Goal: Task Accomplishment & Management: Use online tool/utility

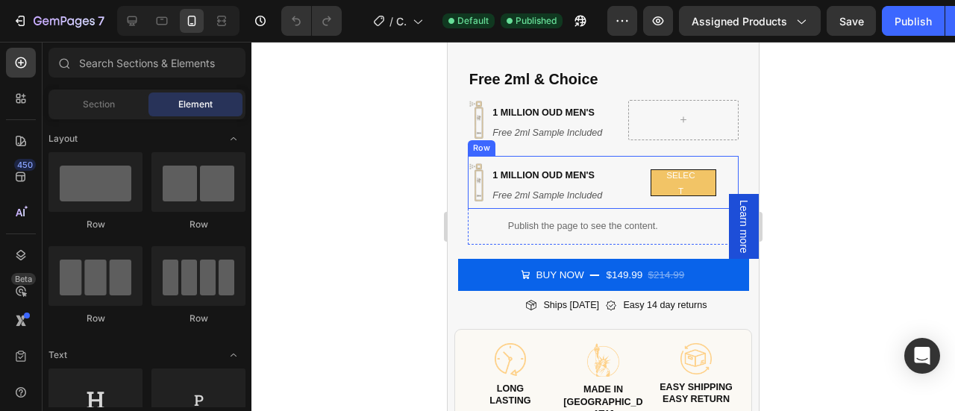
scroll to position [612, 0]
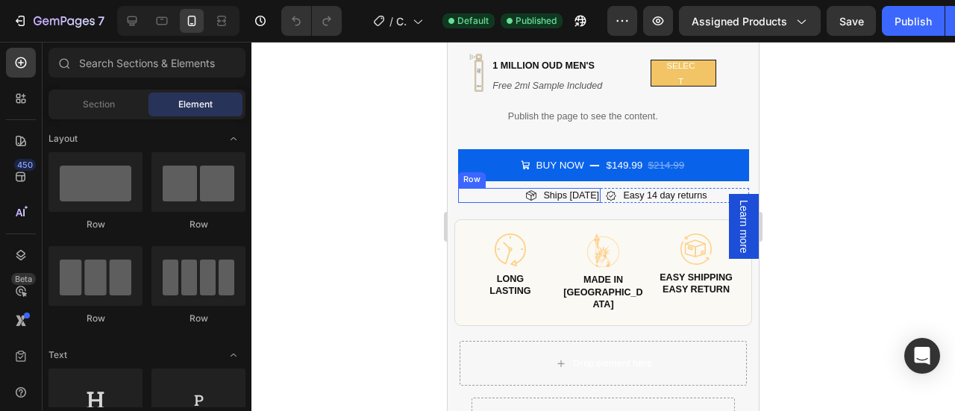
click at [506, 188] on div "Image Ships Today Heading Row" at bounding box center [529, 195] width 142 height 15
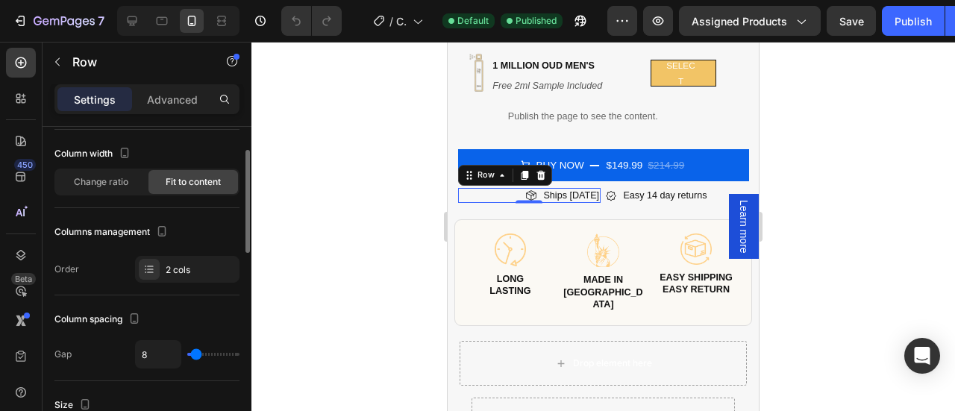
scroll to position [0, 0]
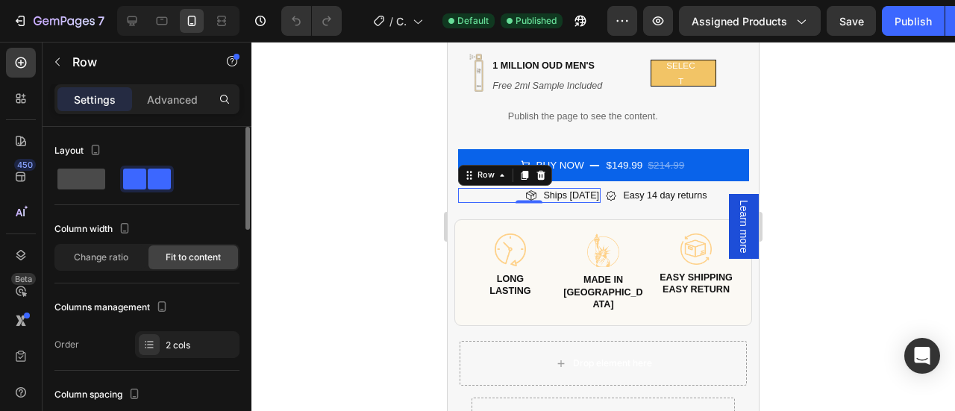
click at [79, 187] on span at bounding box center [81, 179] width 48 height 21
type input "0"
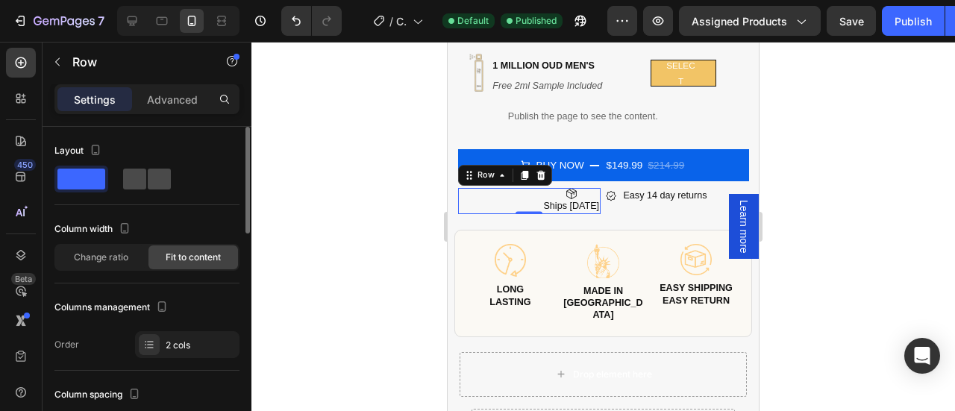
click at [128, 179] on span at bounding box center [134, 179] width 23 height 21
type input "8"
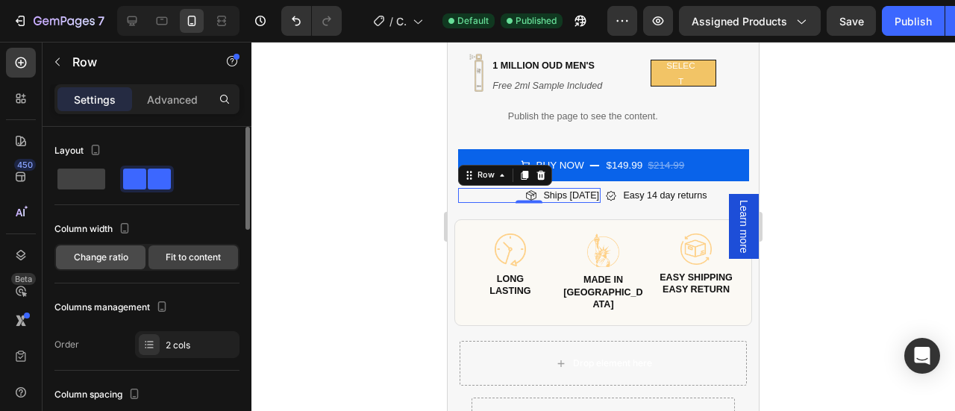
click at [118, 258] on span "Change ratio" at bounding box center [101, 257] width 54 height 13
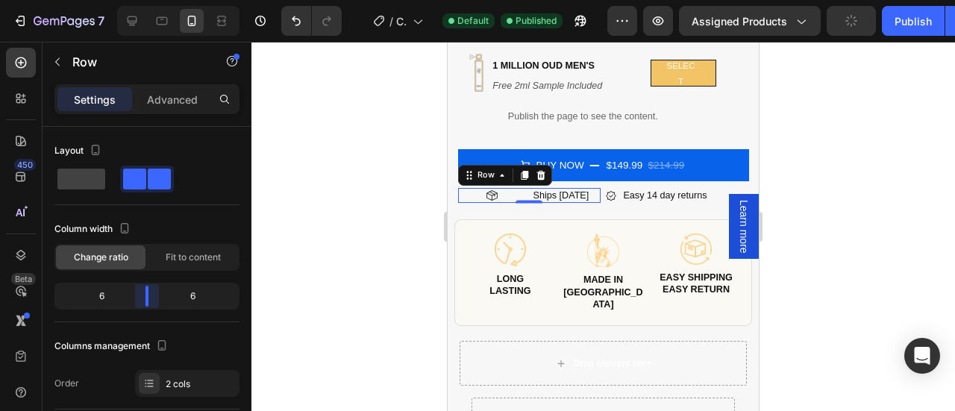
drag, startPoint x: 142, startPoint y: 292, endPoint x: 153, endPoint y: 292, distance: 11.2
click at [153, 0] on body "7 Version history / Copy of Product Page - Jan 27, 00:44:31 Default Published P…" at bounding box center [477, 0] width 955 height 0
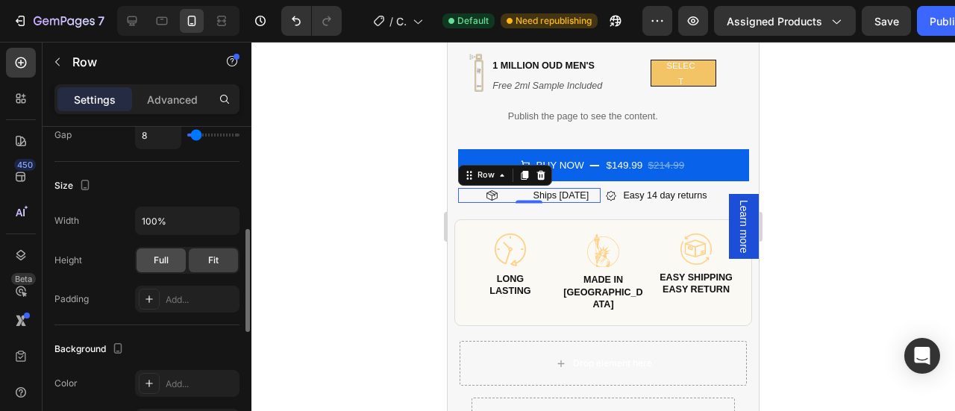
scroll to position [334, 0]
click at [161, 257] on span "Full" at bounding box center [161, 259] width 15 height 13
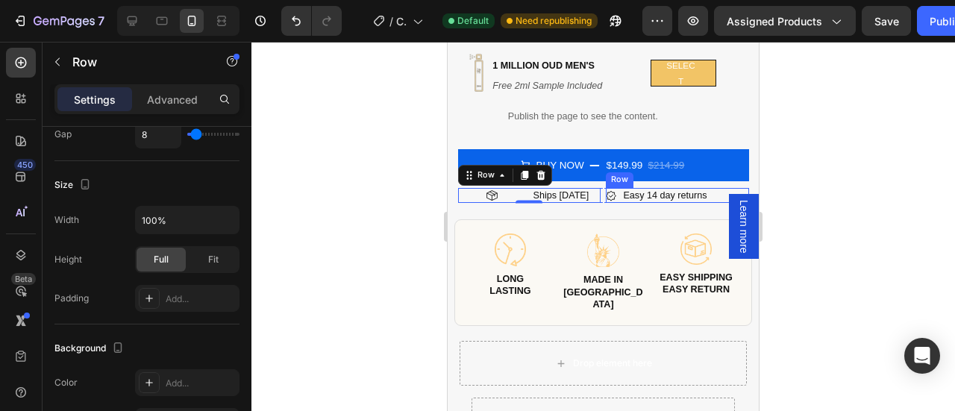
click at [708, 188] on div "Image Easy 14 day returns Heading Row" at bounding box center [677, 195] width 142 height 15
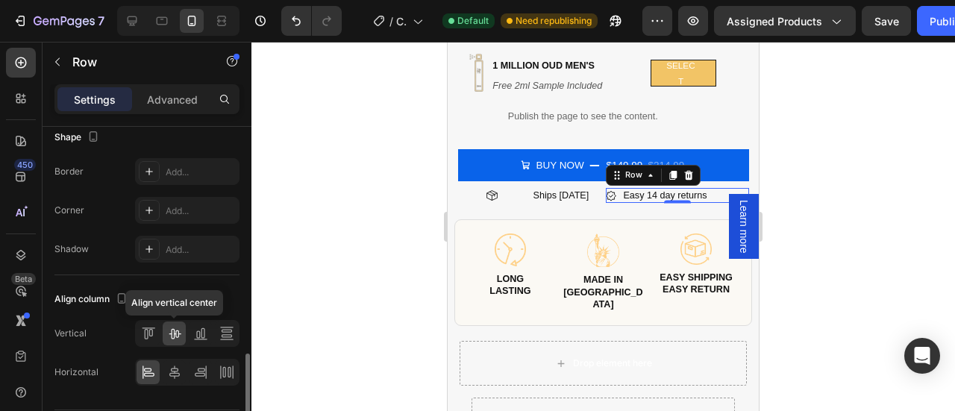
scroll to position [711, 0]
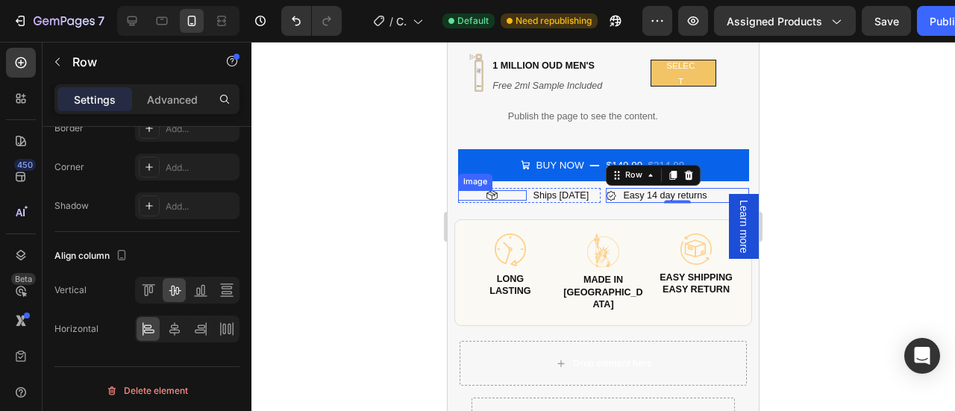
click at [522, 190] on div at bounding box center [492, 195] width 69 height 10
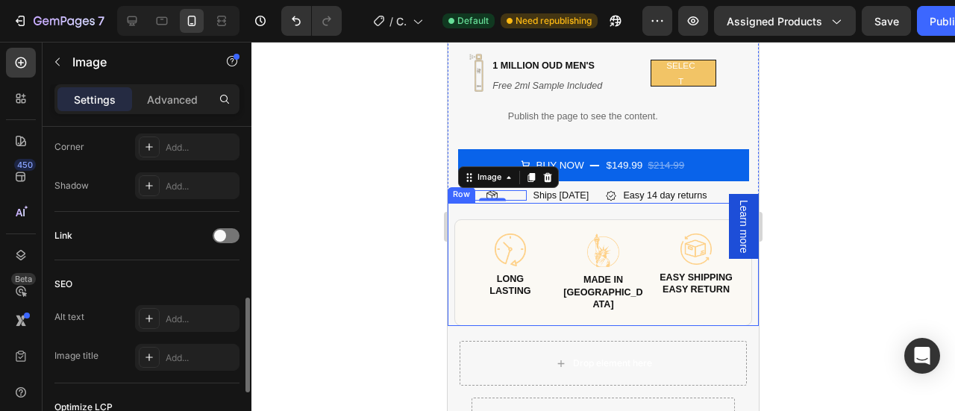
scroll to position [595, 0]
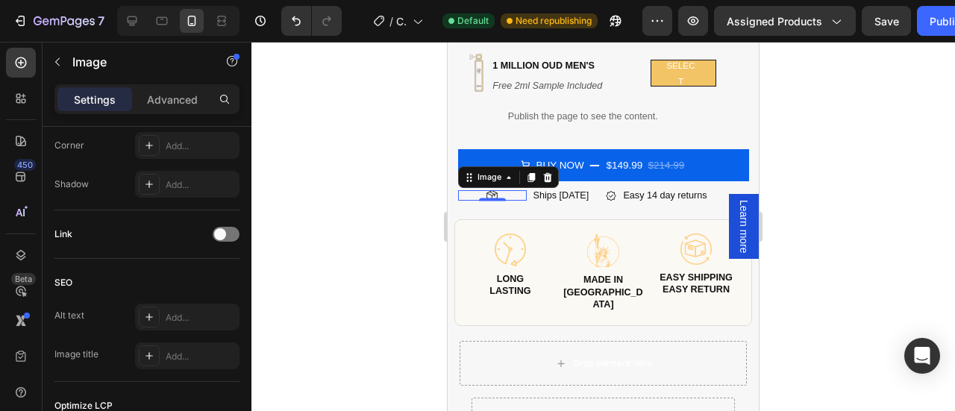
click at [814, 193] on div at bounding box center [602, 226] width 703 height 369
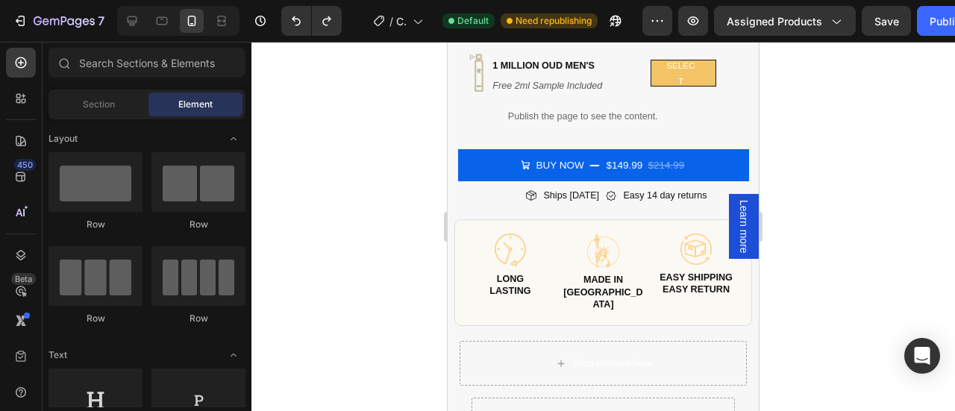
click at [819, 185] on div at bounding box center [602, 226] width 703 height 369
click at [482, 188] on div "Image Ships Today Heading Row" at bounding box center [529, 195] width 142 height 15
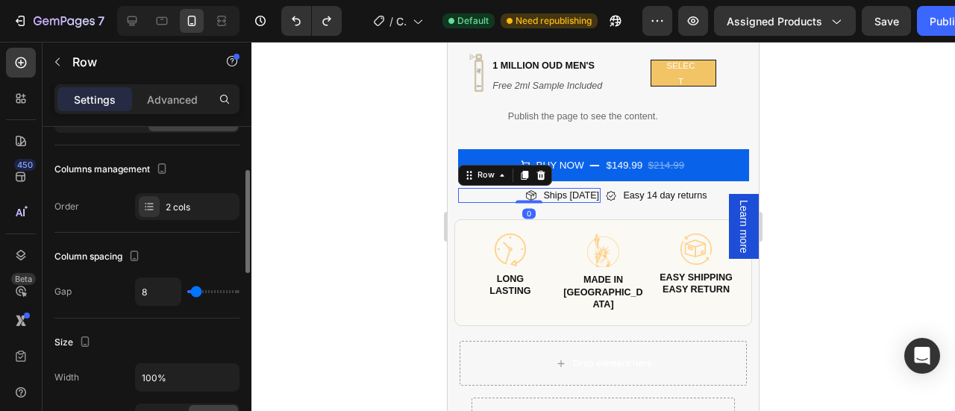
scroll to position [139, 0]
click at [198, 289] on input "range" at bounding box center [213, 290] width 52 height 3
type input "9"
type input "10"
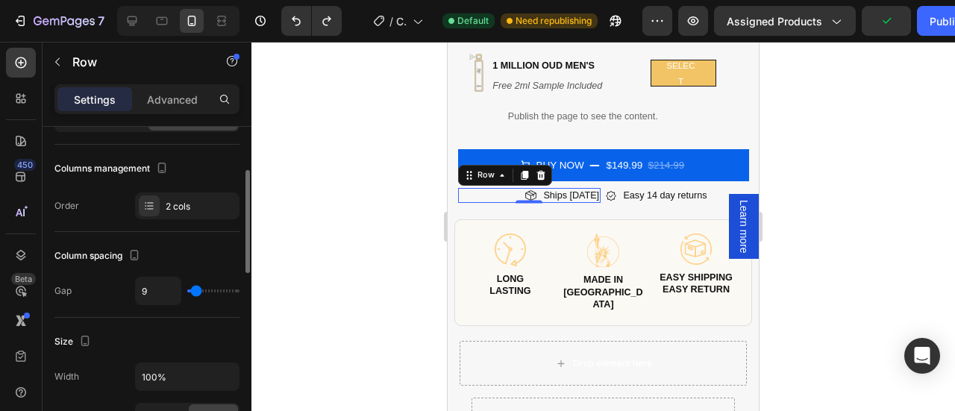
type input "10"
type input "11"
type input "10"
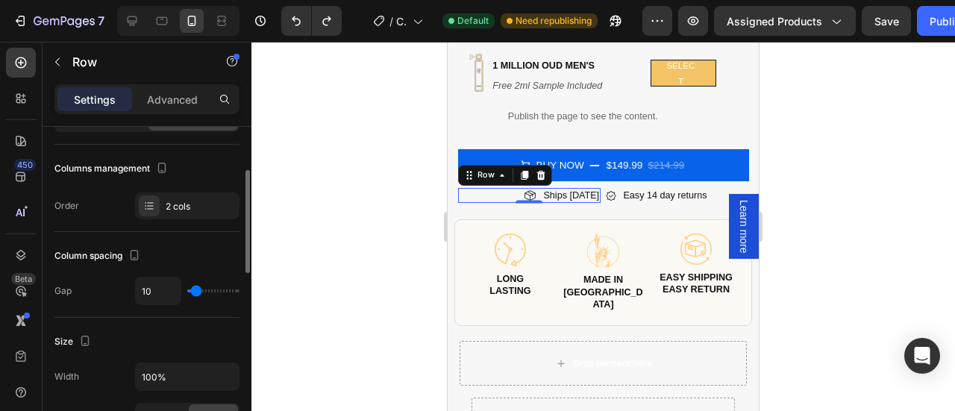
type input "9"
type input "8"
click at [917, 168] on div at bounding box center [602, 226] width 703 height 369
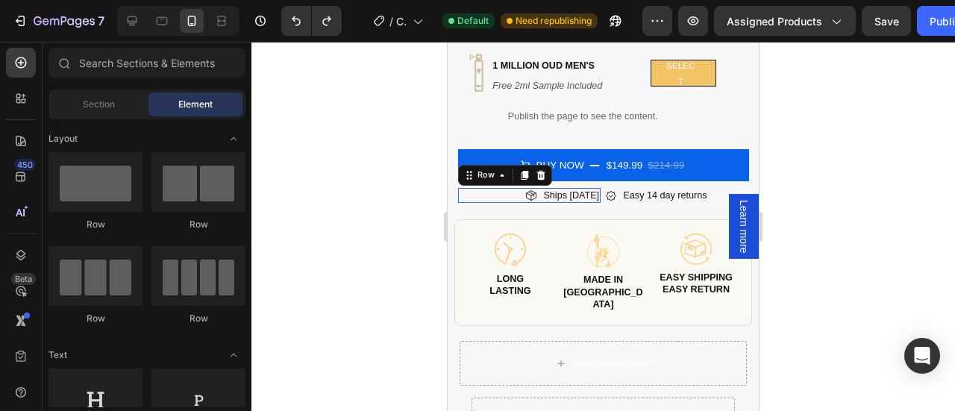
click at [474, 188] on div "Image Ships Today Heading Row 0" at bounding box center [529, 195] width 142 height 15
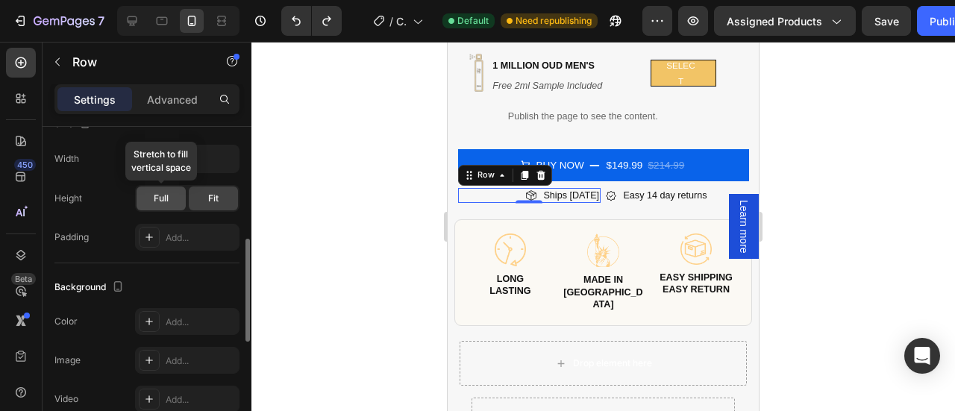
scroll to position [358, 0]
click at [157, 197] on span "Full" at bounding box center [161, 196] width 15 height 13
click at [227, 192] on div "Fit" at bounding box center [213, 197] width 49 height 24
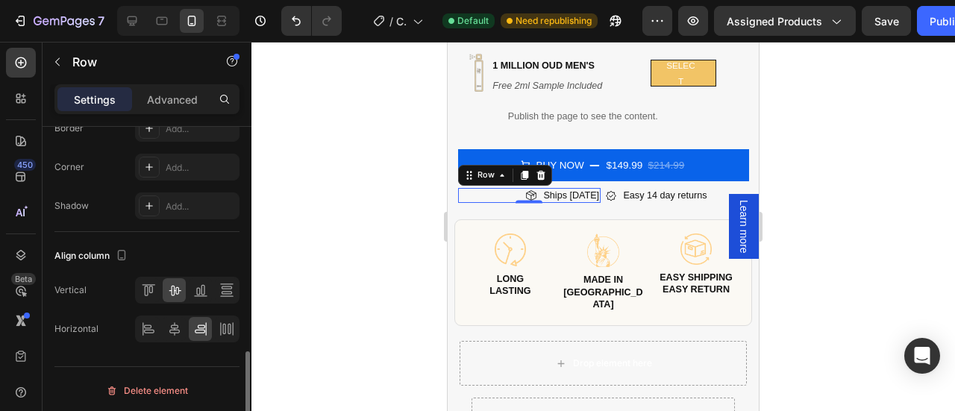
scroll to position [711, 0]
click at [178, 323] on icon at bounding box center [174, 328] width 15 height 15
click at [817, 160] on div at bounding box center [602, 226] width 703 height 369
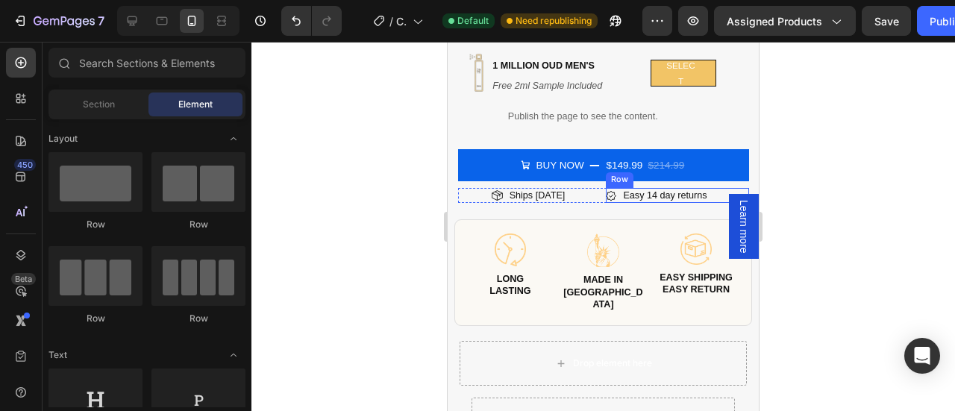
click at [711, 188] on div "Image Easy 14 day returns Heading Row" at bounding box center [677, 195] width 142 height 15
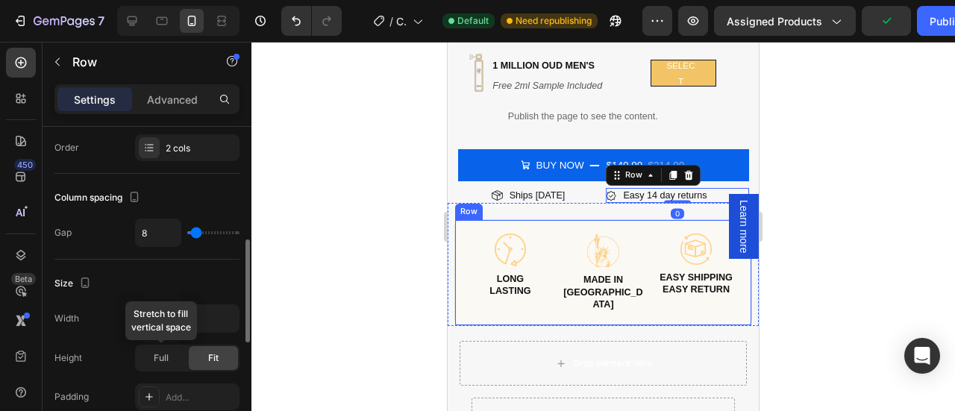
scroll to position [288, 0]
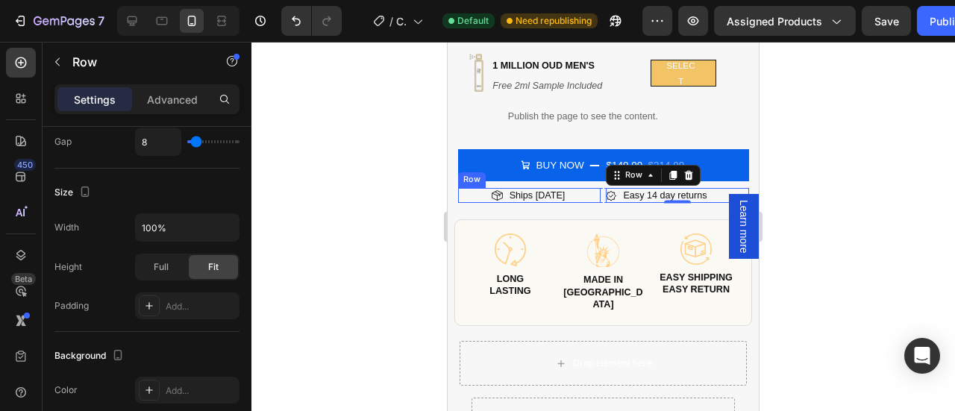
click at [569, 188] on div "Image Ships Today Heading Row" at bounding box center [529, 195] width 142 height 15
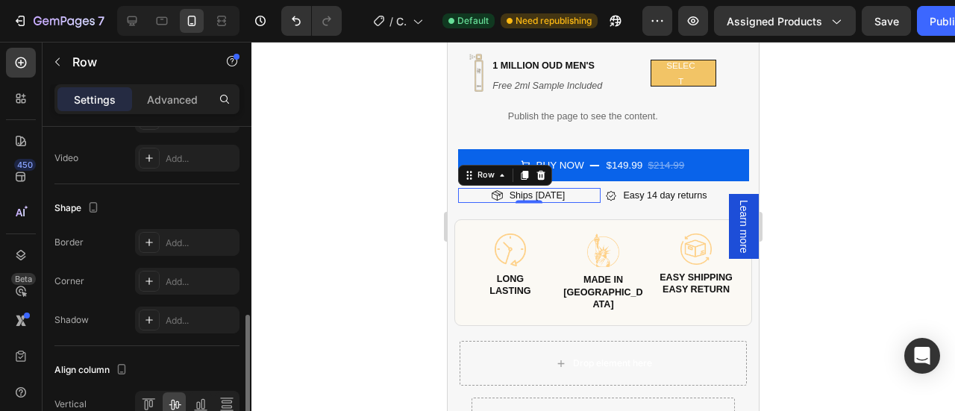
scroll to position [711, 0]
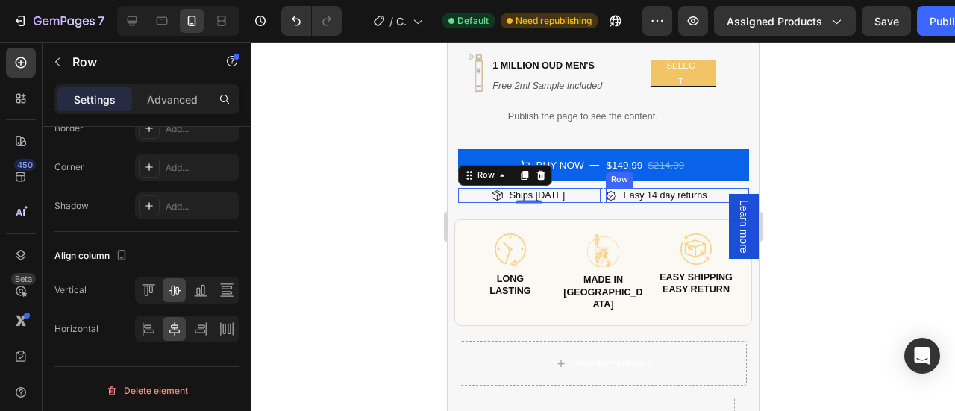
click at [713, 188] on div "Image Easy 14 day returns Heading Row" at bounding box center [677, 195] width 142 height 15
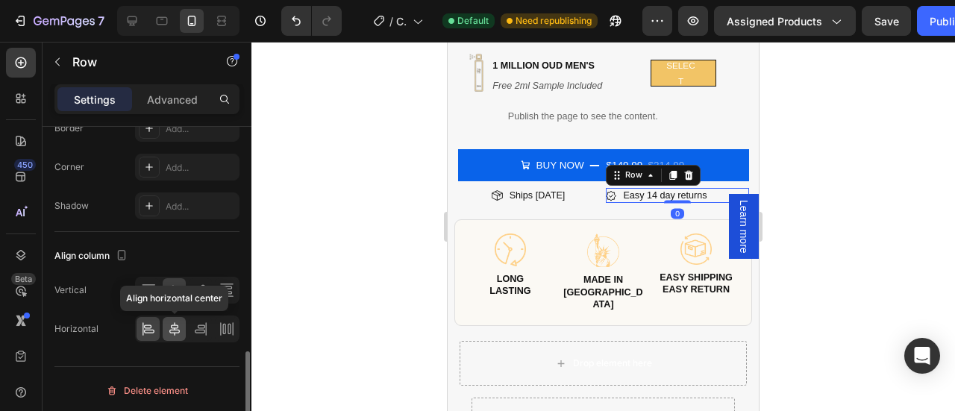
click at [166, 324] on div at bounding box center [174, 329] width 23 height 24
click at [807, 195] on div at bounding box center [602, 226] width 703 height 369
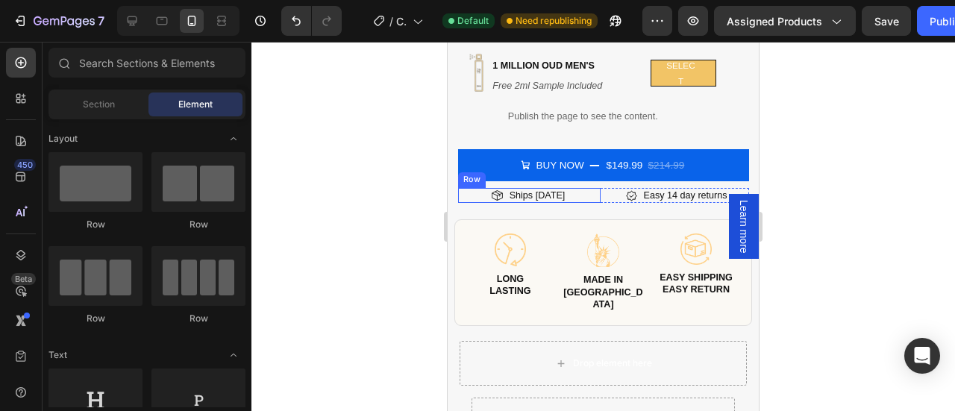
click at [568, 188] on div "Image Ships Today Heading Row" at bounding box center [529, 195] width 142 height 15
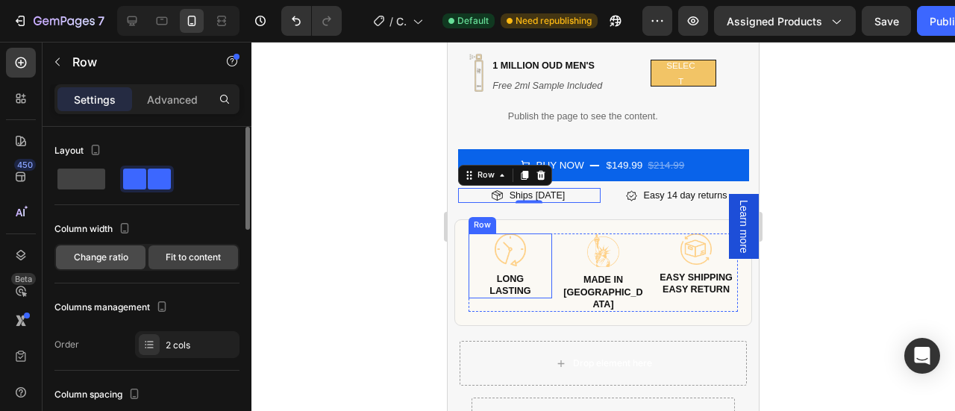
click at [115, 260] on span "Change ratio" at bounding box center [101, 257] width 54 height 13
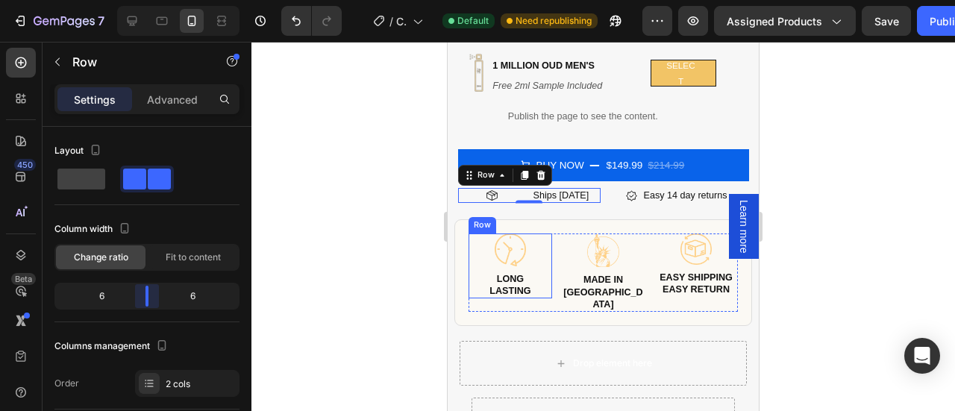
click at [154, 0] on body "7 Version history / Copy of Product Page - Jan 27, 00:44:31 Default Need republ…" at bounding box center [477, 0] width 955 height 0
click at [808, 186] on div at bounding box center [602, 226] width 703 height 369
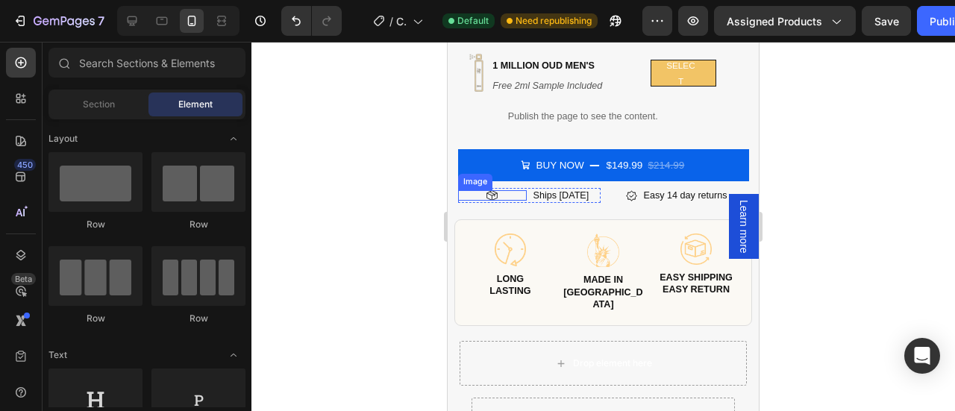
click at [506, 190] on div at bounding box center [492, 195] width 69 height 10
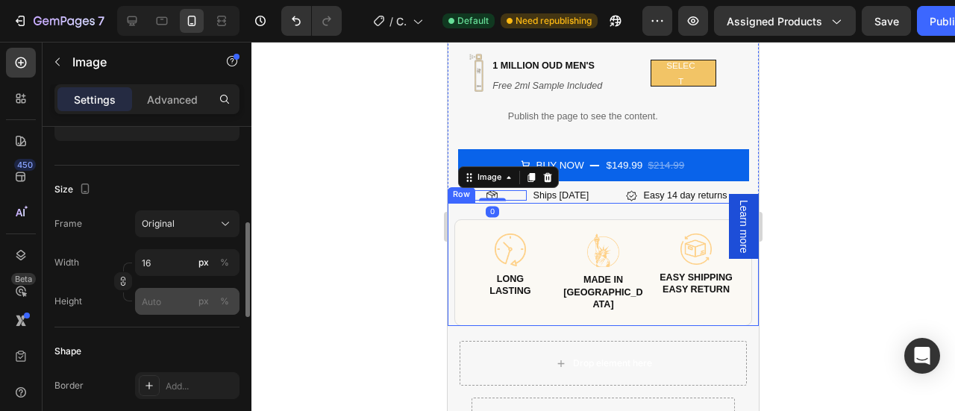
scroll to position [320, 0]
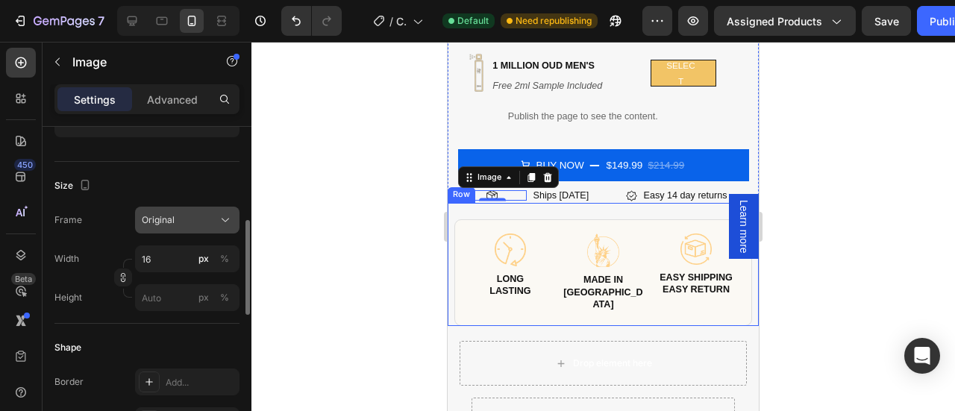
click at [205, 223] on div "Original" at bounding box center [178, 219] width 73 height 13
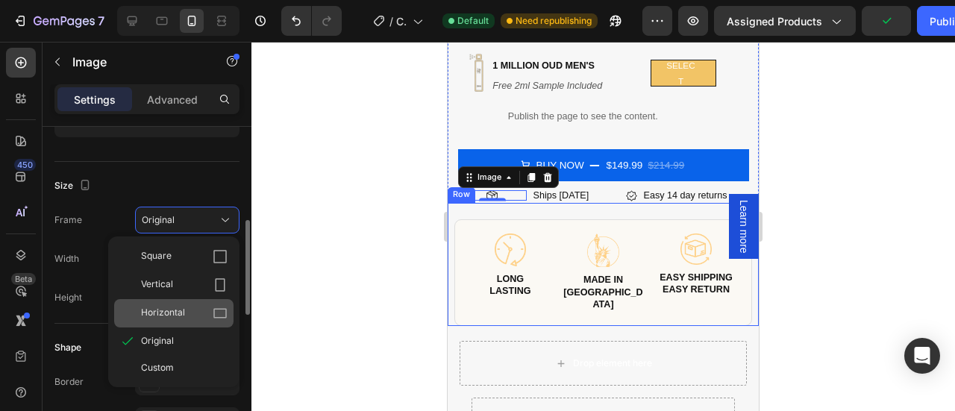
click at [219, 306] on icon at bounding box center [220, 313] width 15 height 15
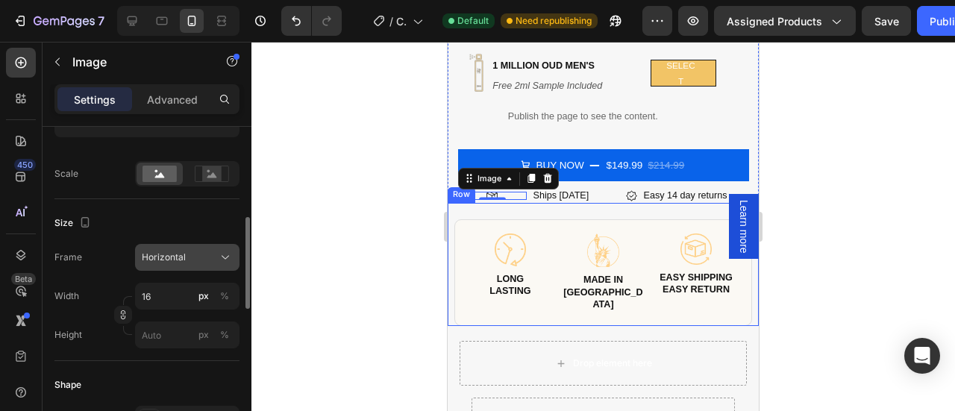
click at [219, 264] on button "Horizontal" at bounding box center [187, 257] width 104 height 27
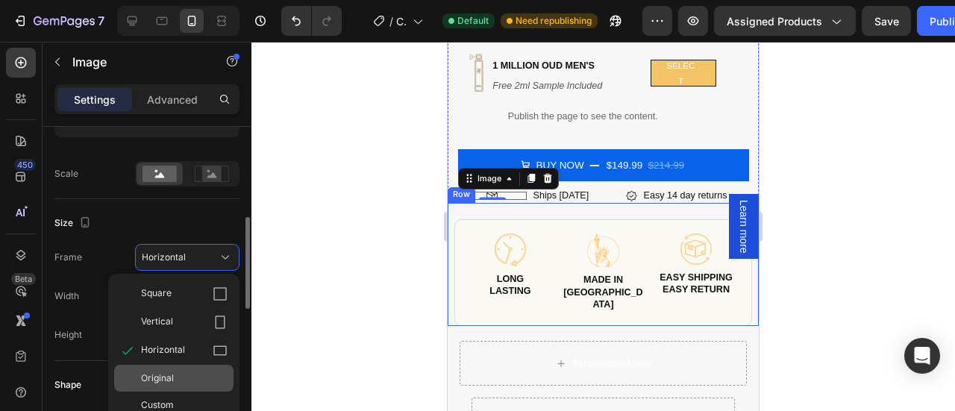
click at [176, 368] on div "Original" at bounding box center [173, 378] width 119 height 27
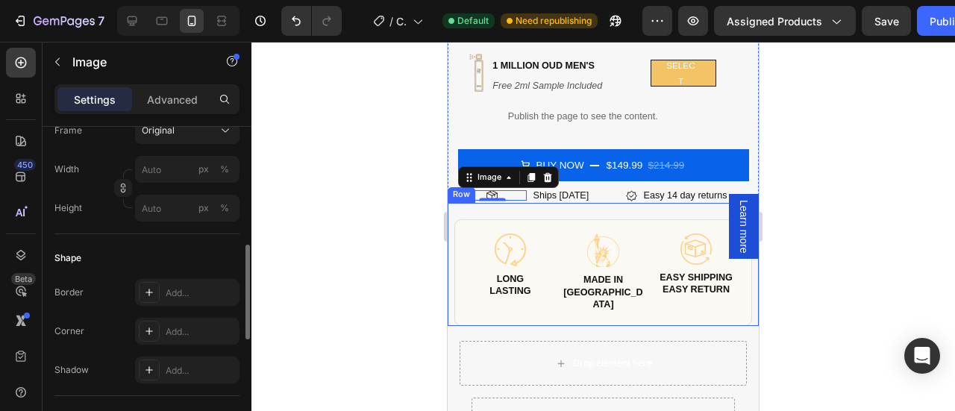
scroll to position [409, 0]
click at [823, 142] on div at bounding box center [602, 226] width 703 height 369
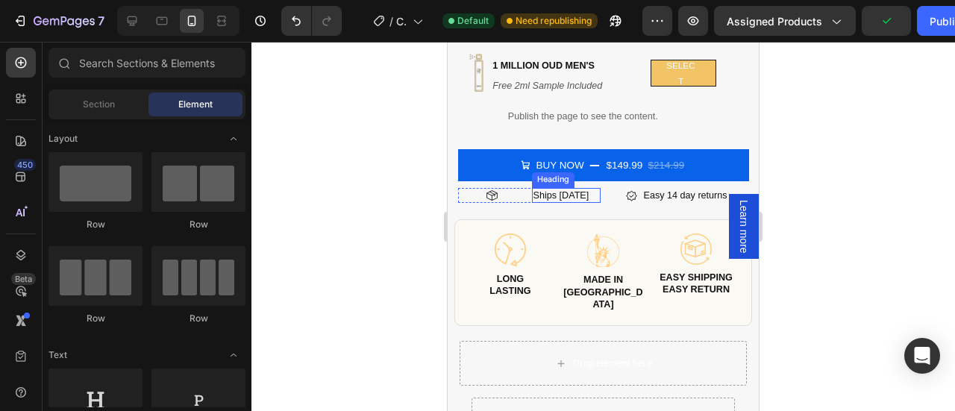
click at [594, 188] on h2 "Ships Today" at bounding box center [566, 195] width 69 height 15
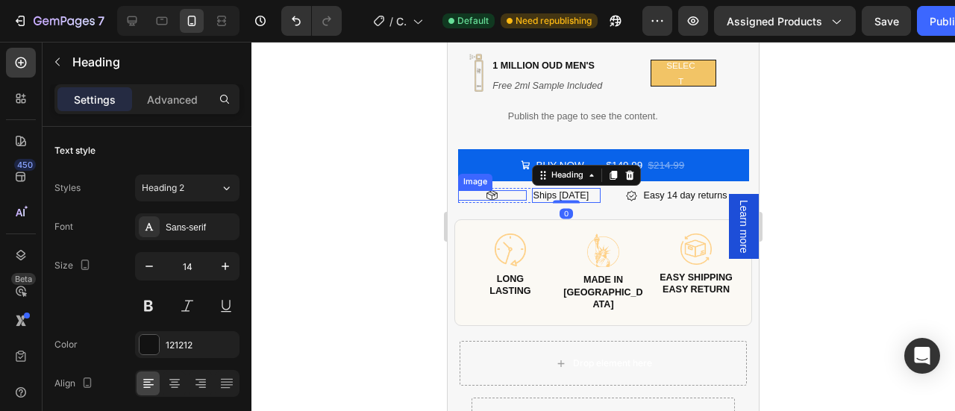
click at [474, 190] on div at bounding box center [492, 195] width 69 height 10
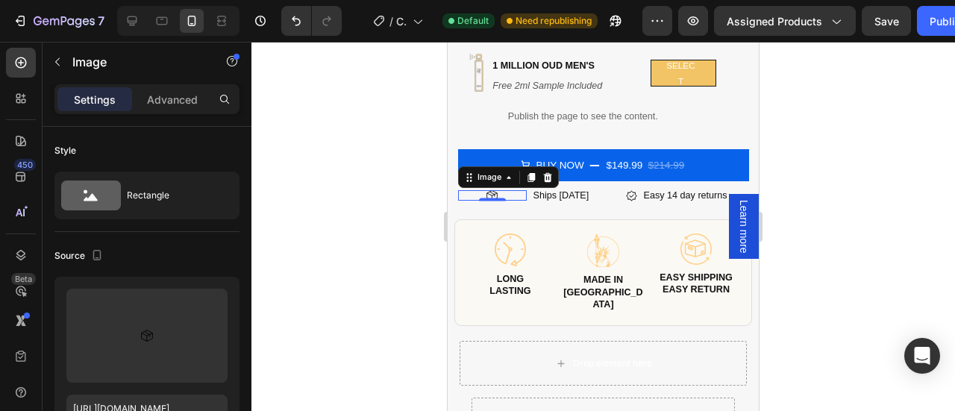
click at [852, 168] on div at bounding box center [602, 226] width 703 height 369
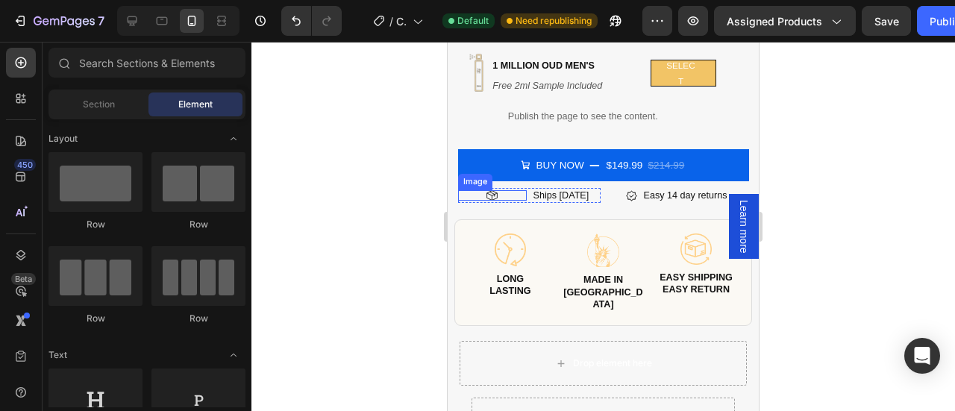
click at [477, 190] on div at bounding box center [492, 195] width 69 height 10
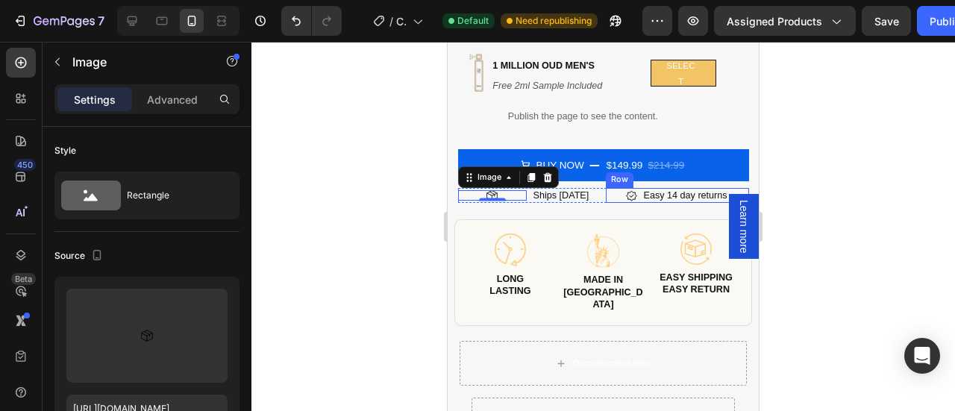
click at [819, 170] on div at bounding box center [602, 226] width 703 height 369
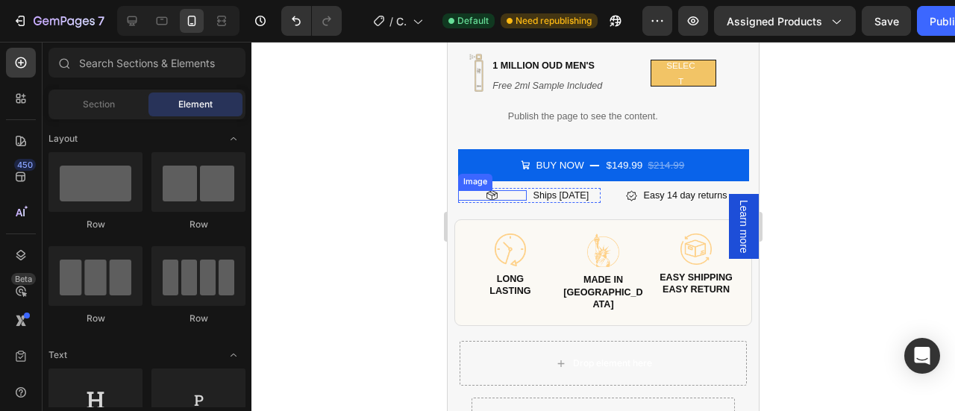
click at [503, 190] on div at bounding box center [492, 195] width 69 height 10
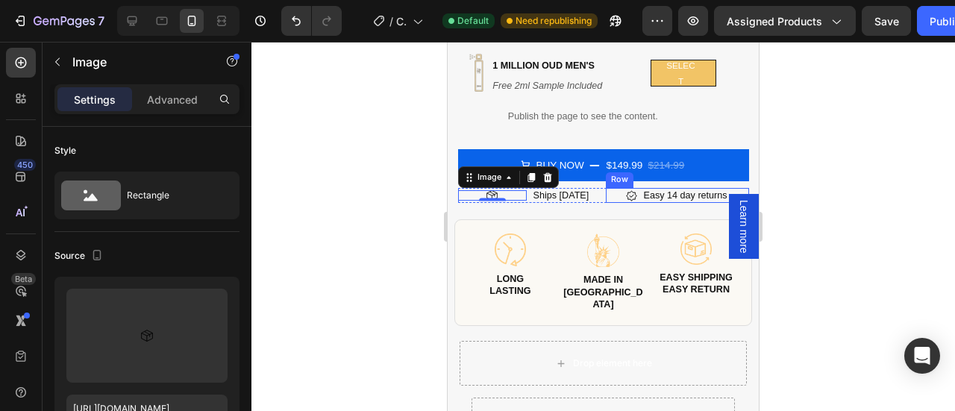
click at [606, 188] on div "Image Easy 14 day returns Heading Row" at bounding box center [677, 195] width 142 height 15
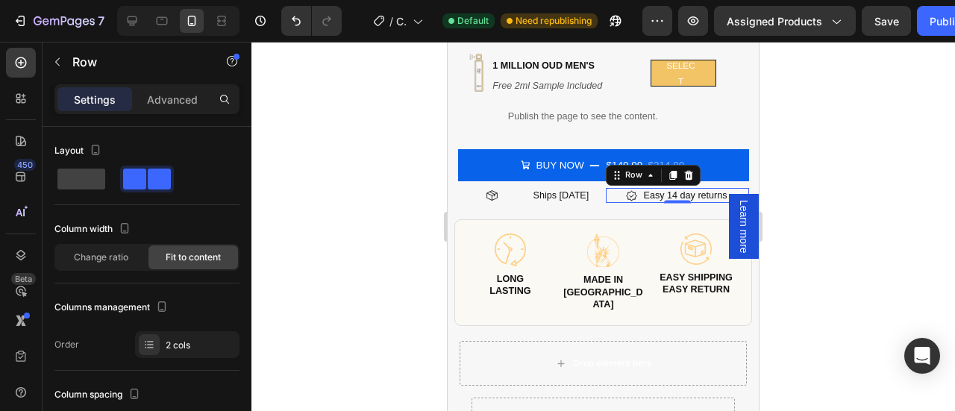
click at [793, 184] on div at bounding box center [602, 226] width 703 height 369
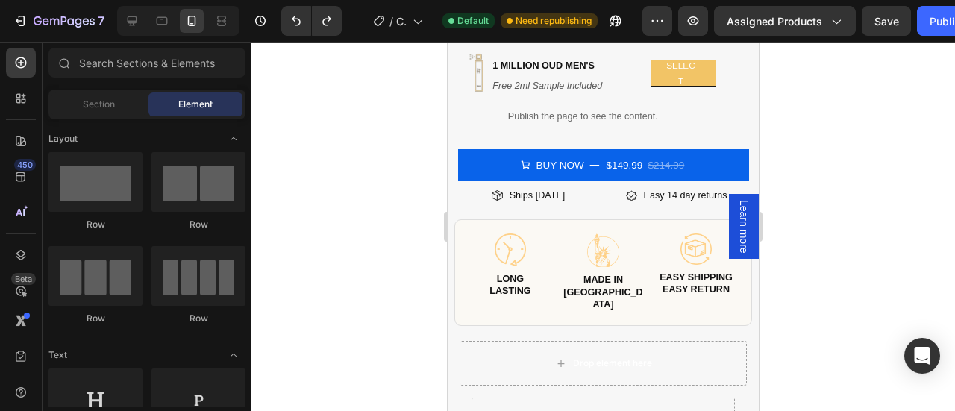
click at [807, 121] on div at bounding box center [602, 226] width 703 height 369
click at [828, 183] on div at bounding box center [602, 226] width 703 height 369
click at [472, 188] on div "Image Ships Today Heading Row" at bounding box center [529, 195] width 142 height 15
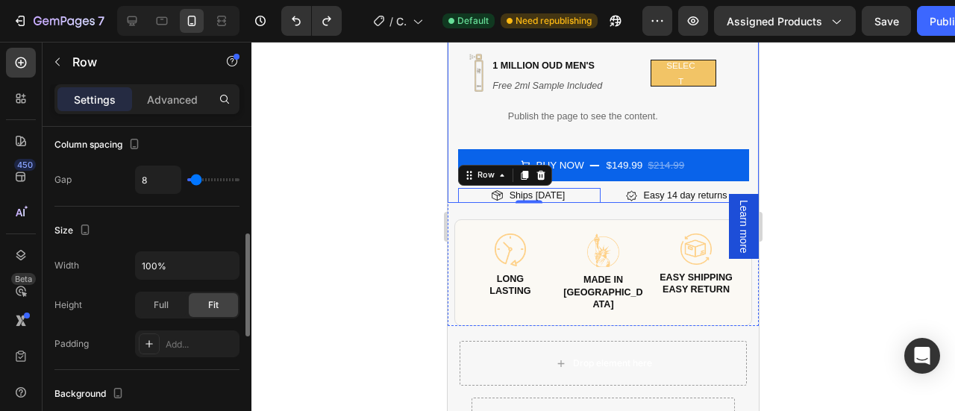
scroll to position [286, 0]
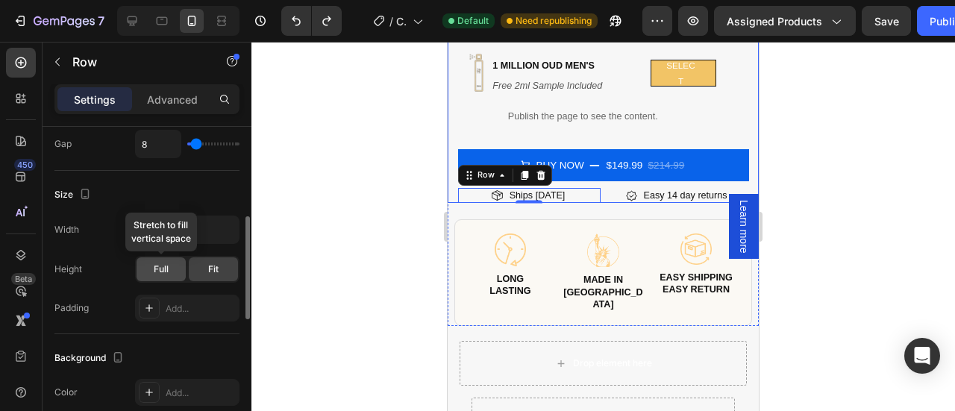
click at [164, 269] on span "Full" at bounding box center [161, 268] width 15 height 13
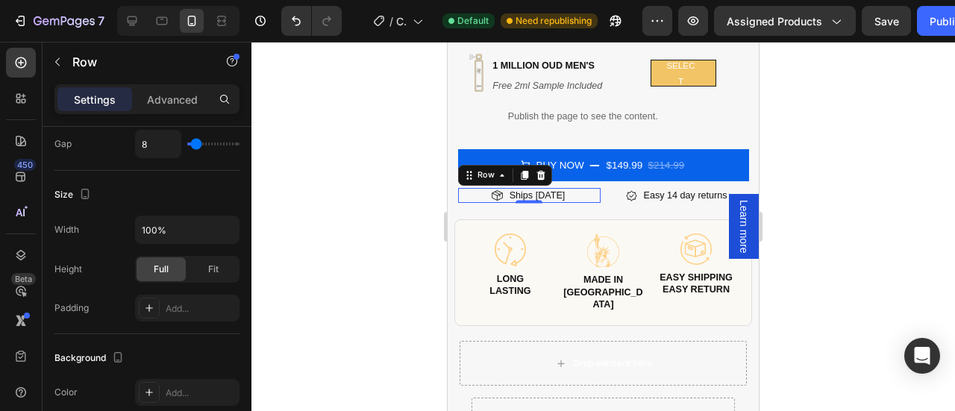
click at [834, 193] on div at bounding box center [602, 226] width 703 height 369
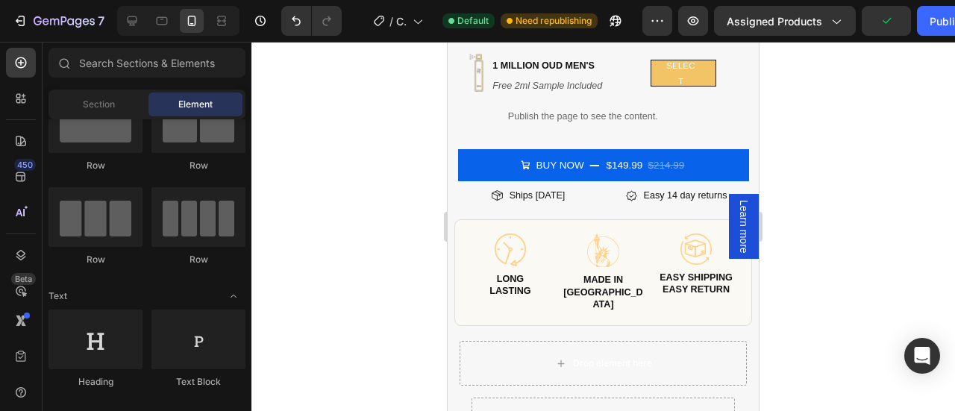
scroll to position [61, 0]
click at [901, 169] on div at bounding box center [602, 226] width 703 height 369
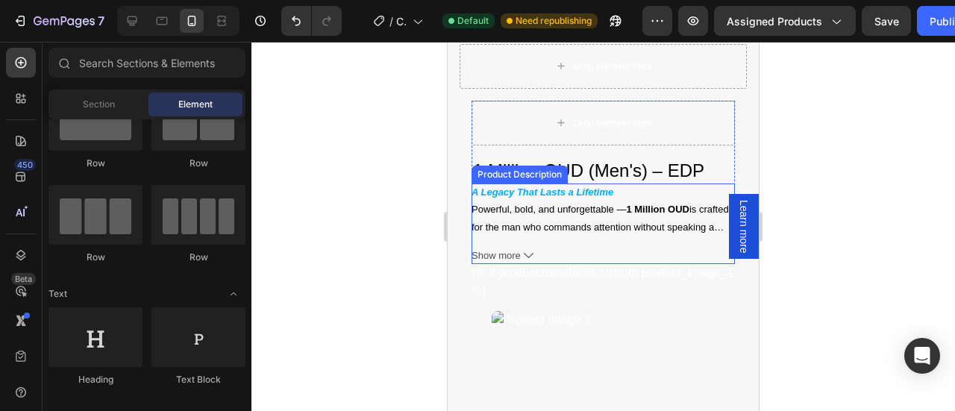
scroll to position [710, 0]
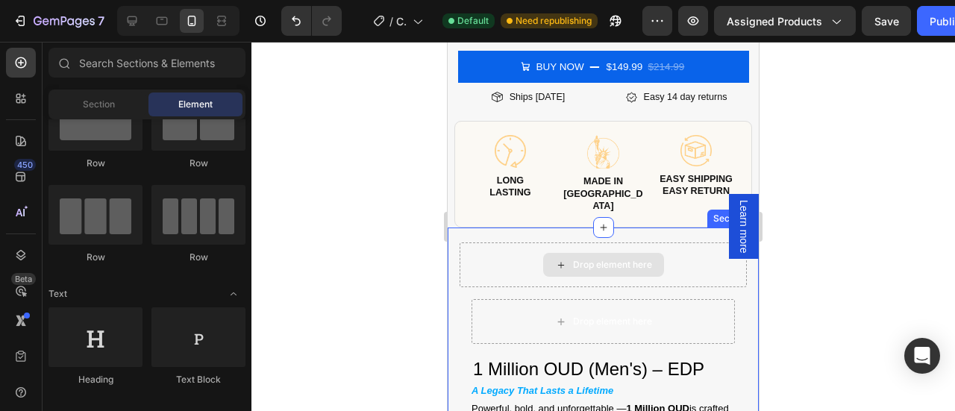
click at [509, 247] on div "Drop element here" at bounding box center [602, 264] width 287 height 45
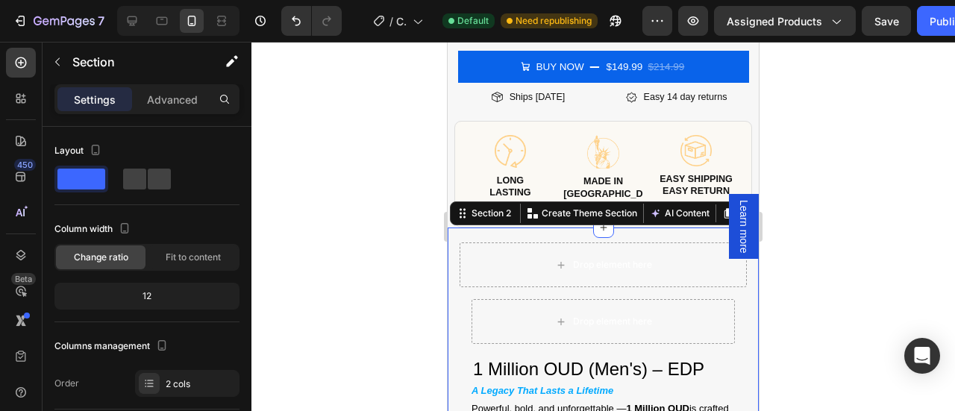
click at [839, 216] on div at bounding box center [602, 226] width 703 height 369
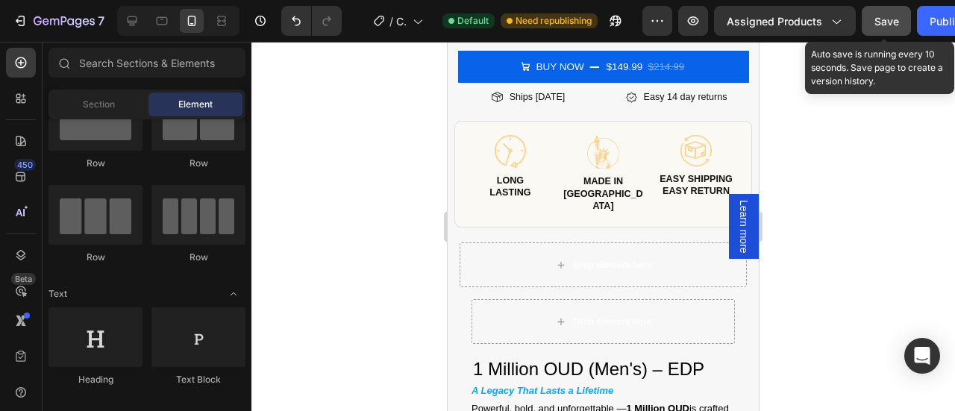
click at [887, 28] on div "Save" at bounding box center [886, 21] width 25 height 16
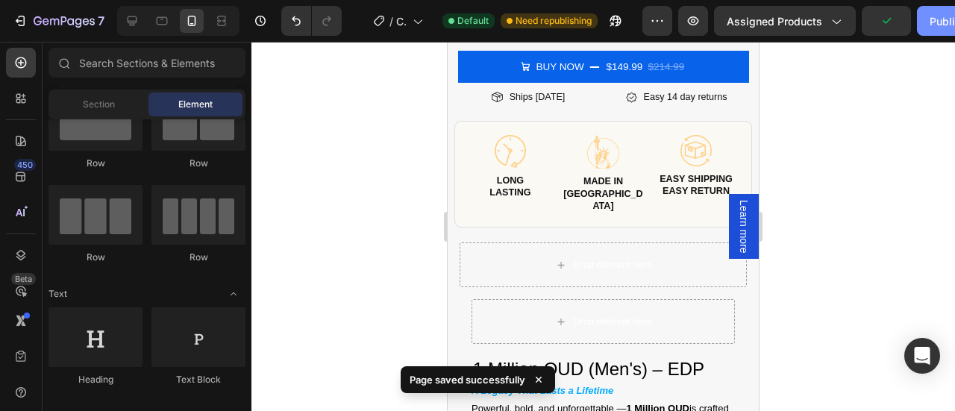
click at [938, 19] on div "Publish" at bounding box center [947, 21] width 37 height 16
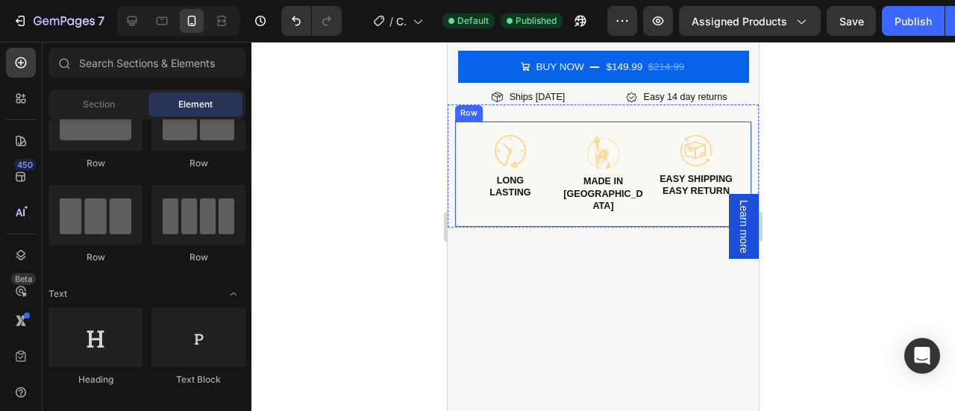
scroll to position [0, 0]
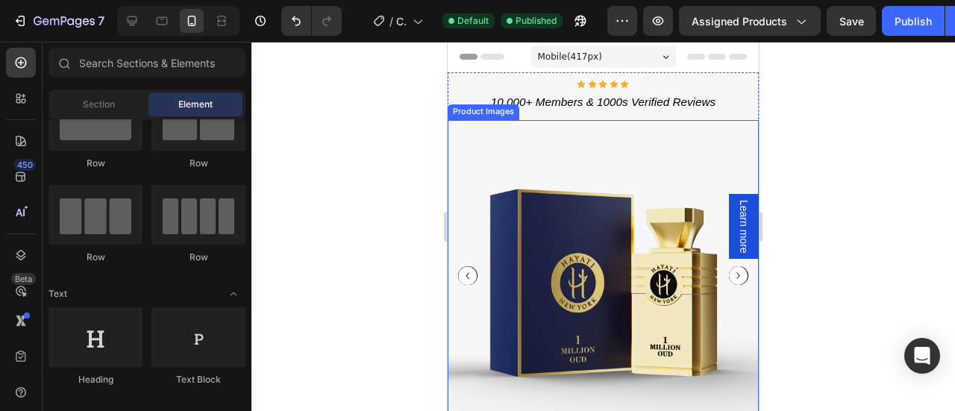
click at [465, 268] on icon "Carousel Back Arrow" at bounding box center [467, 275] width 19 height 19
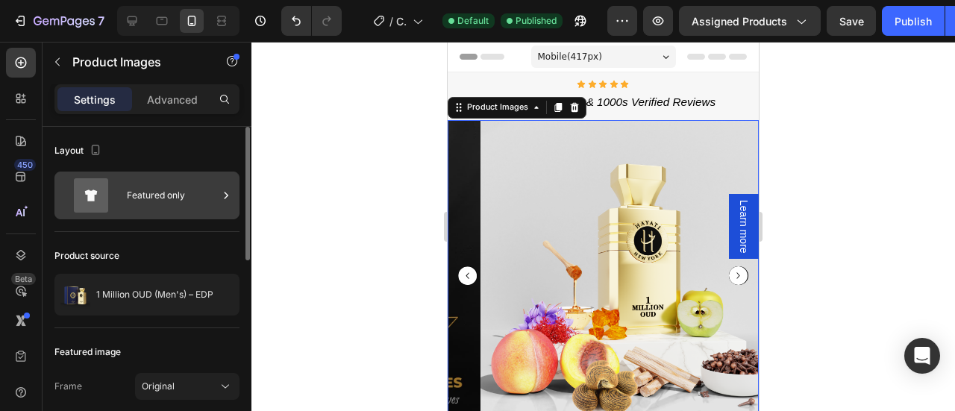
click at [195, 184] on div "Featured only" at bounding box center [172, 195] width 91 height 34
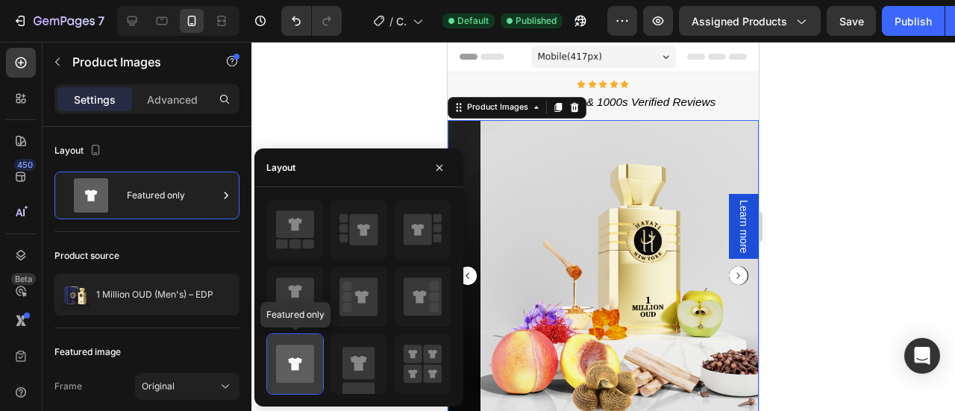
click at [288, 352] on icon at bounding box center [295, 364] width 38 height 38
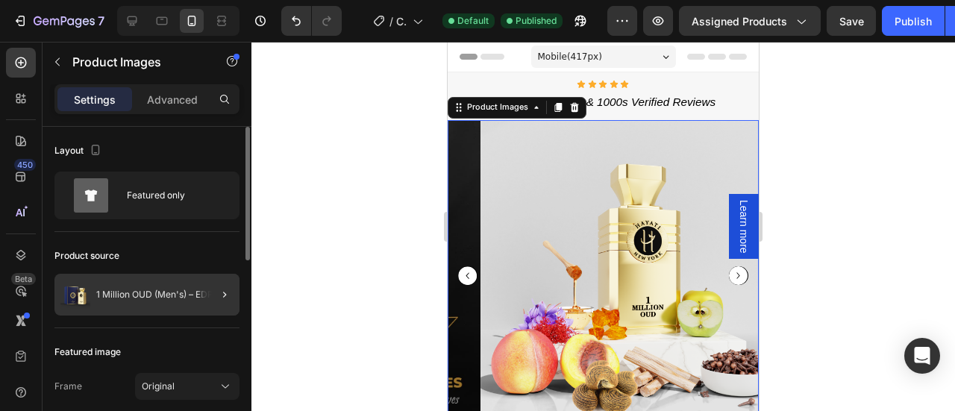
click at [214, 280] on div at bounding box center [219, 295] width 42 height 42
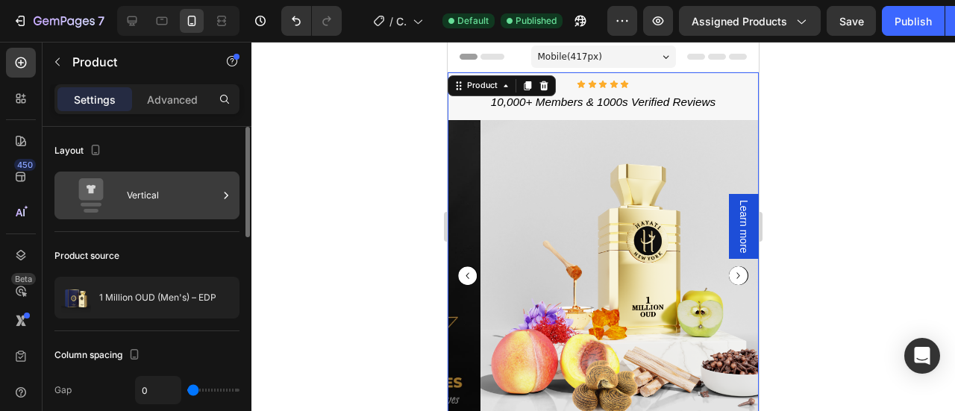
click at [217, 197] on div "Vertical" at bounding box center [172, 195] width 91 height 34
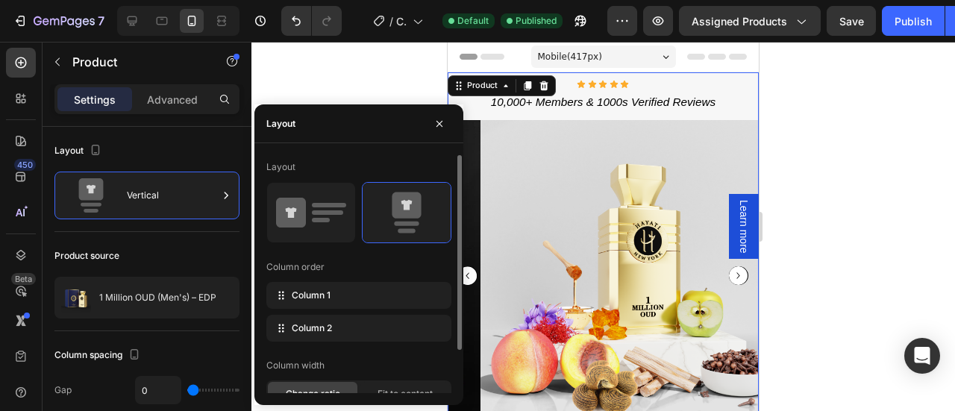
scroll to position [52, 0]
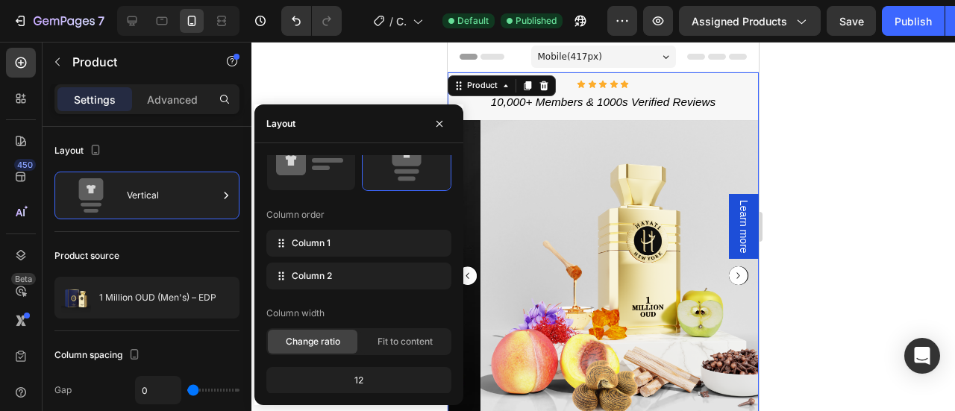
click at [325, 88] on div at bounding box center [602, 226] width 703 height 369
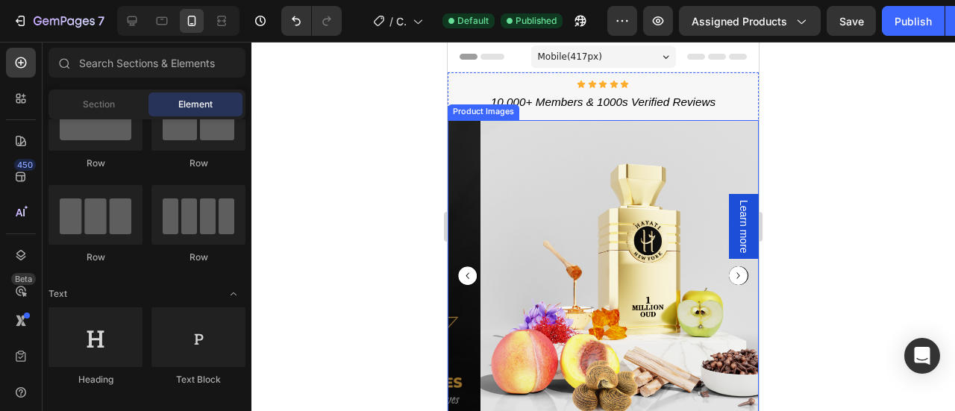
click at [467, 275] on icon "Carousel Back Arrow" at bounding box center [467, 275] width 19 height 19
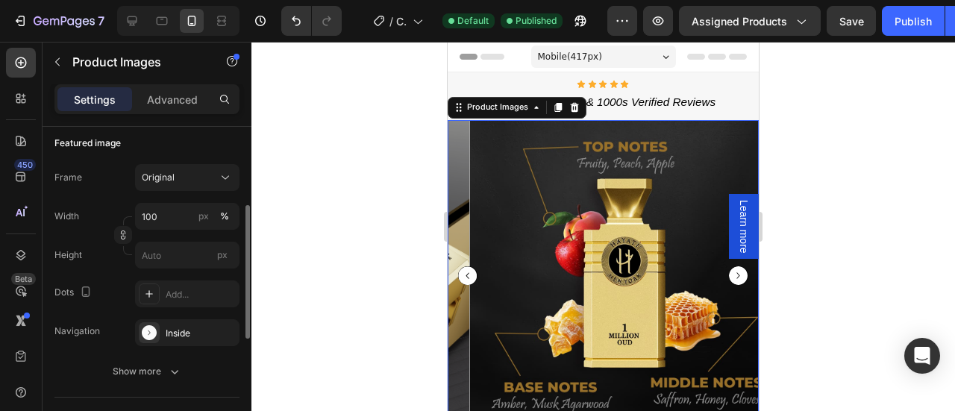
scroll to position [211, 0]
click at [155, 327] on icon at bounding box center [149, 330] width 15 height 15
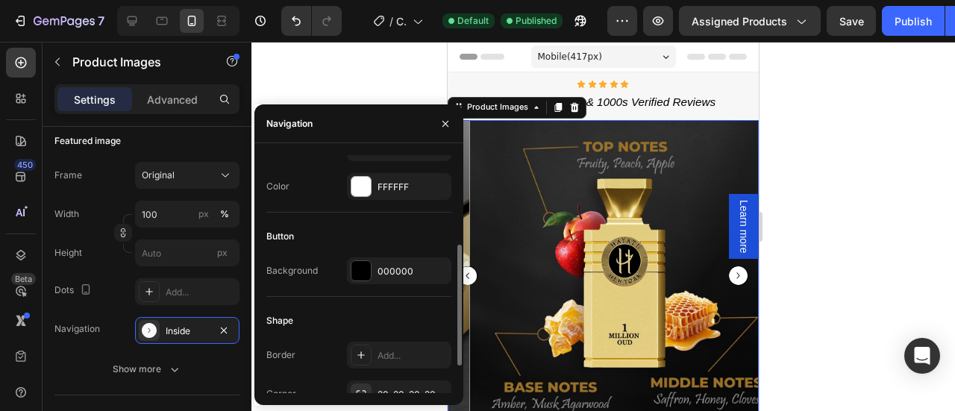
scroll to position [180, 0]
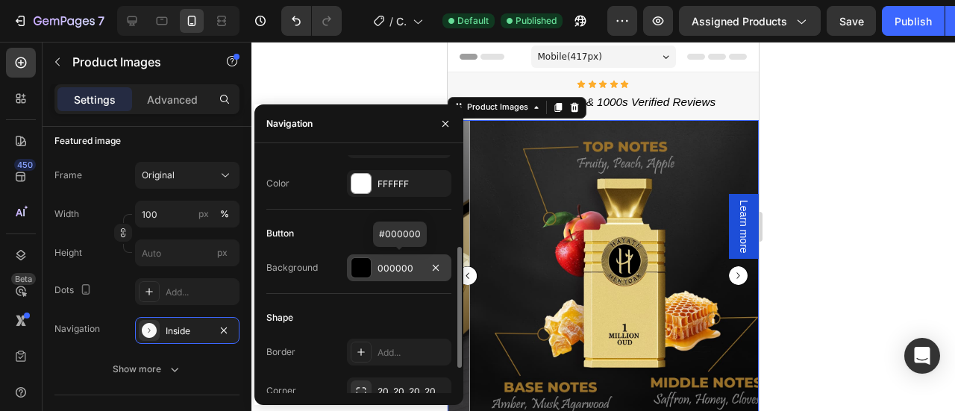
click at [362, 265] on div at bounding box center [360, 267] width 19 height 19
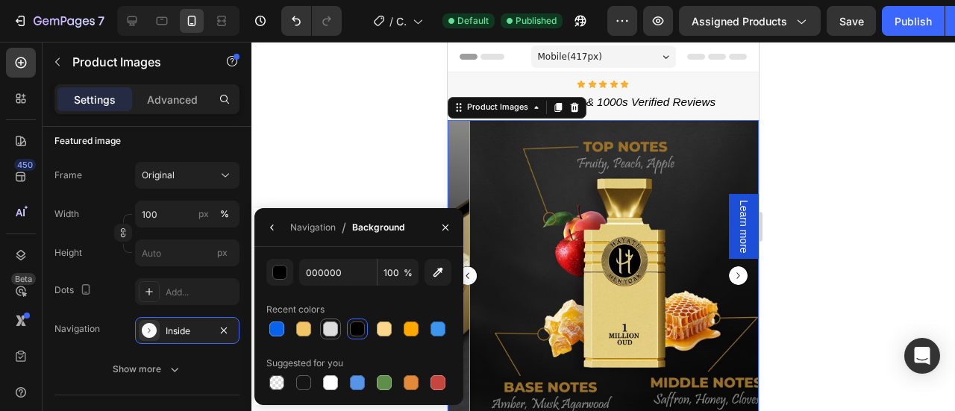
click at [329, 333] on div at bounding box center [330, 328] width 15 height 15
type input "DDDDDD"
click at [861, 255] on div at bounding box center [602, 226] width 703 height 369
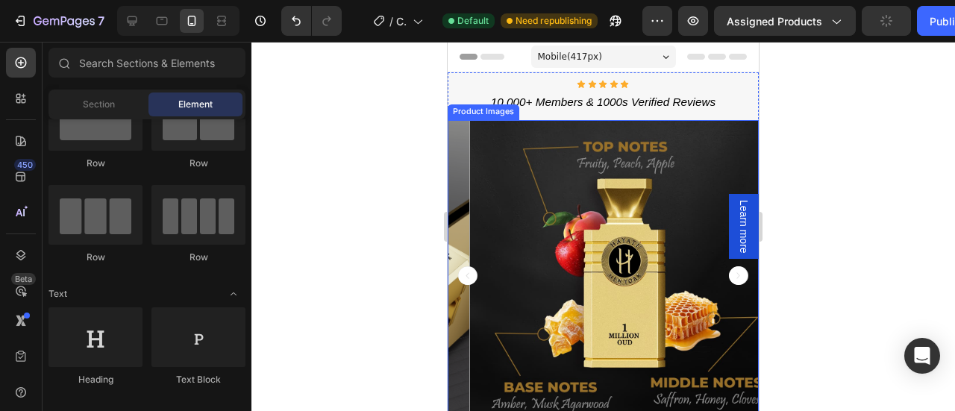
scroll to position [0, 0]
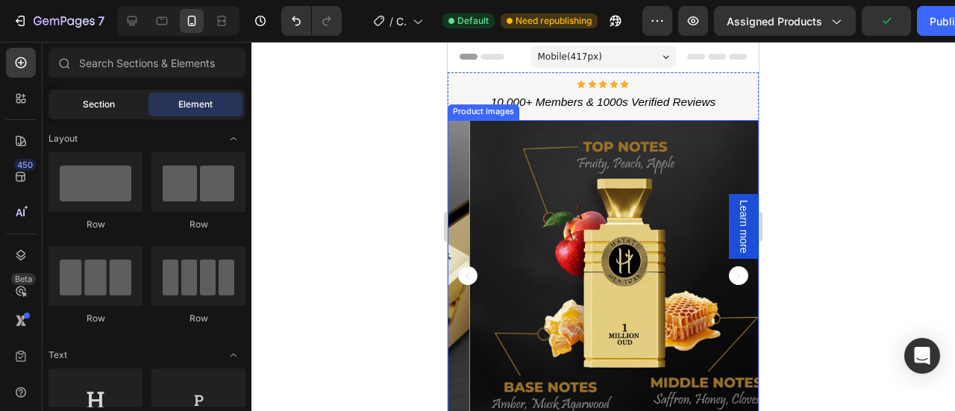
click at [115, 103] on div "Section" at bounding box center [98, 104] width 94 height 24
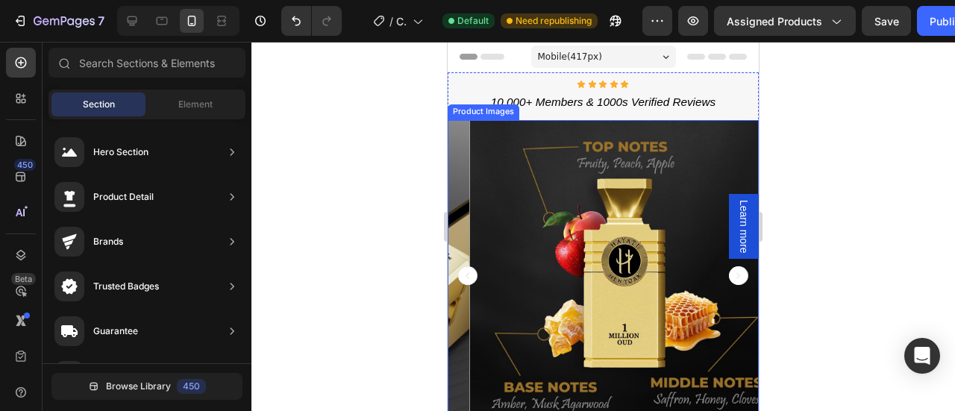
click at [474, 269] on icon "Carousel Back Arrow" at bounding box center [467, 275] width 19 height 19
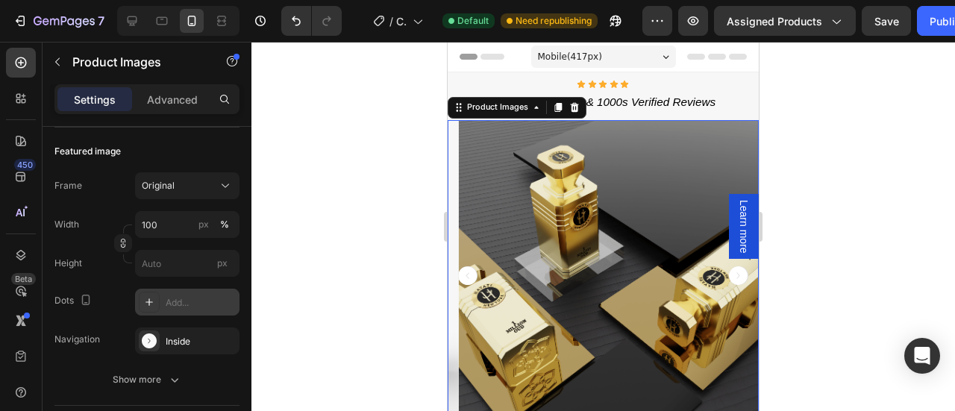
scroll to position [370, 0]
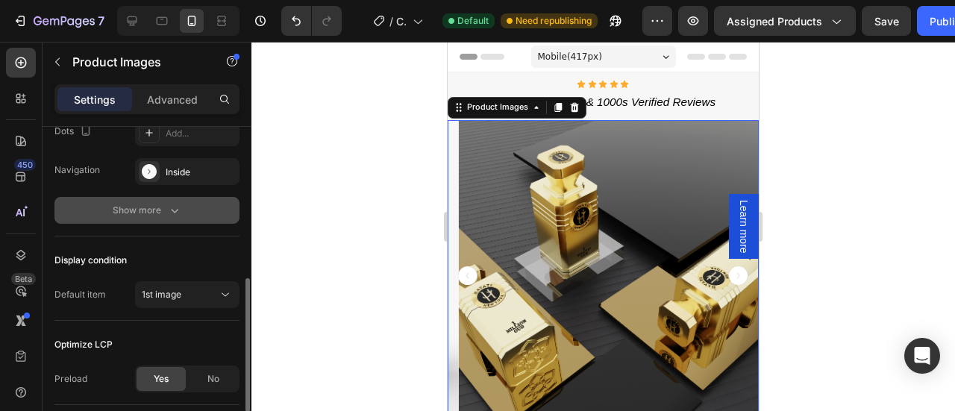
click at [167, 220] on button "Show more" at bounding box center [146, 210] width 185 height 27
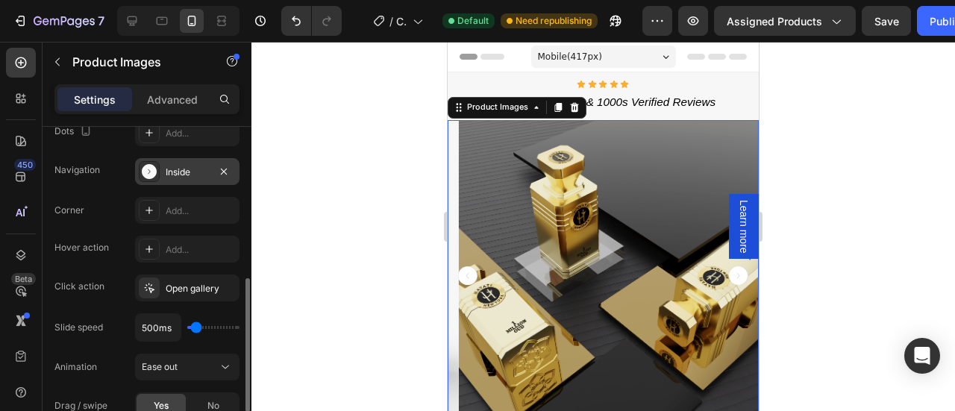
click at [171, 167] on div "Inside" at bounding box center [187, 172] width 43 height 13
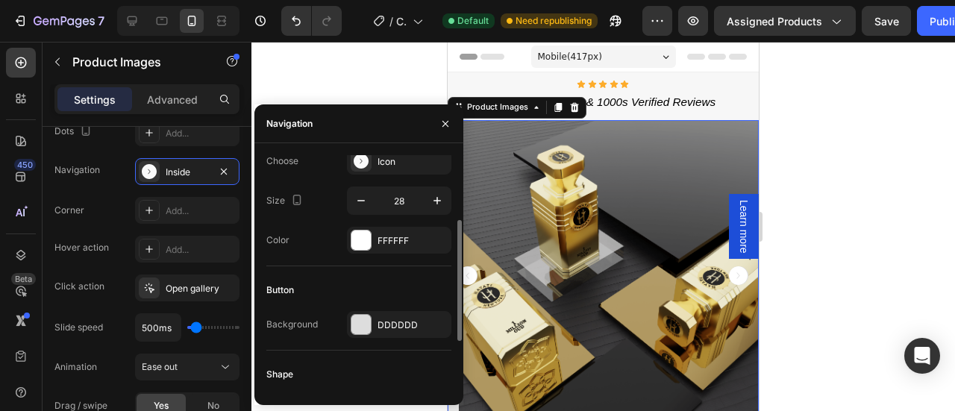
scroll to position [228, 0]
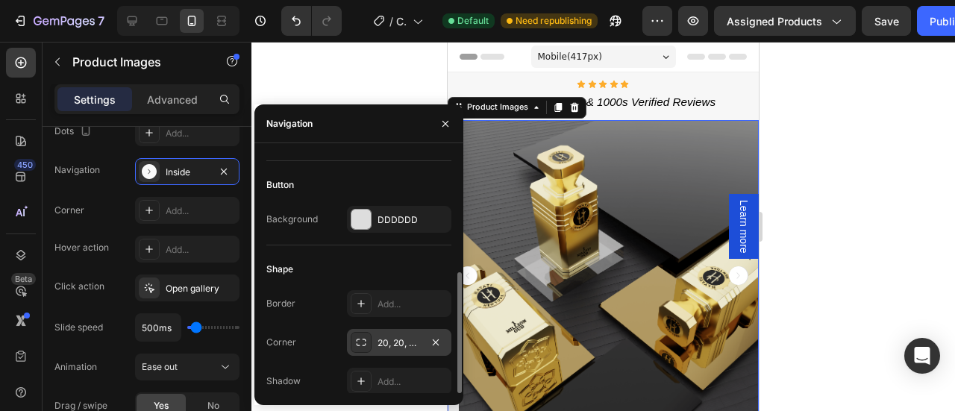
click at [359, 336] on icon at bounding box center [361, 342] width 12 height 12
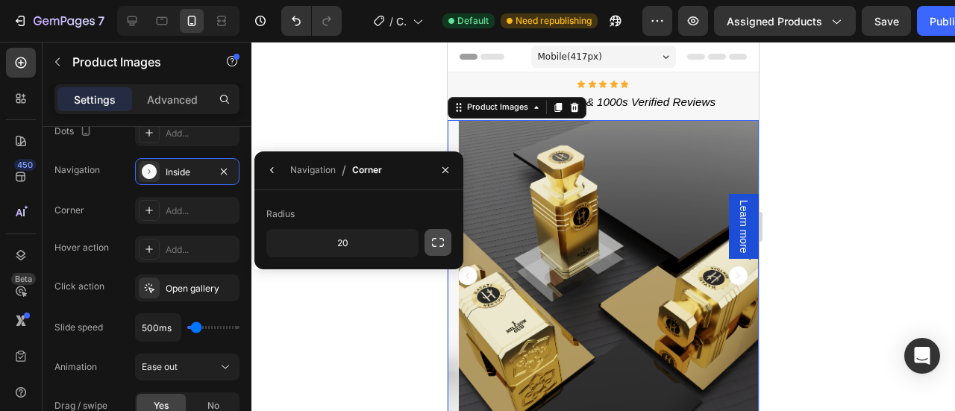
click at [428, 233] on button "button" at bounding box center [437, 242] width 27 height 27
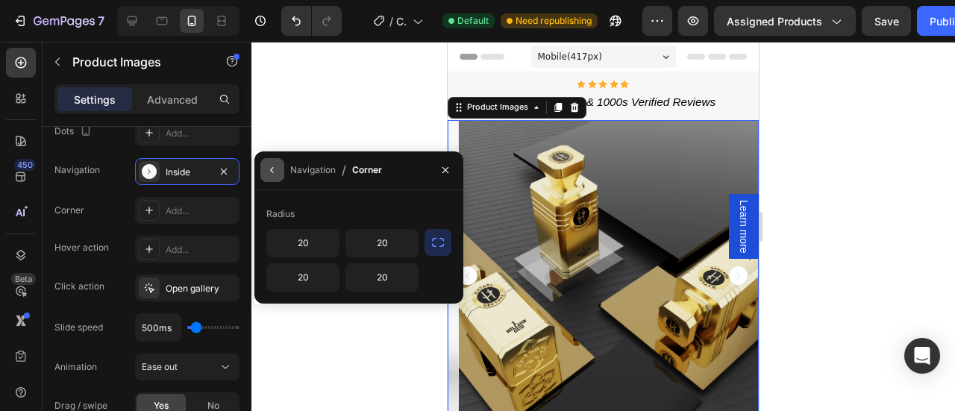
click at [277, 170] on icon "button" at bounding box center [272, 170] width 12 height 12
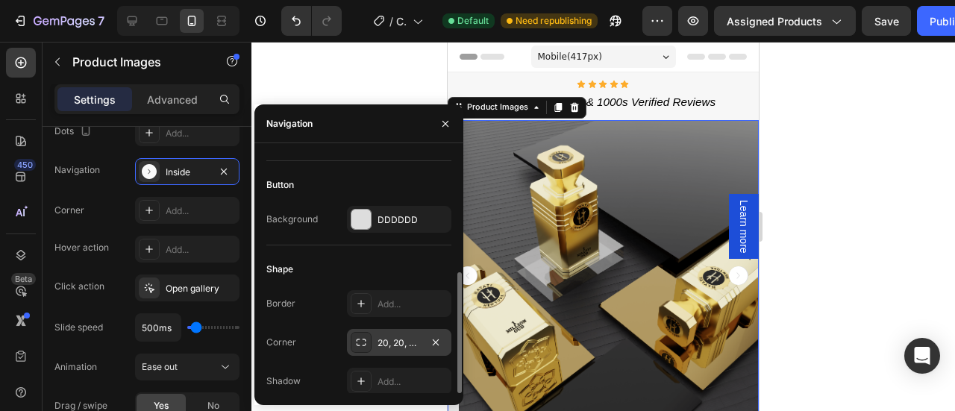
click at [361, 344] on icon at bounding box center [361, 342] width 12 height 12
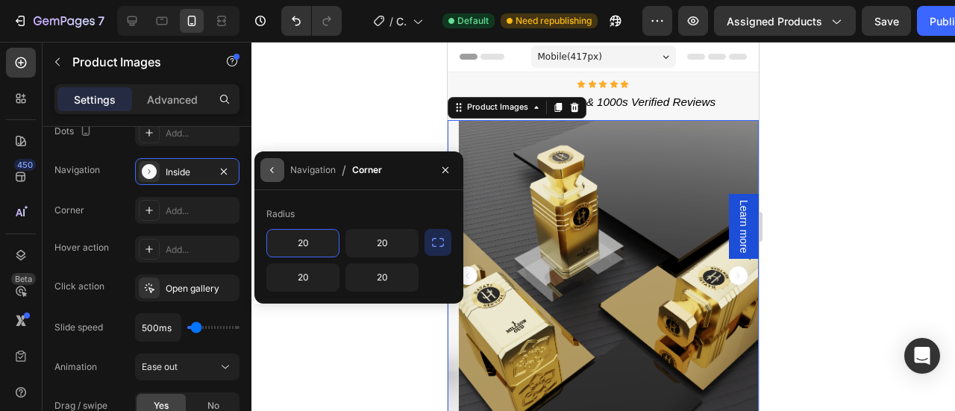
click at [274, 177] on button "button" at bounding box center [272, 170] width 24 height 24
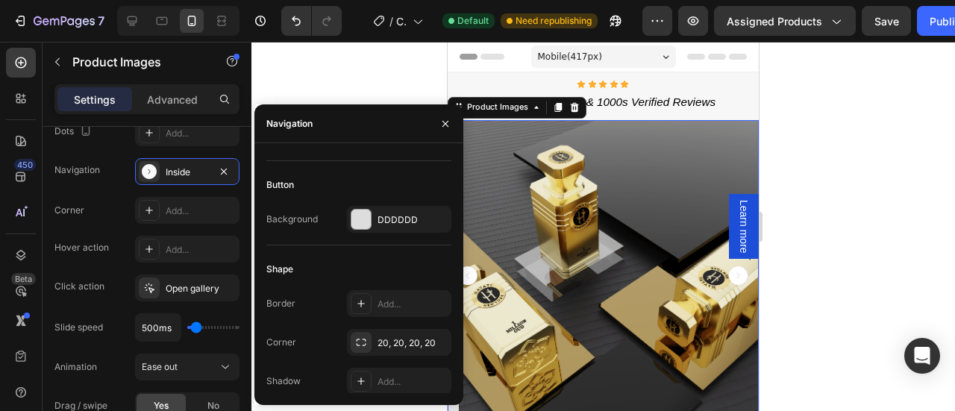
click at [825, 196] on div at bounding box center [602, 226] width 703 height 369
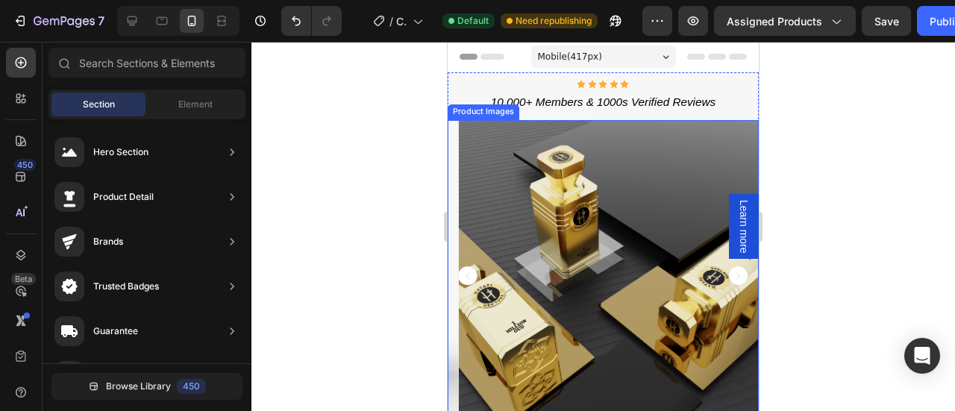
click at [464, 271] on icon "Carousel Back Arrow" at bounding box center [467, 275] width 19 height 19
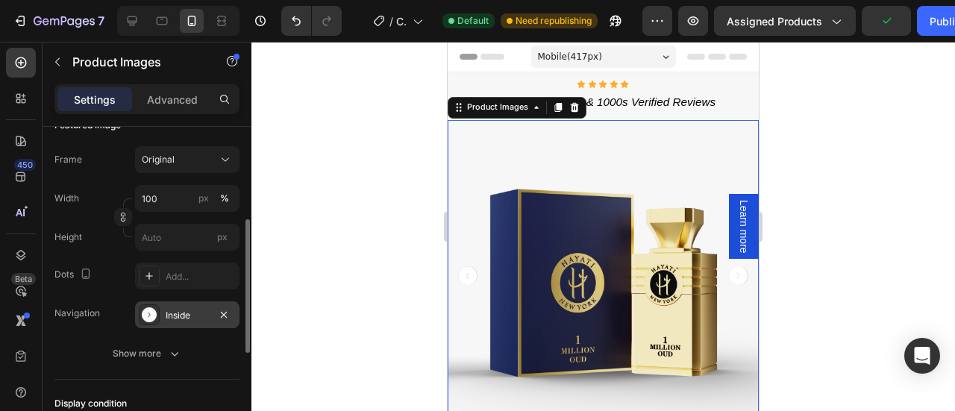
scroll to position [227, 0]
click at [146, 315] on icon at bounding box center [149, 313] width 15 height 15
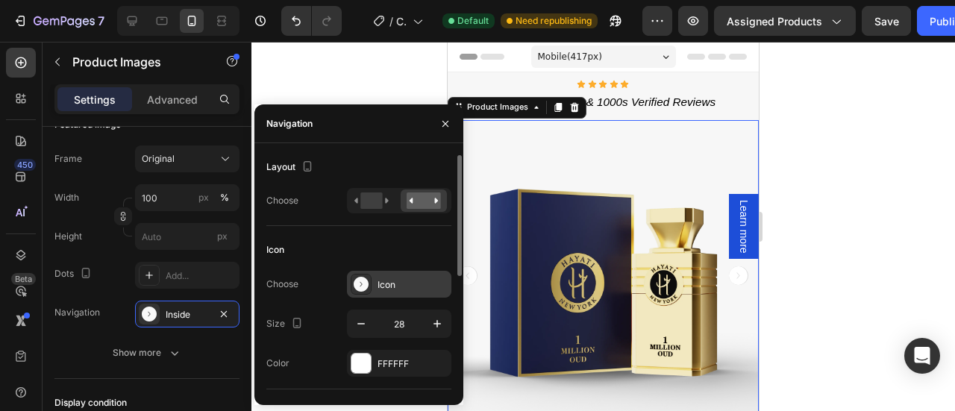
click at [360, 288] on icon at bounding box center [360, 284] width 15 height 15
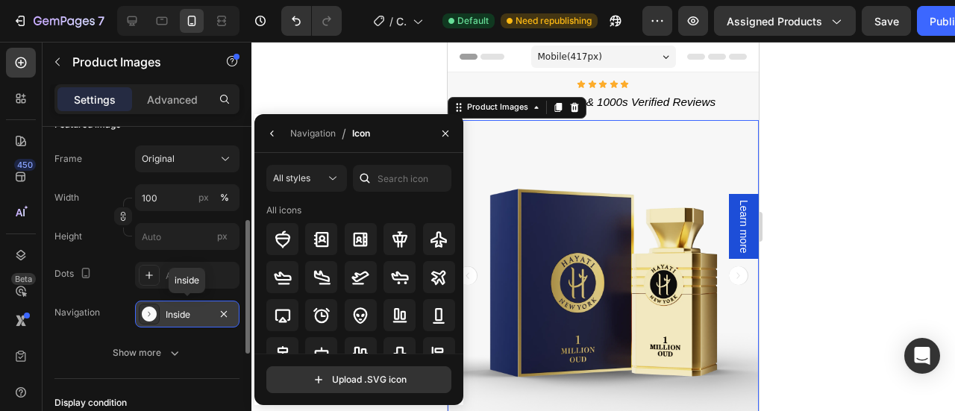
click at [184, 320] on div "Inside" at bounding box center [187, 314] width 104 height 27
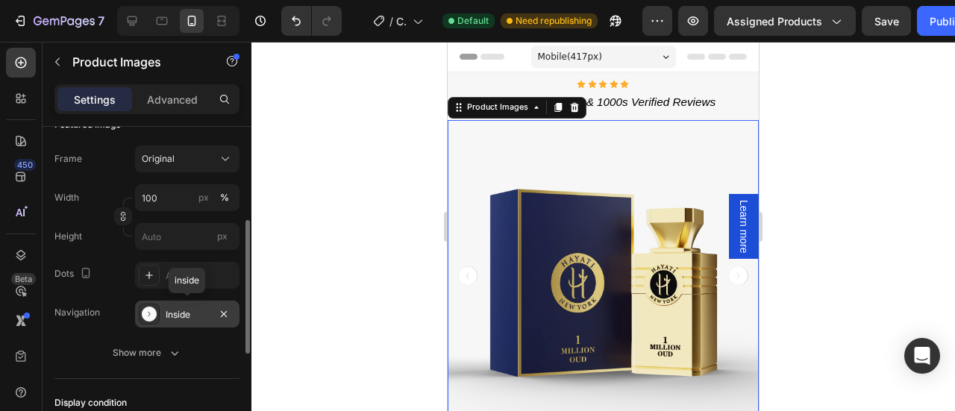
click at [182, 312] on div "Inside" at bounding box center [187, 314] width 43 height 13
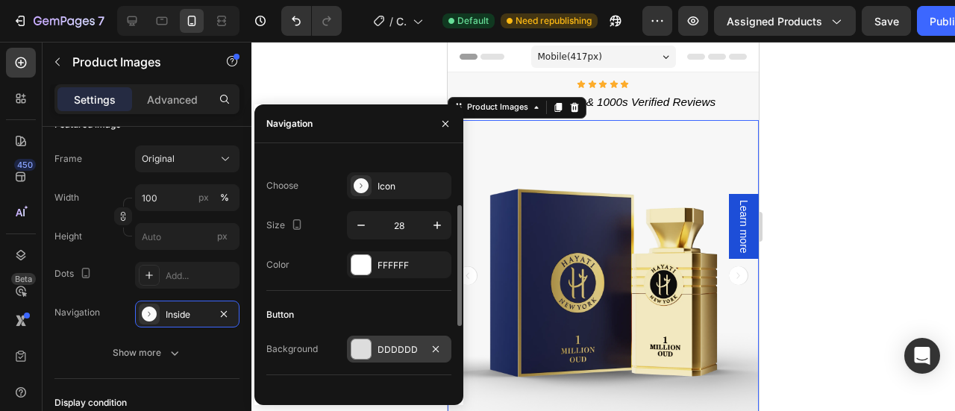
scroll to position [100, 0]
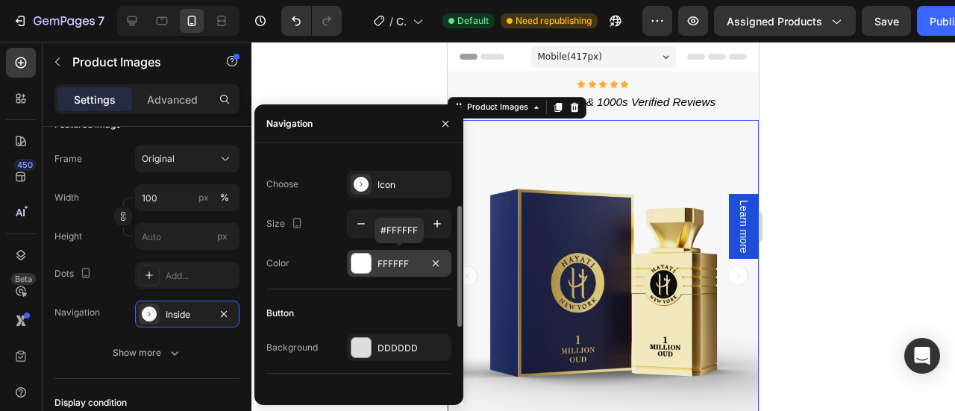
click at [356, 267] on div at bounding box center [360, 263] width 19 height 19
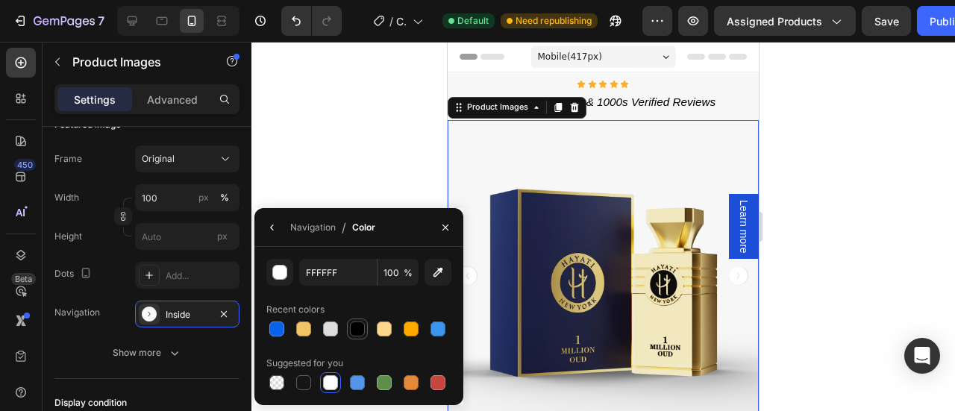
click at [357, 333] on div at bounding box center [357, 328] width 15 height 15
type input "000000"
click at [780, 297] on div at bounding box center [602, 226] width 703 height 369
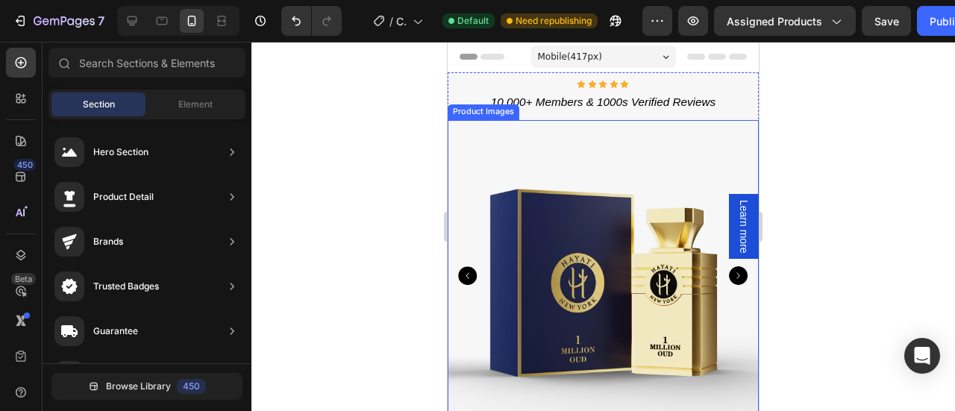
scroll to position [1, 0]
click at [471, 275] on icon "Carousel Back Arrow" at bounding box center [467, 274] width 19 height 19
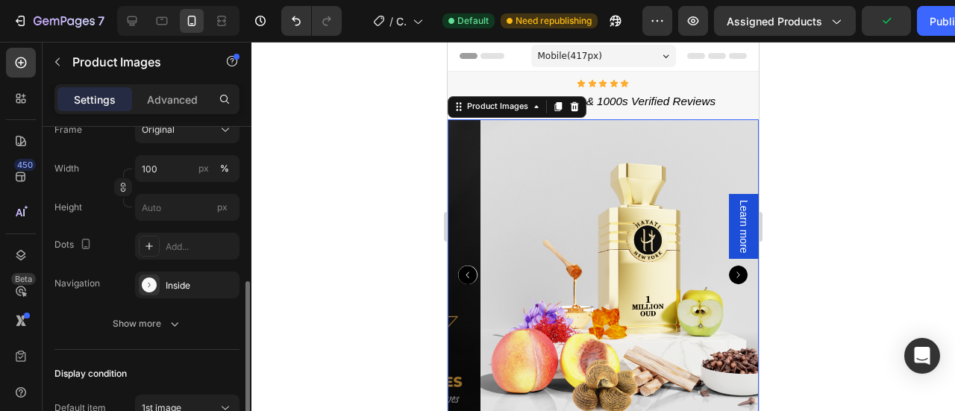
scroll to position [292, 0]
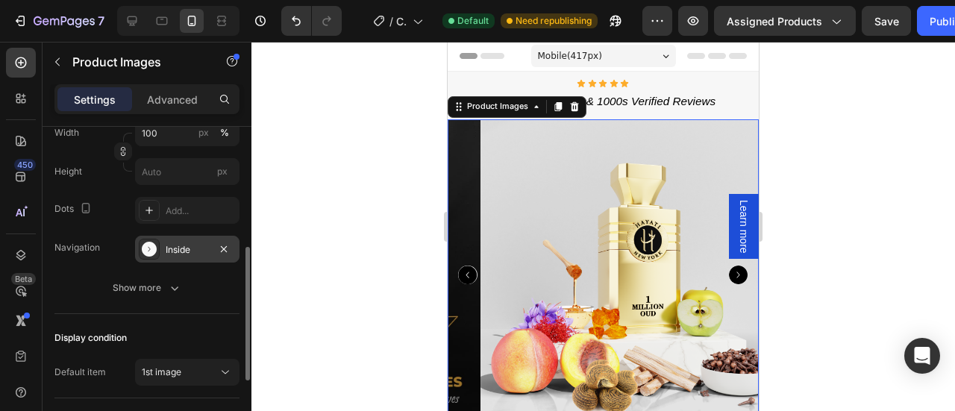
click at [158, 241] on div at bounding box center [149, 249] width 21 height 21
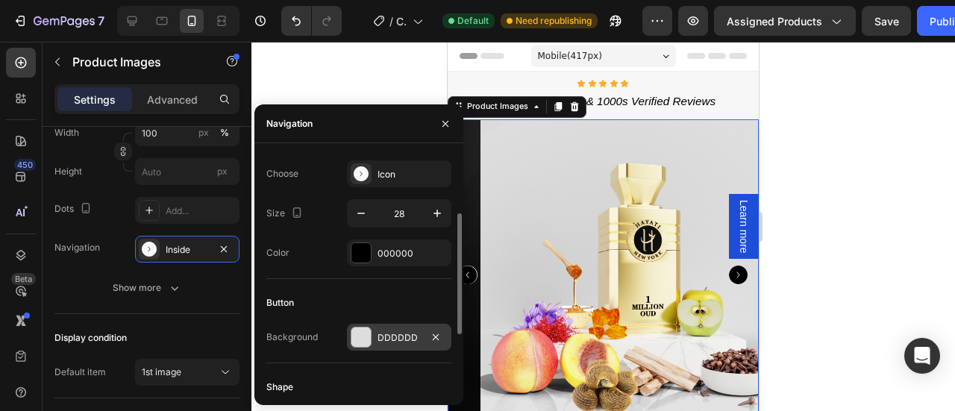
scroll to position [112, 0]
click at [363, 335] on div at bounding box center [360, 335] width 19 height 19
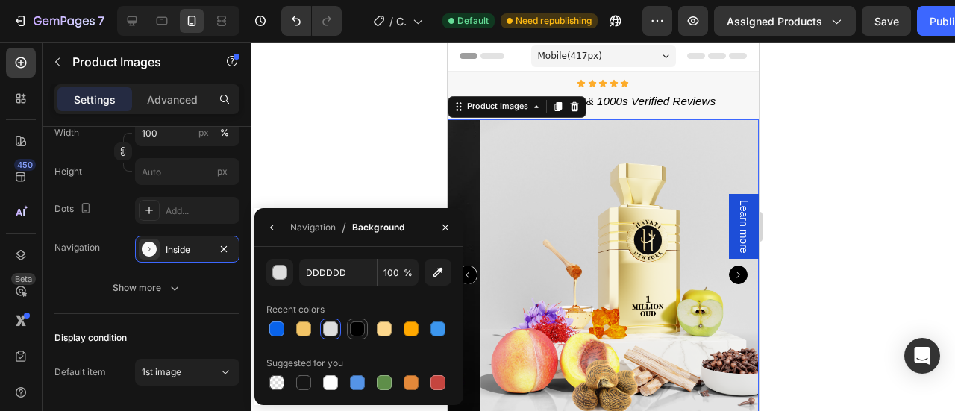
click at [356, 331] on div at bounding box center [357, 328] width 15 height 15
type input "000000"
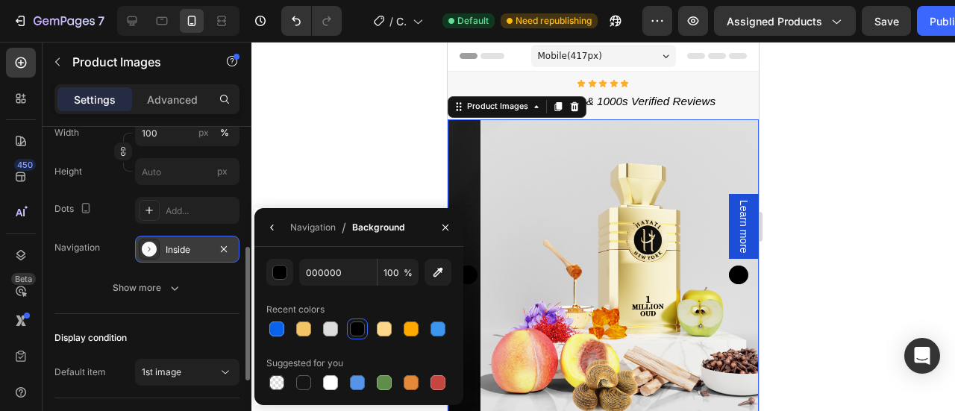
click at [187, 237] on div "Inside" at bounding box center [187, 249] width 104 height 27
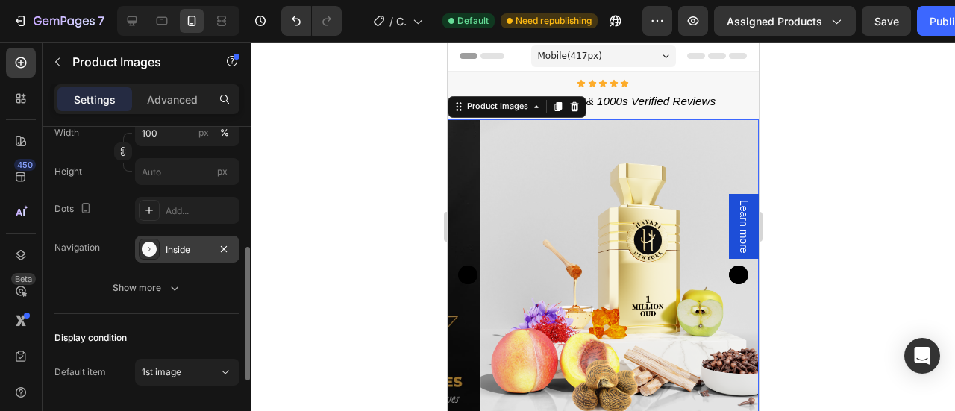
click at [176, 245] on div "Inside" at bounding box center [187, 249] width 43 height 13
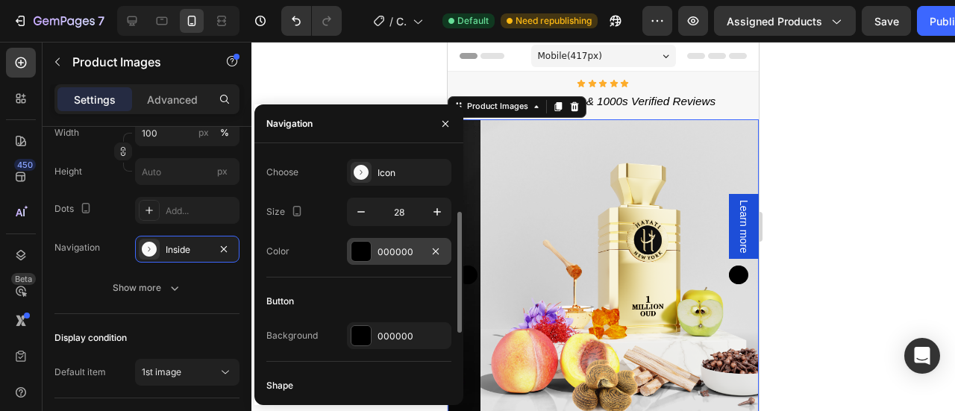
click at [363, 251] on div at bounding box center [360, 251] width 19 height 19
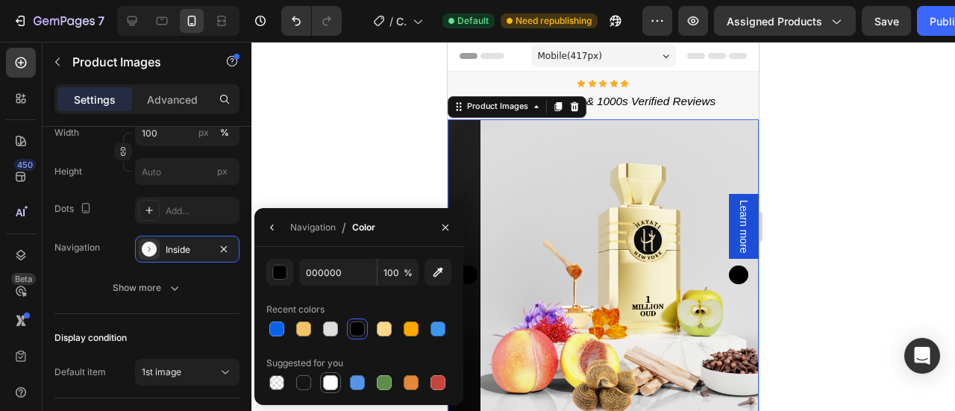
click at [326, 380] on div at bounding box center [330, 382] width 15 height 15
type input "FFFFFF"
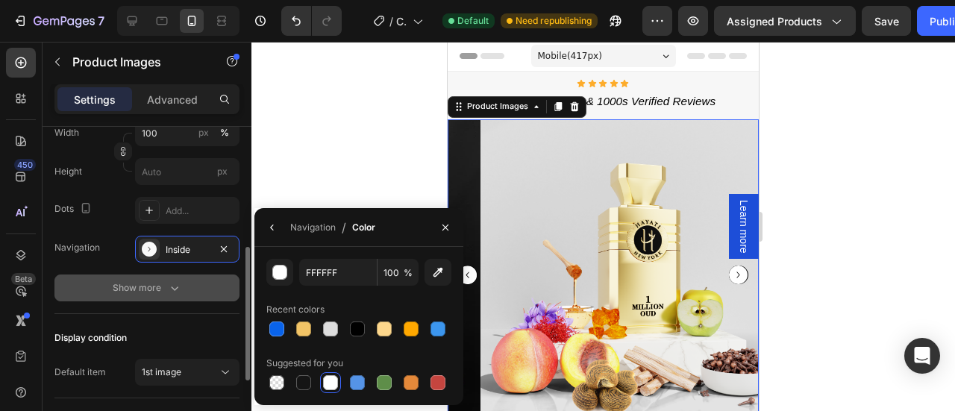
click at [160, 282] on div "Show more" at bounding box center [147, 287] width 69 height 15
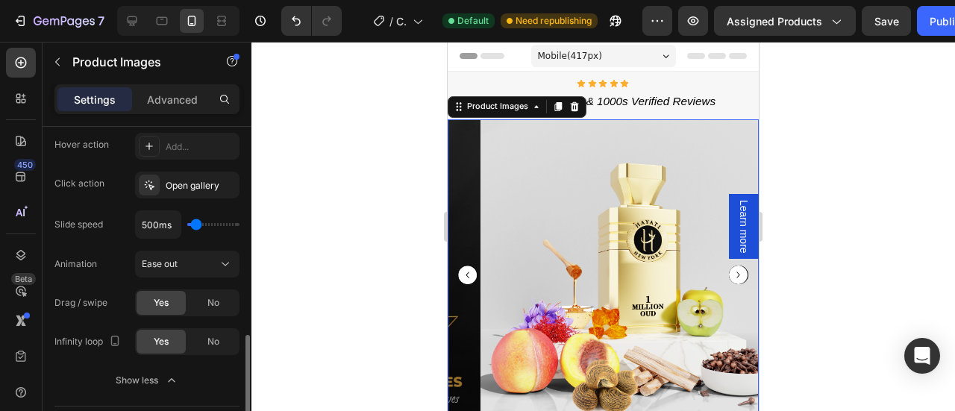
scroll to position [524, 0]
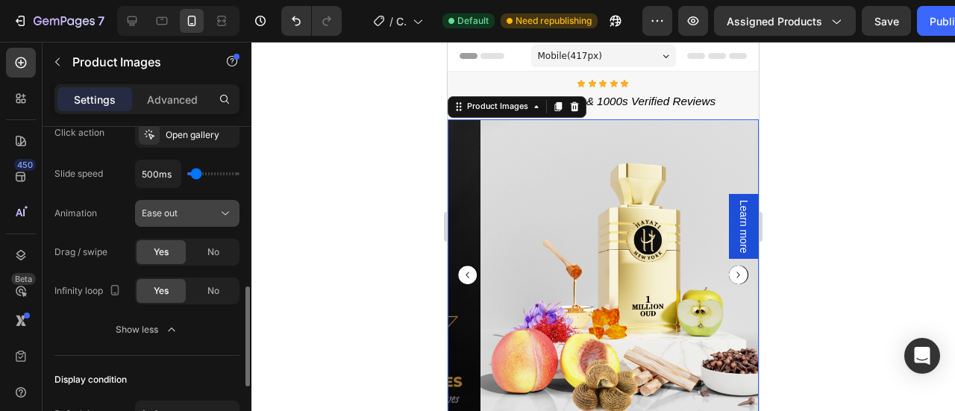
click at [221, 210] on icon at bounding box center [225, 213] width 15 height 15
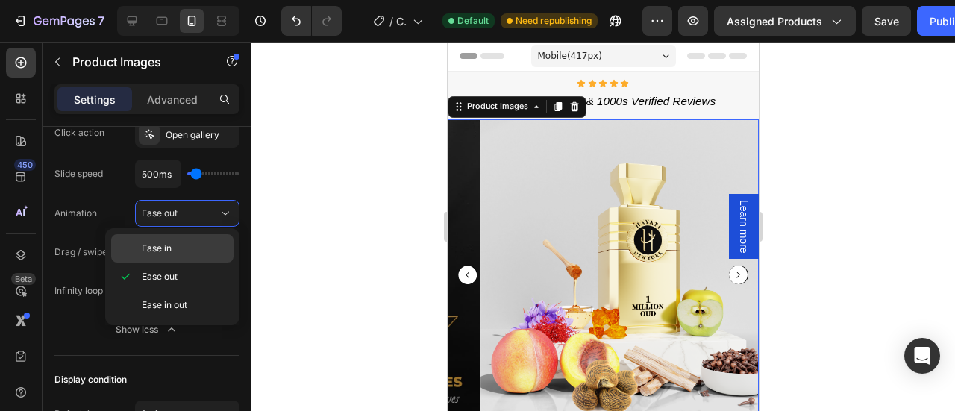
click at [154, 244] on span "Ease in" at bounding box center [157, 248] width 30 height 13
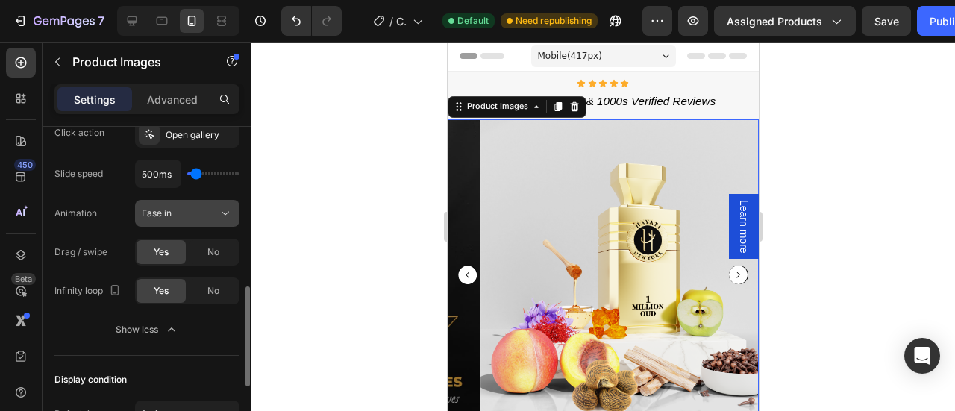
click at [192, 211] on div "Ease in" at bounding box center [180, 213] width 76 height 13
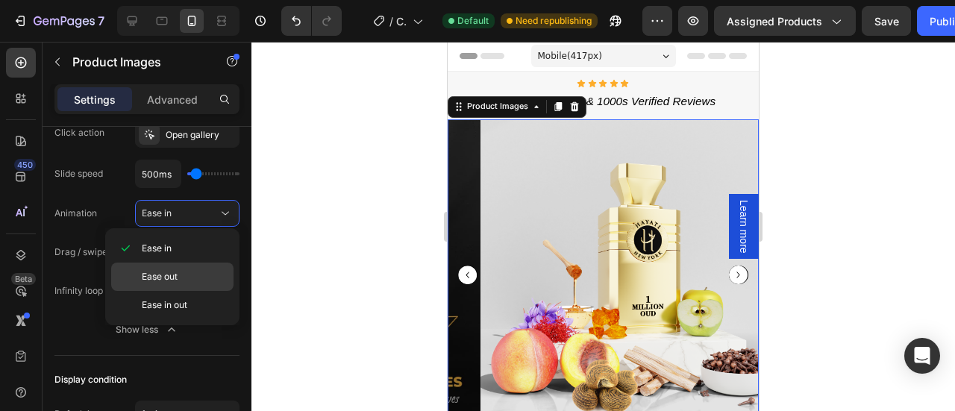
click at [166, 283] on div "Ease out" at bounding box center [172, 276] width 122 height 28
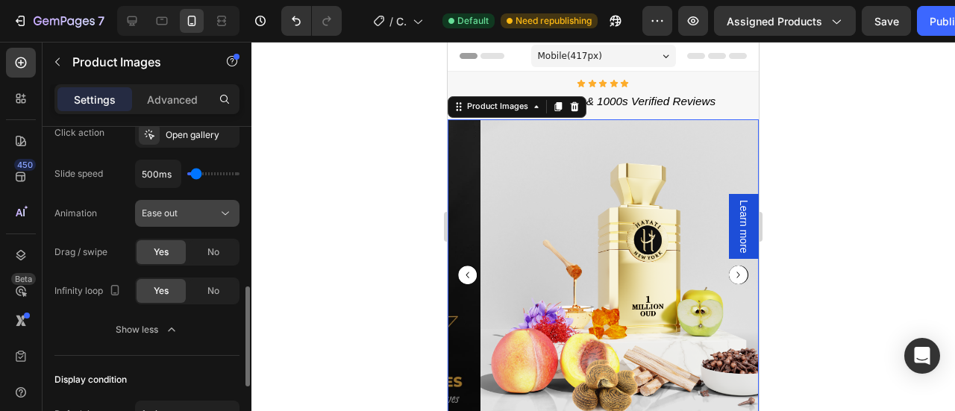
click at [194, 202] on button "Ease out" at bounding box center [187, 213] width 104 height 27
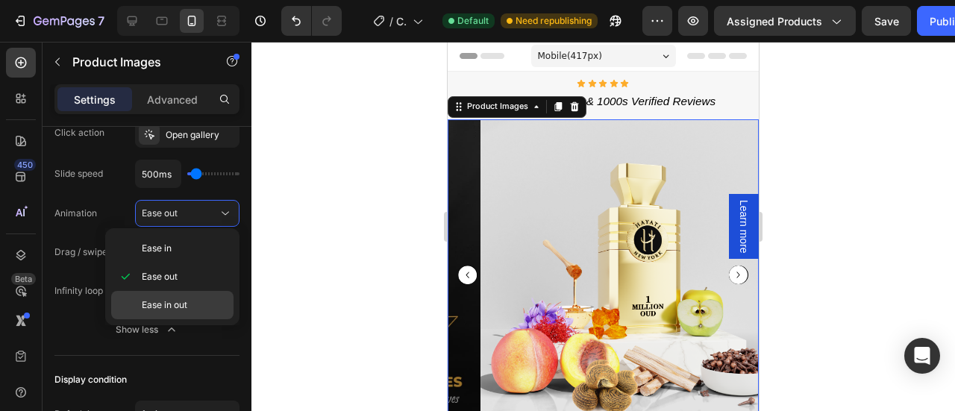
click at [176, 308] on span "Ease in out" at bounding box center [164, 304] width 45 height 13
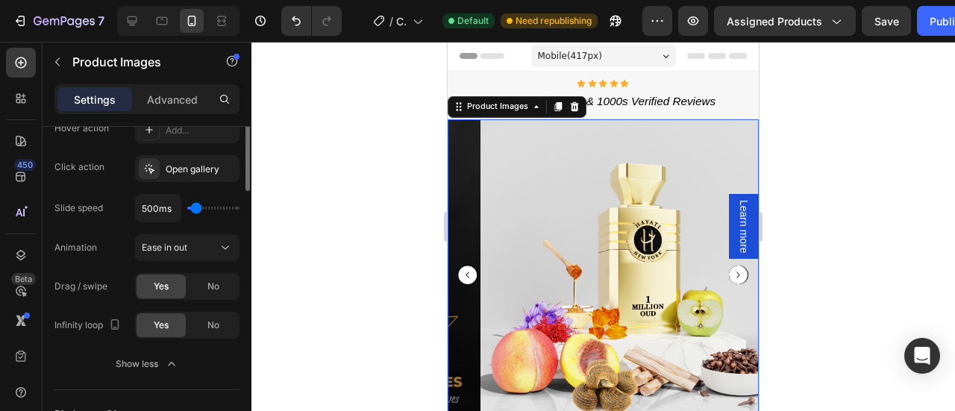
scroll to position [345, 0]
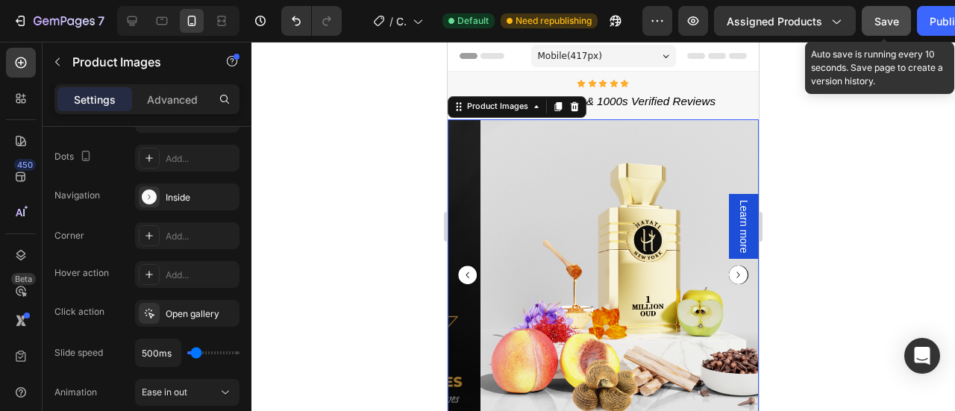
click at [898, 14] on button "Save" at bounding box center [885, 21] width 49 height 30
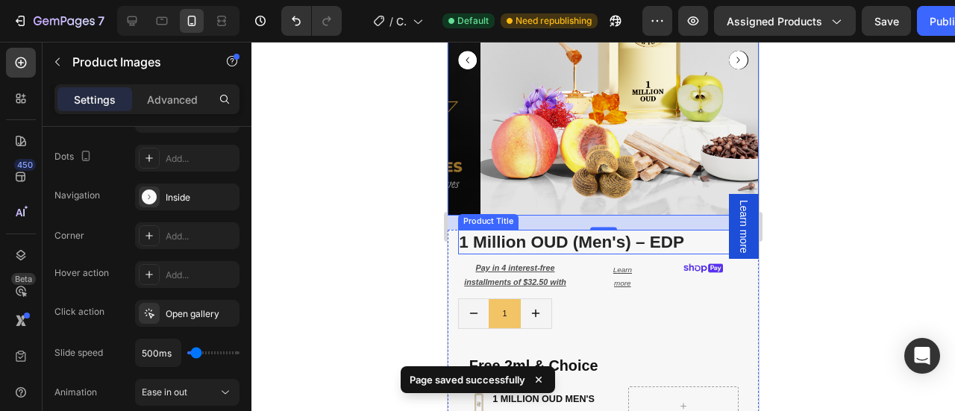
scroll to position [430, 0]
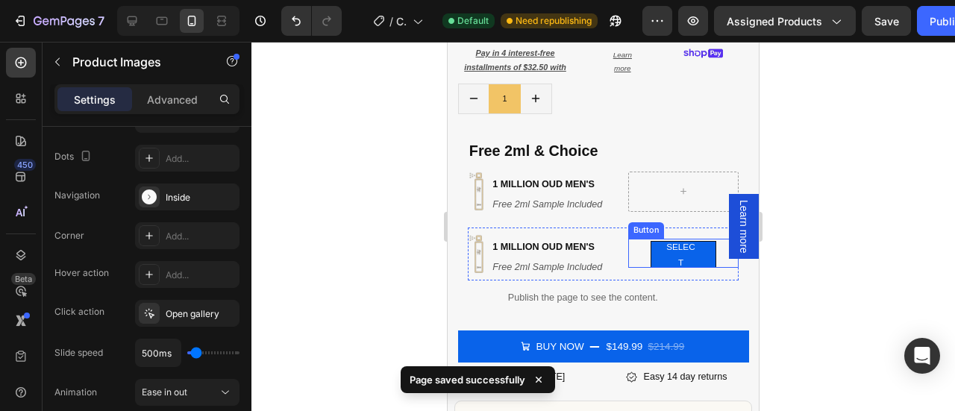
click at [693, 245] on button "select" at bounding box center [683, 254] width 66 height 27
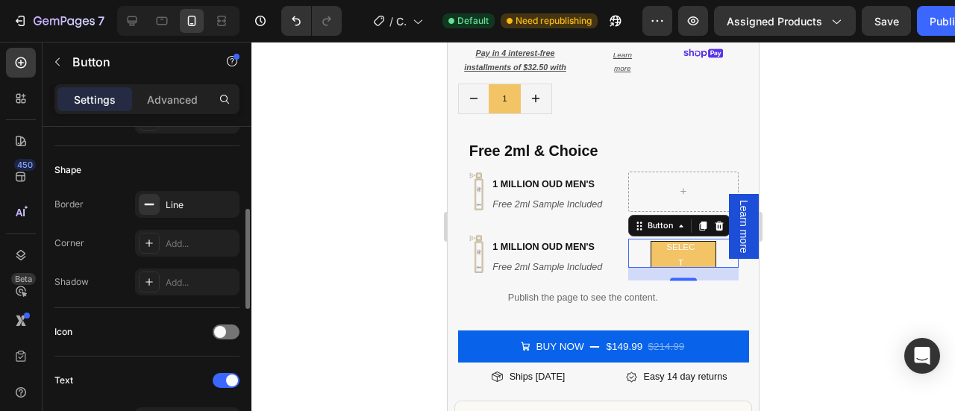
scroll to position [266, 0]
click at [146, 201] on icon at bounding box center [149, 207] width 12 height 12
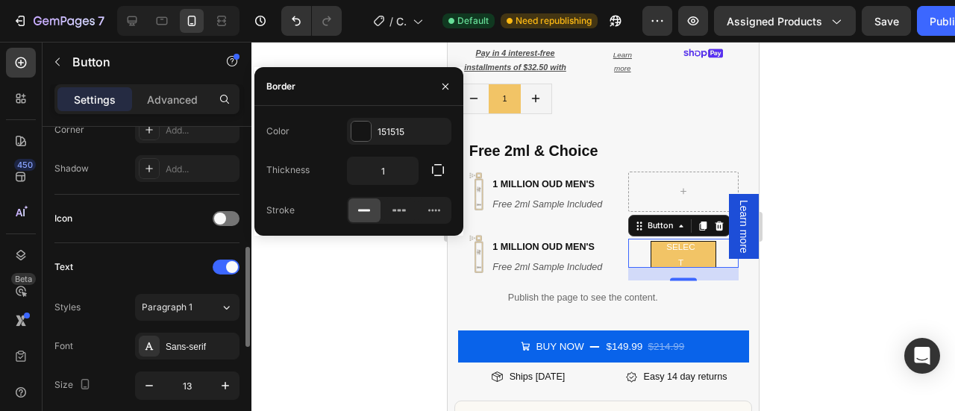
scroll to position [384, 0]
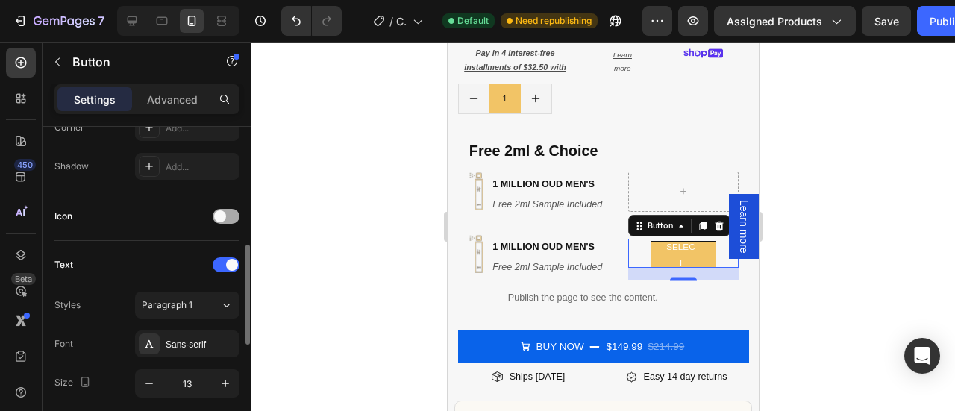
click at [219, 213] on span at bounding box center [220, 216] width 12 height 12
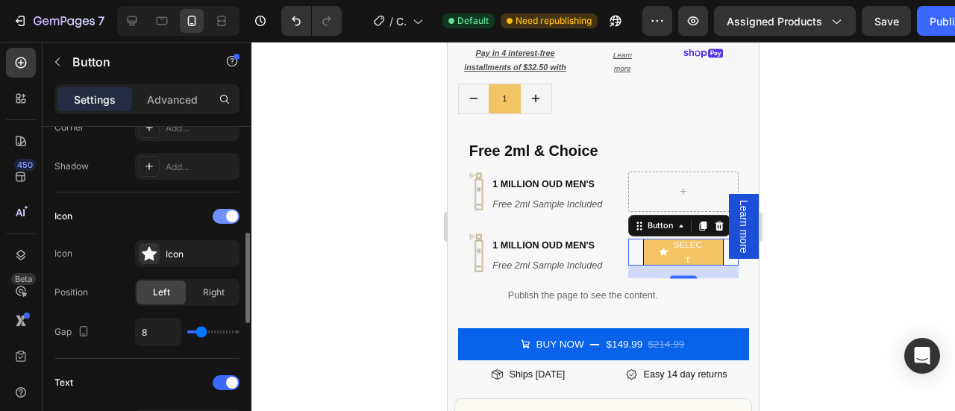
click at [219, 213] on div at bounding box center [226, 216] width 27 height 15
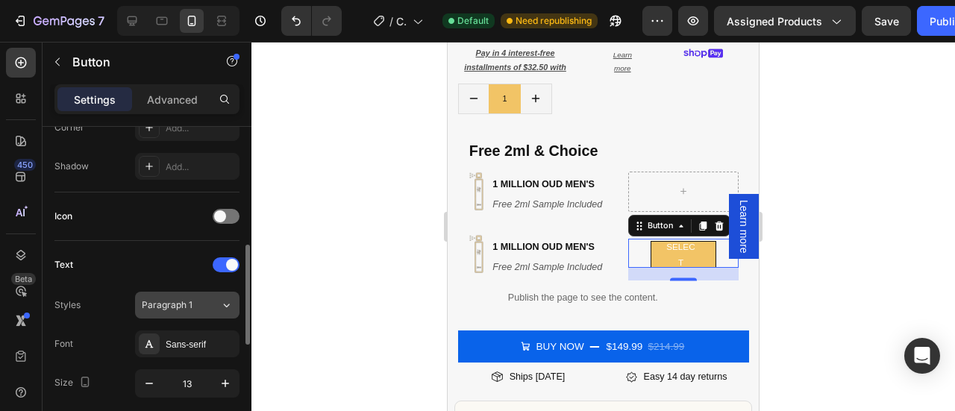
click at [200, 301] on div "Paragraph 1" at bounding box center [172, 304] width 60 height 13
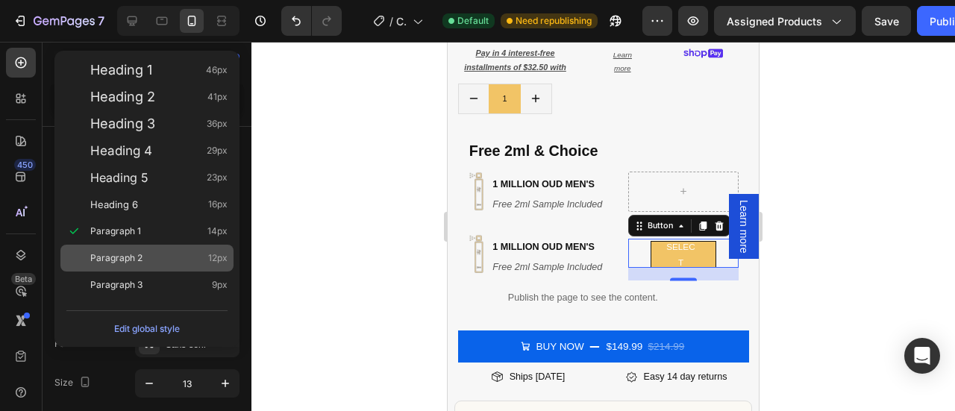
click at [148, 251] on div "Paragraph 2 12px" at bounding box center [158, 258] width 137 height 15
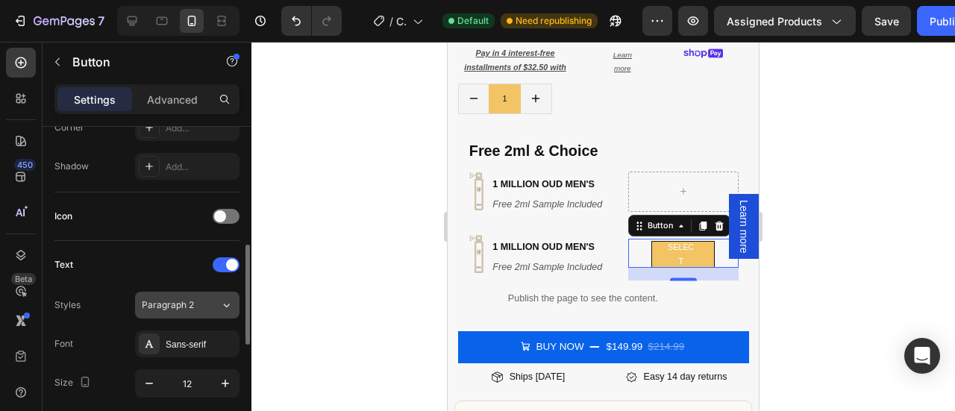
click at [179, 298] on span "Paragraph 2" at bounding box center [168, 304] width 52 height 13
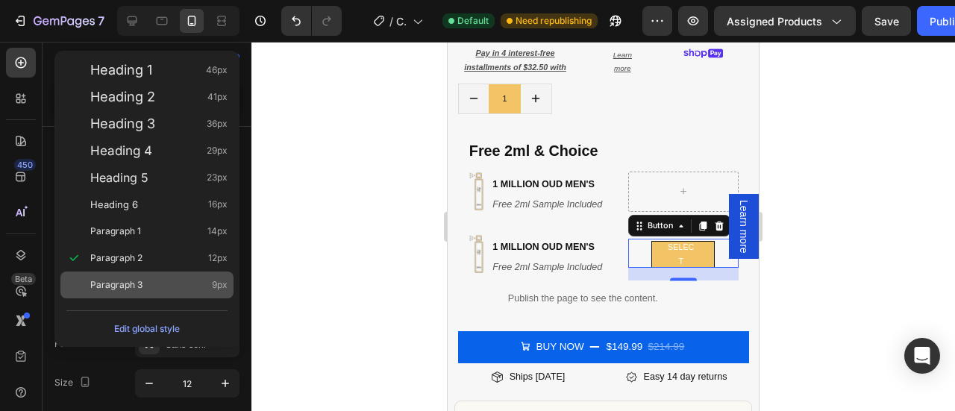
click at [175, 281] on div "Paragraph 3 9px" at bounding box center [158, 284] width 137 height 15
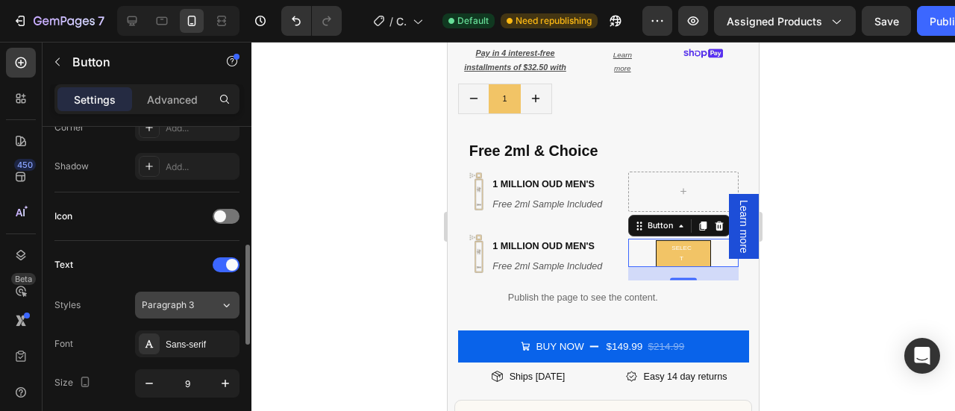
click at [197, 298] on div "Paragraph 3" at bounding box center [172, 304] width 60 height 13
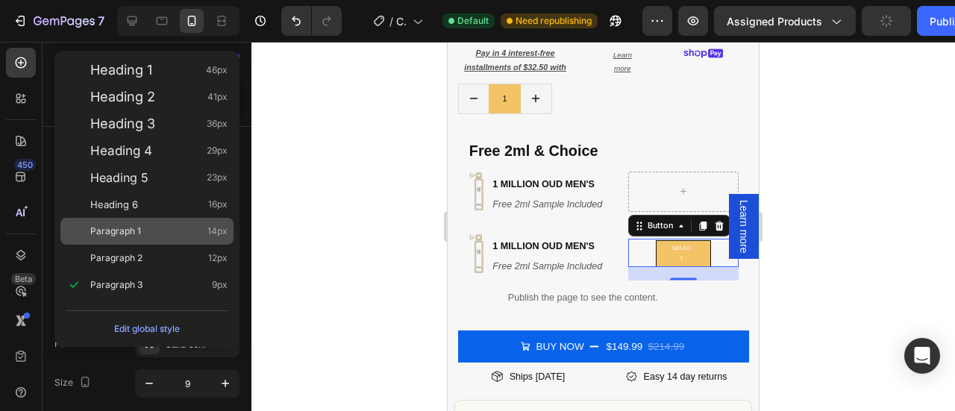
click at [155, 224] on div "Paragraph 1 14px" at bounding box center [158, 231] width 137 height 15
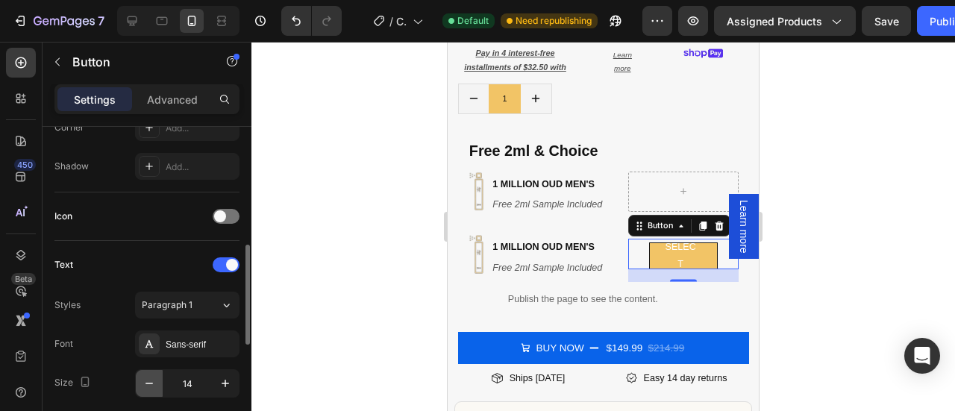
click at [149, 383] on icon "button" at bounding box center [149, 383] width 15 height 15
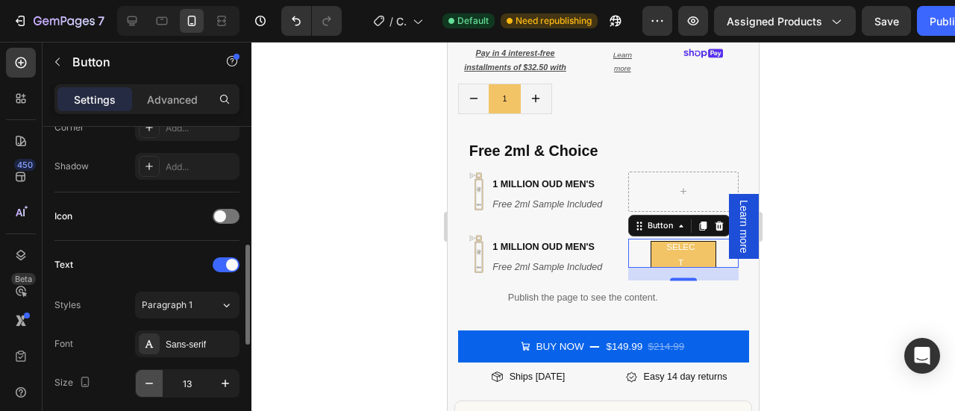
click at [149, 383] on icon "button" at bounding box center [149, 383] width 15 height 15
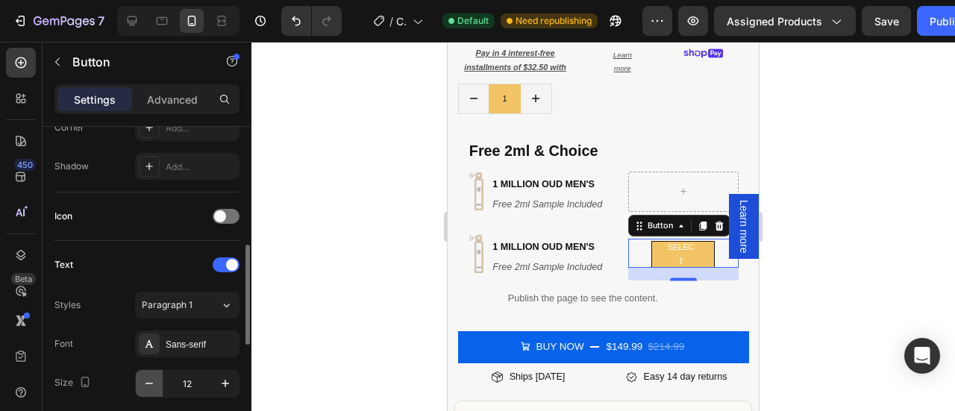
click at [149, 383] on icon "button" at bounding box center [149, 383] width 15 height 15
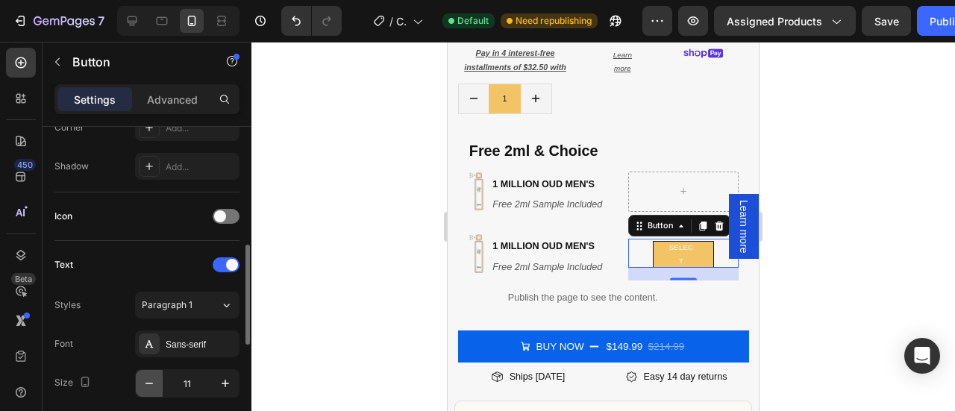
click at [149, 383] on icon "button" at bounding box center [149, 383] width 15 height 15
click at [224, 389] on button "button" at bounding box center [225, 383] width 27 height 27
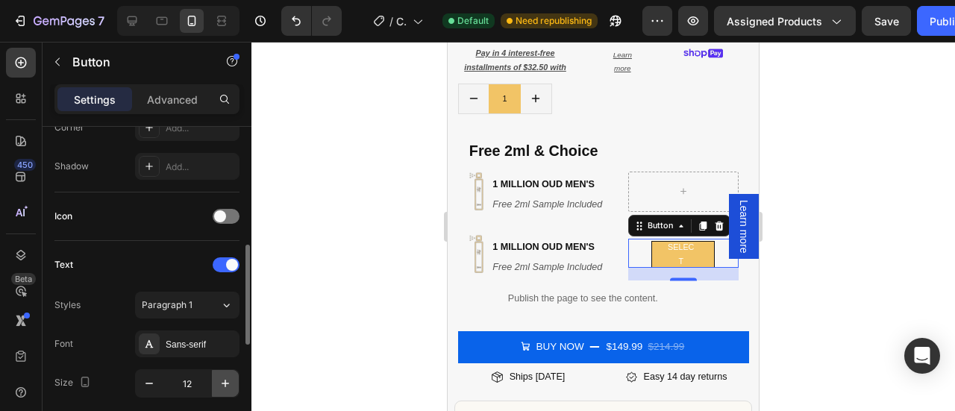
click at [224, 389] on button "button" at bounding box center [225, 383] width 27 height 27
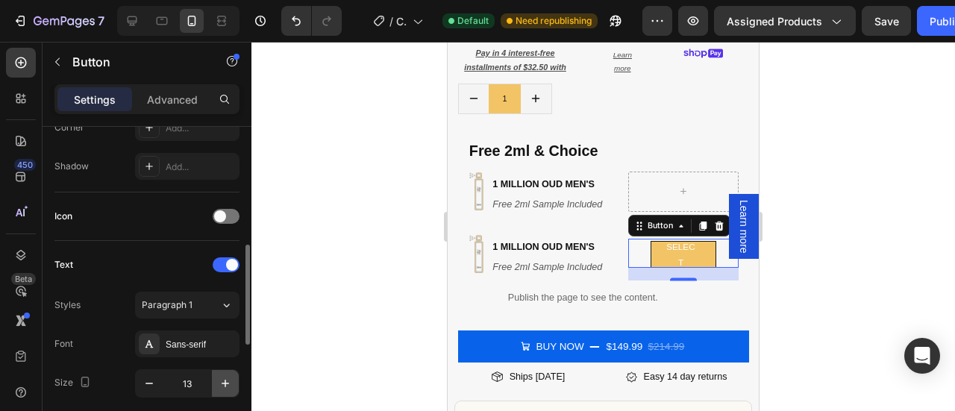
click at [224, 389] on button "button" at bounding box center [225, 383] width 27 height 27
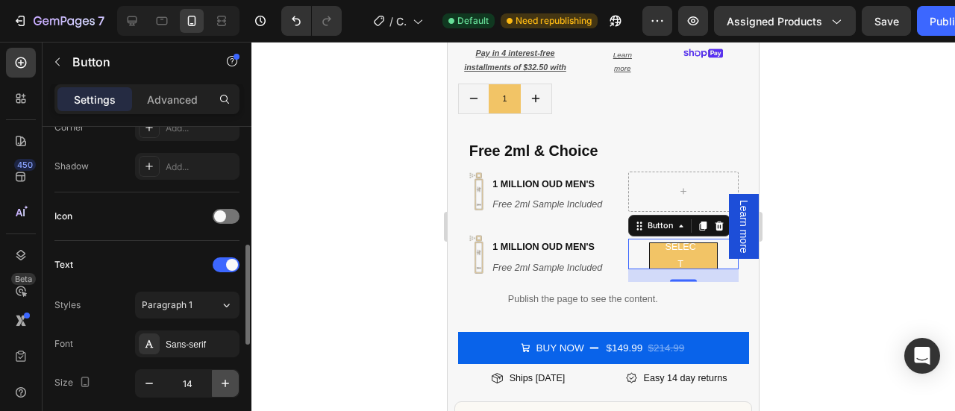
click at [224, 389] on button "button" at bounding box center [225, 383] width 27 height 27
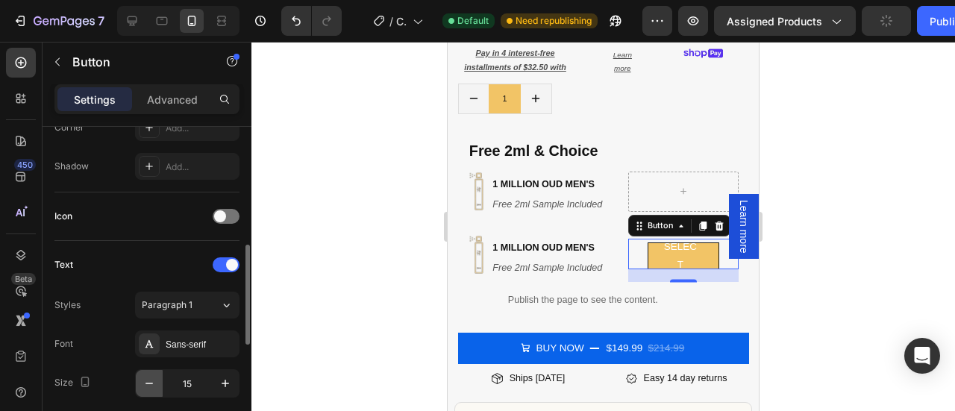
click at [145, 389] on button "button" at bounding box center [149, 383] width 27 height 27
click at [139, 384] on button "button" at bounding box center [149, 383] width 27 height 27
type input "13"
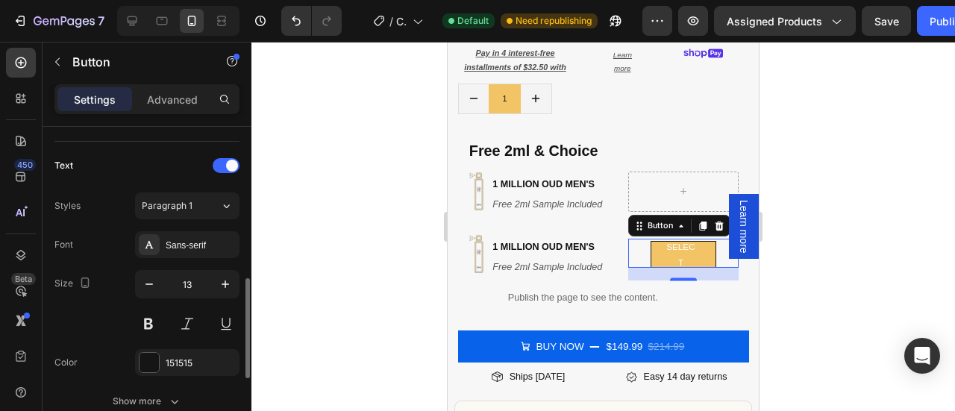
scroll to position [486, 0]
click at [143, 240] on icon at bounding box center [149, 242] width 12 height 12
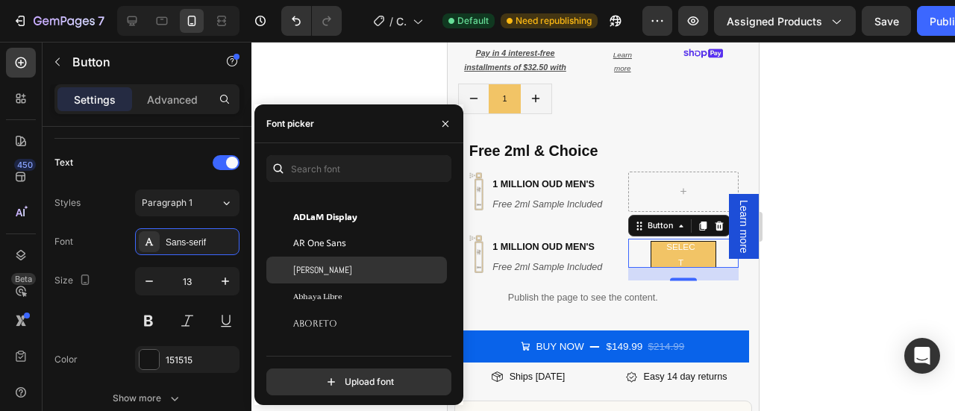
scroll to position [82, 0]
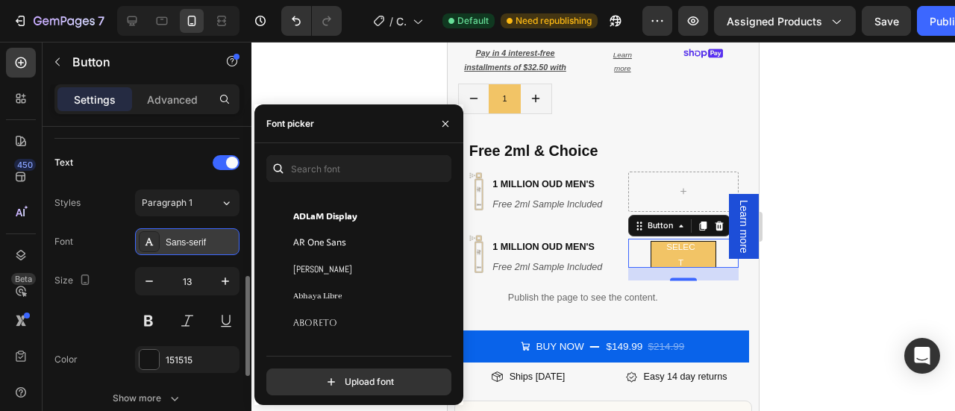
drag, startPoint x: 218, startPoint y: 237, endPoint x: 160, endPoint y: 229, distance: 58.0
click at [160, 229] on div "Sans-serif" at bounding box center [187, 241] width 104 height 27
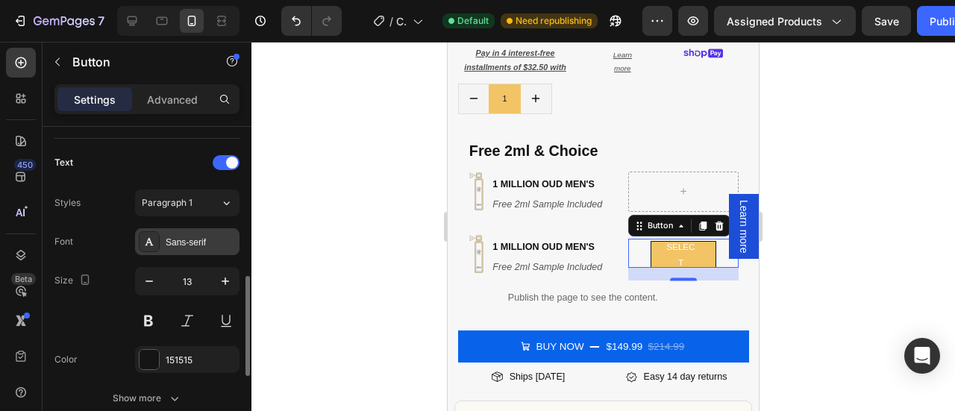
click at [186, 243] on div "Sans-serif" at bounding box center [201, 242] width 70 height 13
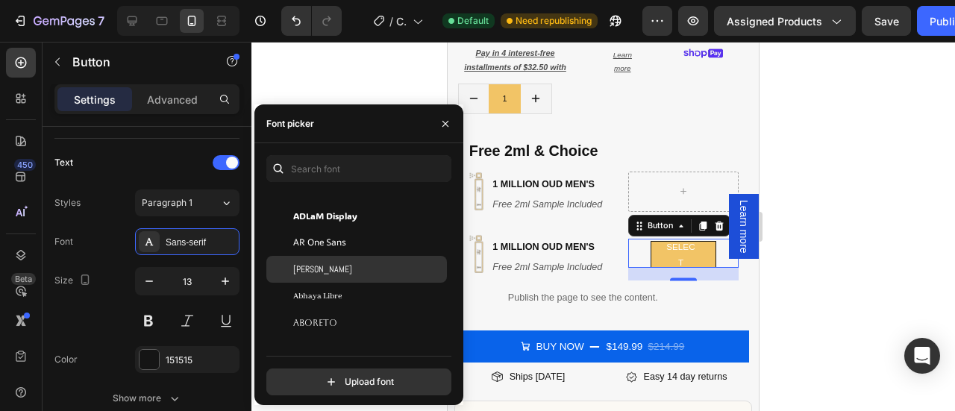
click at [320, 274] on div "Abel" at bounding box center [368, 268] width 151 height 13
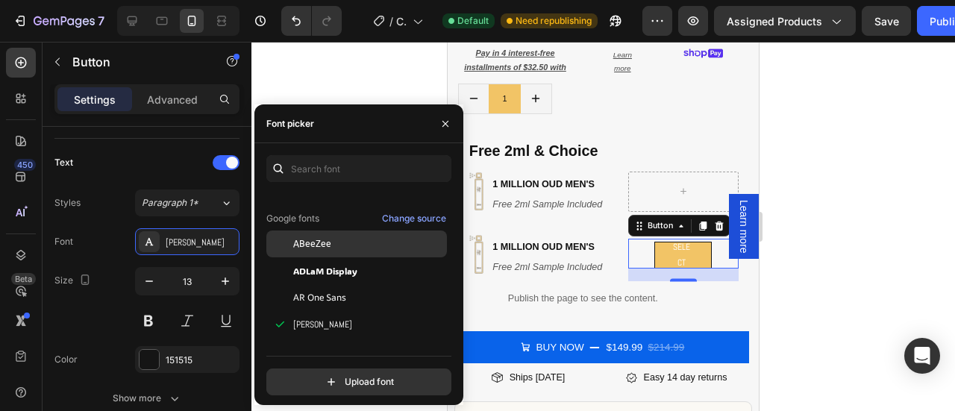
click at [319, 250] on div "ABeeZee" at bounding box center [356, 243] width 180 height 27
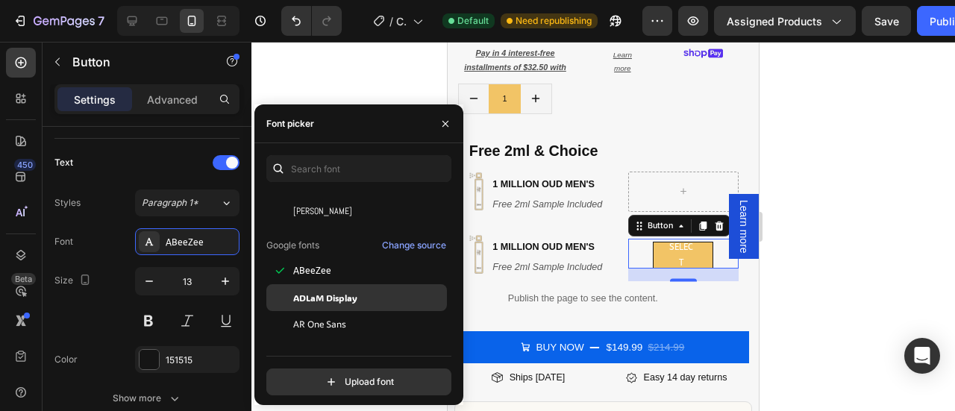
click at [316, 301] on span "ADLaM Display" at bounding box center [325, 297] width 64 height 13
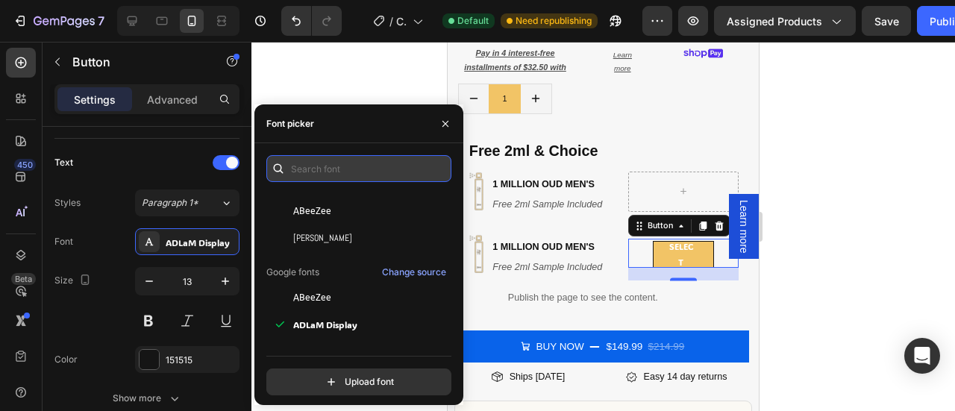
click at [327, 171] on input "text" at bounding box center [358, 168] width 185 height 27
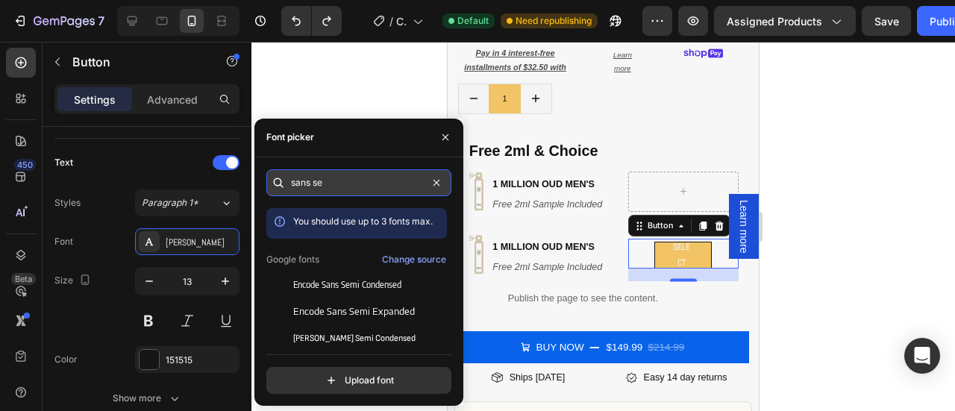
type input "sans s"
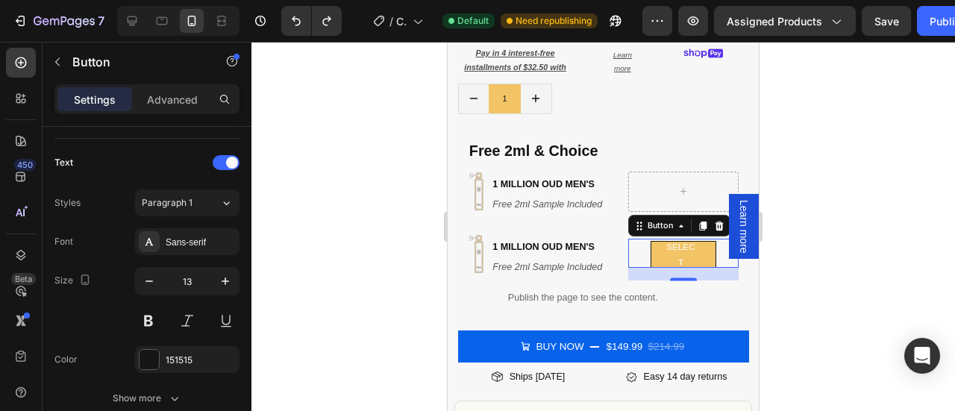
click at [774, 283] on div at bounding box center [602, 226] width 703 height 369
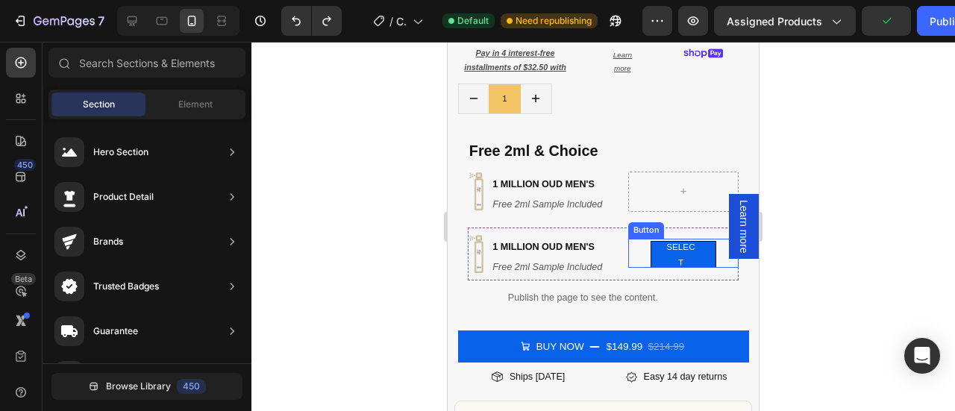
click at [652, 242] on button "select" at bounding box center [683, 254] width 66 height 27
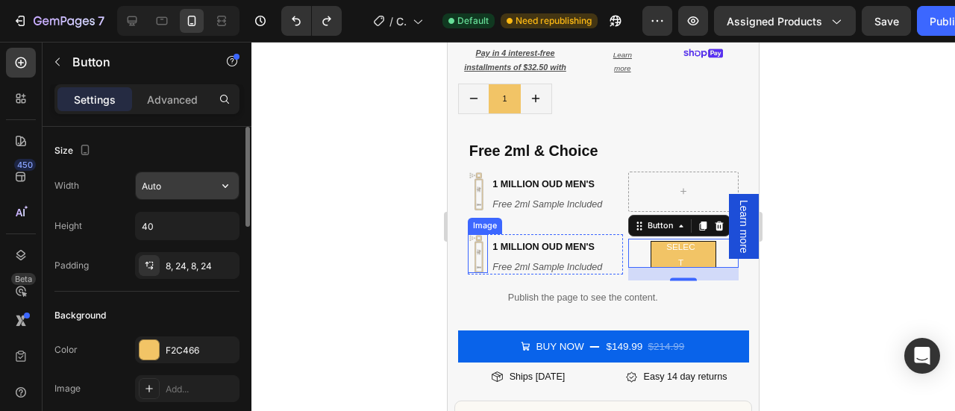
click at [207, 186] on input "Auto" at bounding box center [187, 185] width 103 height 27
click at [230, 181] on icon "button" at bounding box center [225, 185] width 15 height 15
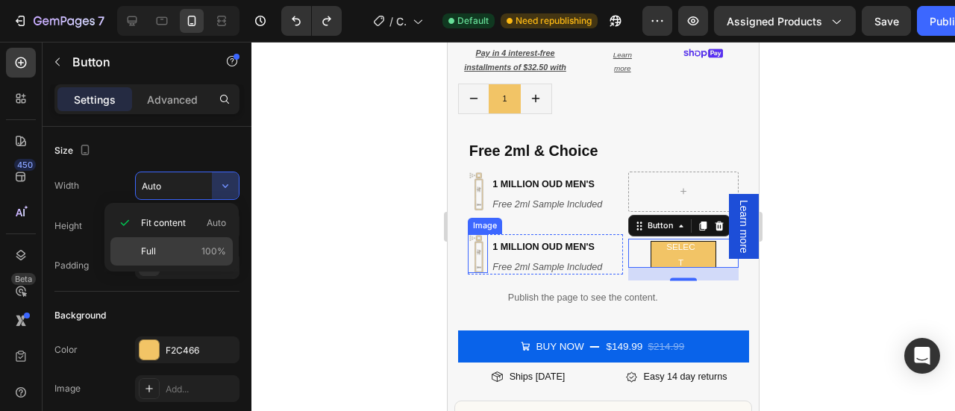
click at [145, 250] on span "Full" at bounding box center [148, 251] width 15 height 13
type input "100%"
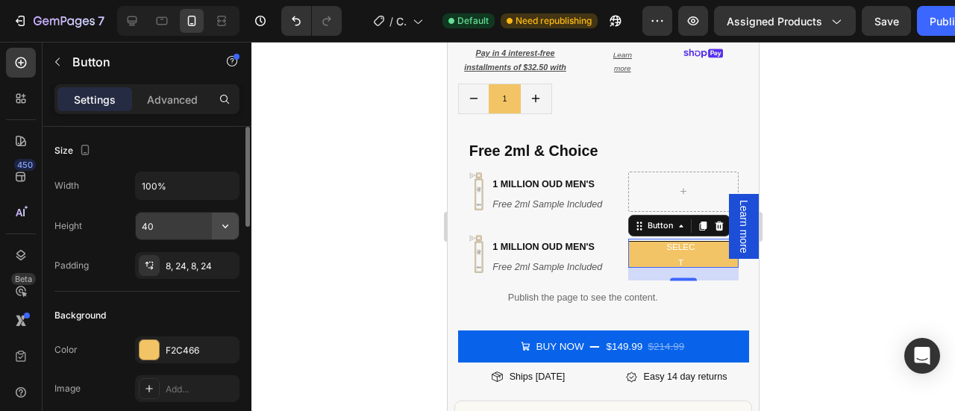
click at [223, 227] on icon "button" at bounding box center [225, 226] width 15 height 15
click at [183, 227] on input "40" at bounding box center [187, 226] width 103 height 27
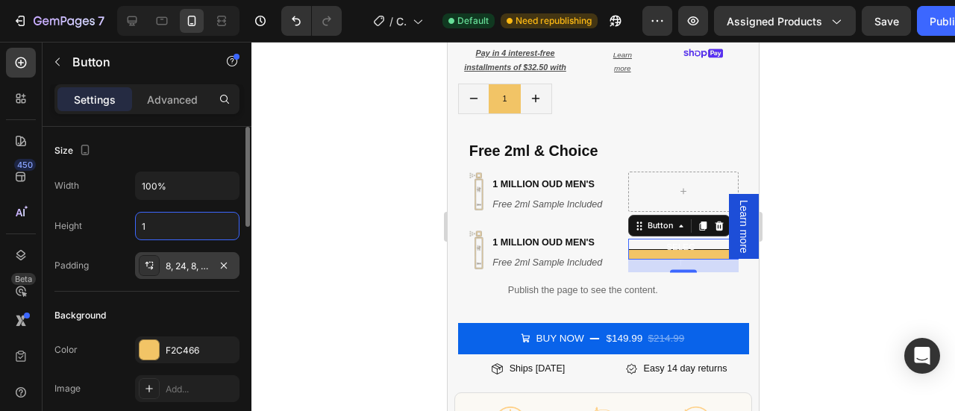
type input "1"
click at [173, 265] on div "8, 24, 8, 24" at bounding box center [187, 266] width 43 height 13
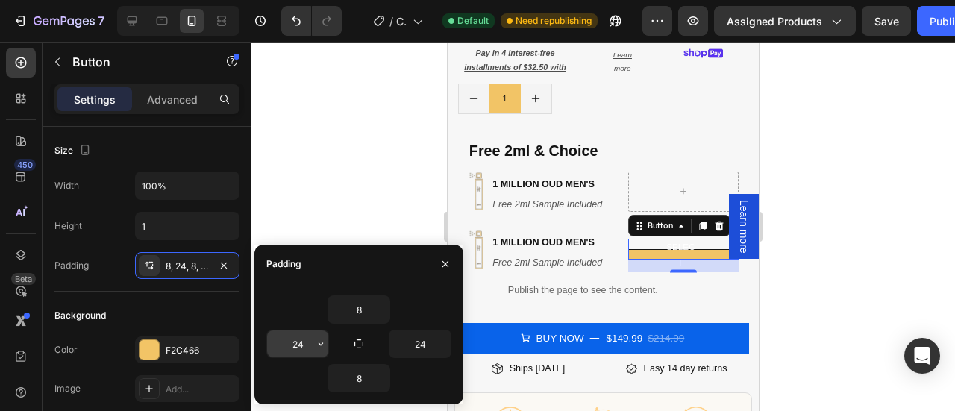
click at [304, 346] on input "24" at bounding box center [297, 343] width 61 height 27
type input "16"
click at [418, 330] on input "24" at bounding box center [419, 343] width 61 height 27
type input "16"
click at [357, 309] on input "8" at bounding box center [358, 309] width 61 height 27
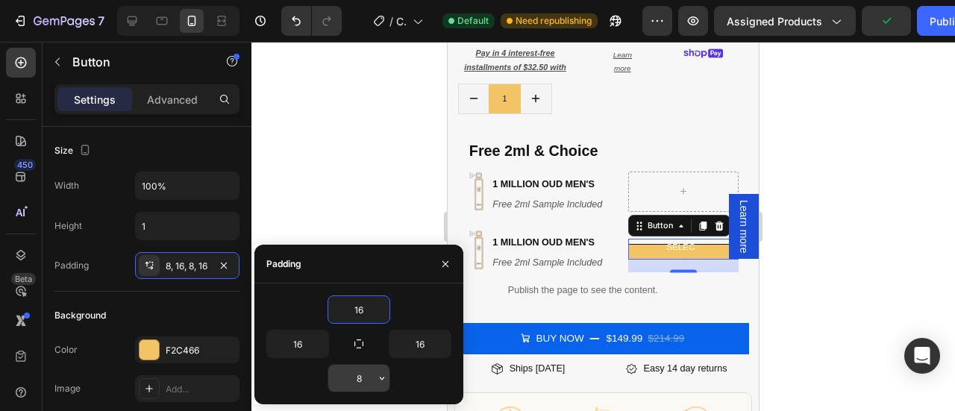
type input "16"
click at [352, 379] on input "8" at bounding box center [358, 378] width 61 height 27
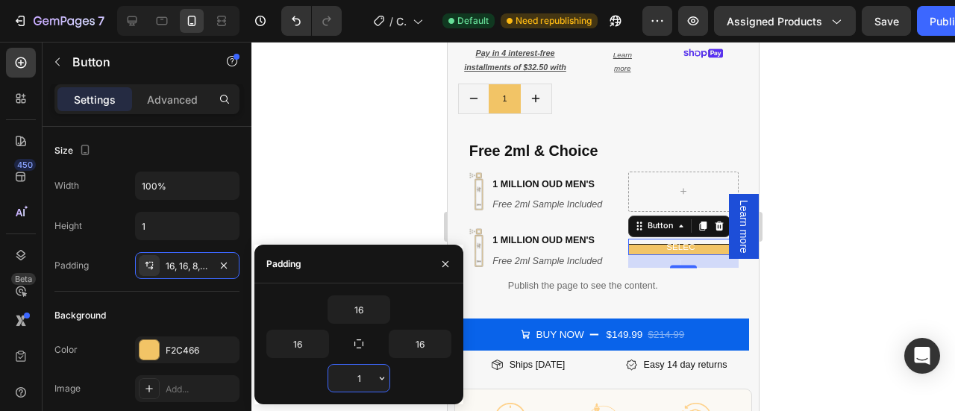
type input "16"
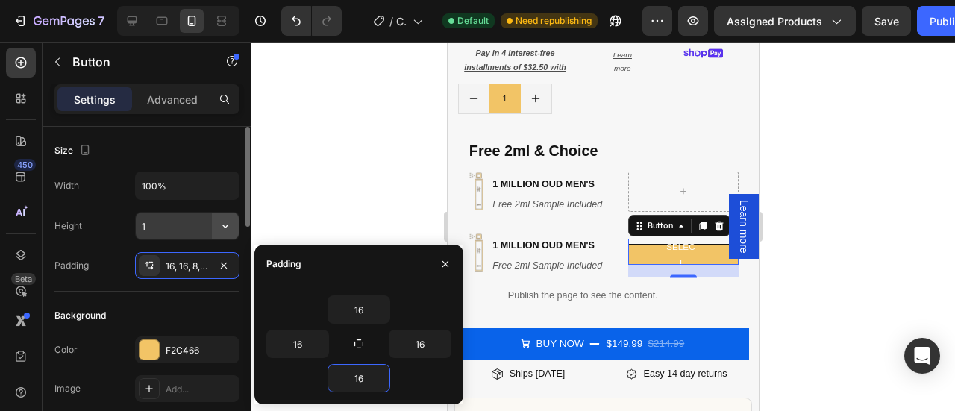
click at [219, 226] on icon "button" at bounding box center [225, 226] width 15 height 15
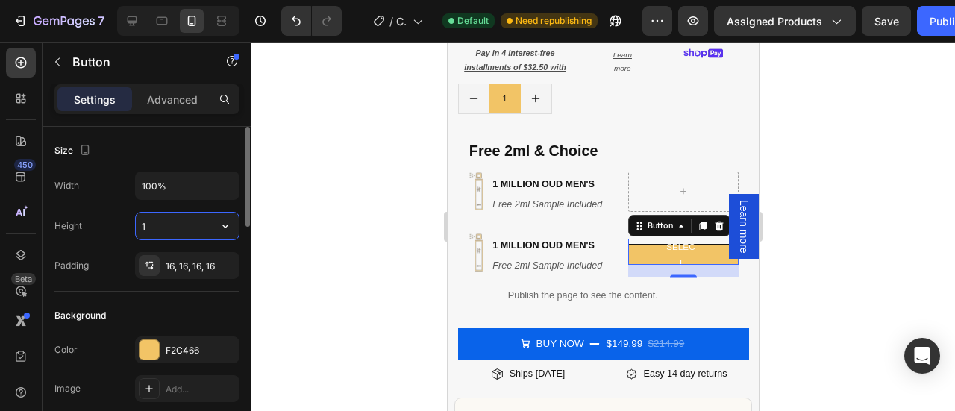
click at [172, 225] on input "1" at bounding box center [187, 226] width 103 height 27
type input "1"
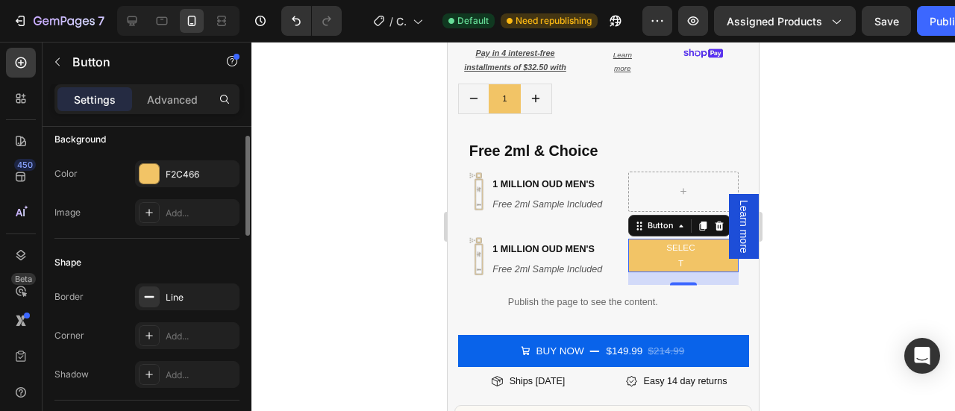
scroll to position [140, 0]
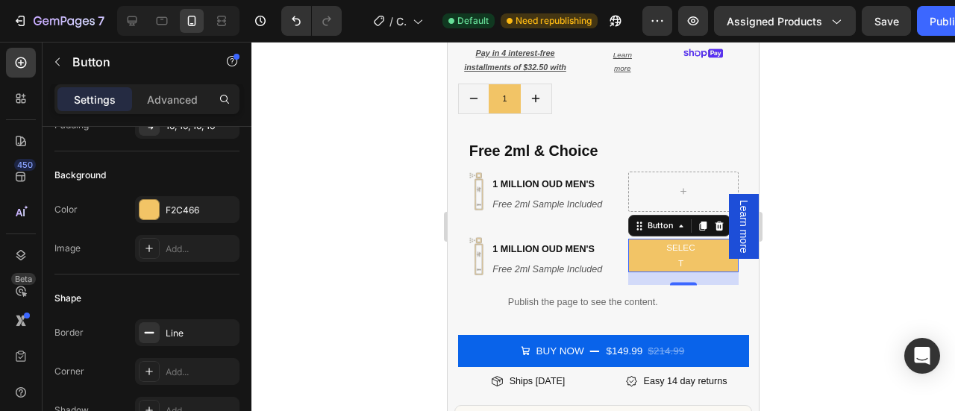
type input "50"
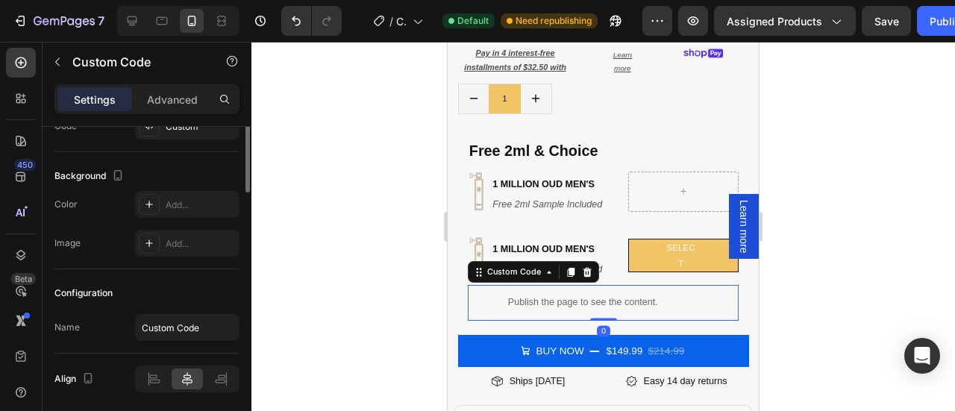
scroll to position [0, 0]
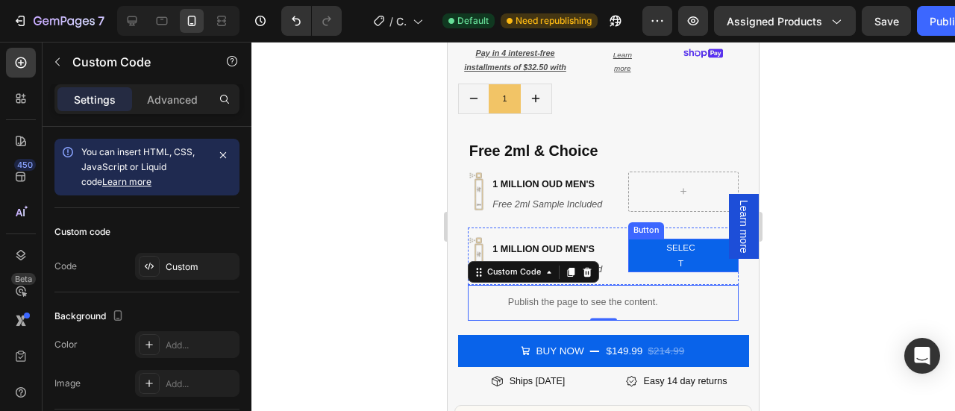
click at [702, 245] on button "select" at bounding box center [683, 256] width 110 height 34
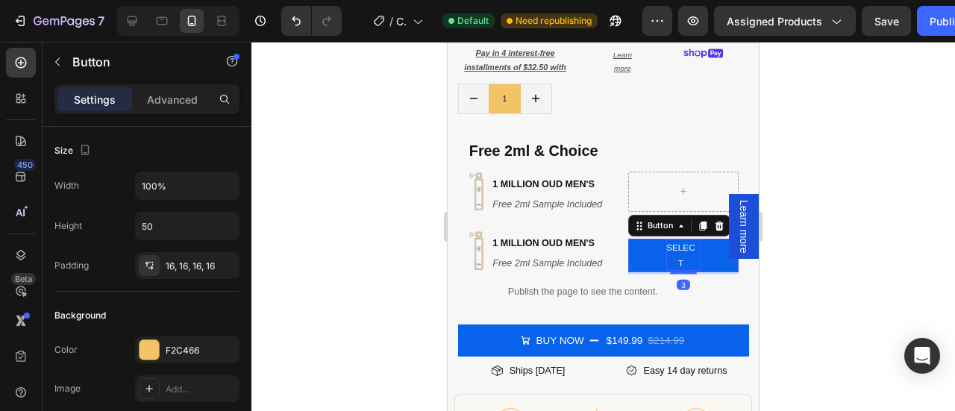
drag, startPoint x: 677, startPoint y: 271, endPoint x: 1219, endPoint y: 273, distance: 542.2
click at [676, 271] on div at bounding box center [683, 272] width 27 height 3
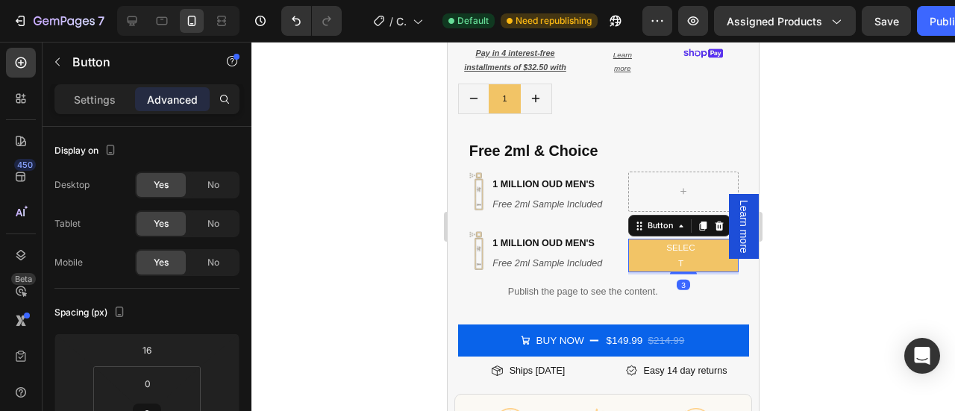
click at [825, 218] on div at bounding box center [602, 226] width 703 height 369
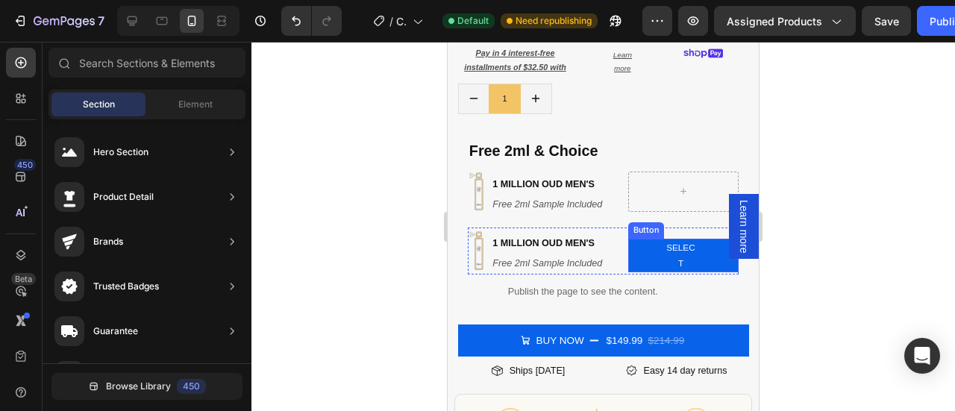
click at [638, 242] on button "select" at bounding box center [683, 256] width 110 height 34
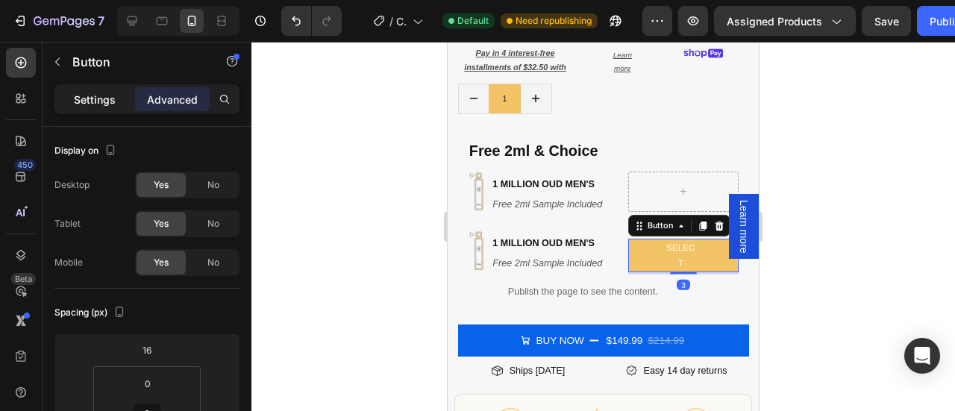
click at [107, 96] on p "Settings" at bounding box center [95, 100] width 42 height 16
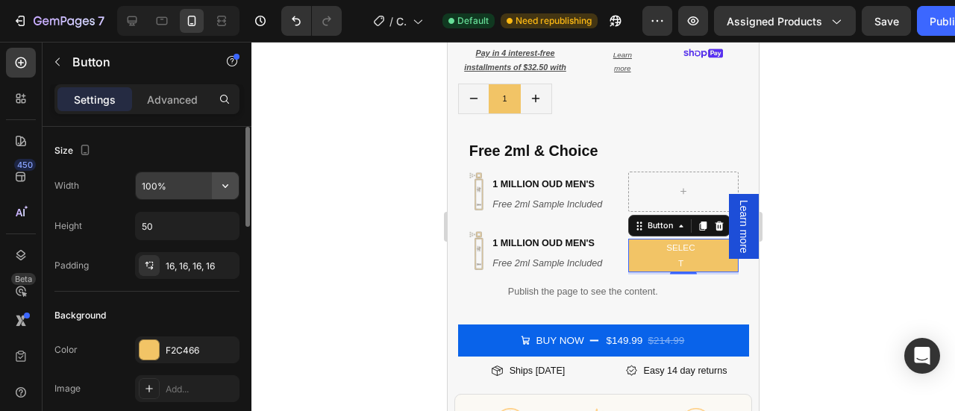
click at [229, 181] on icon "button" at bounding box center [225, 185] width 15 height 15
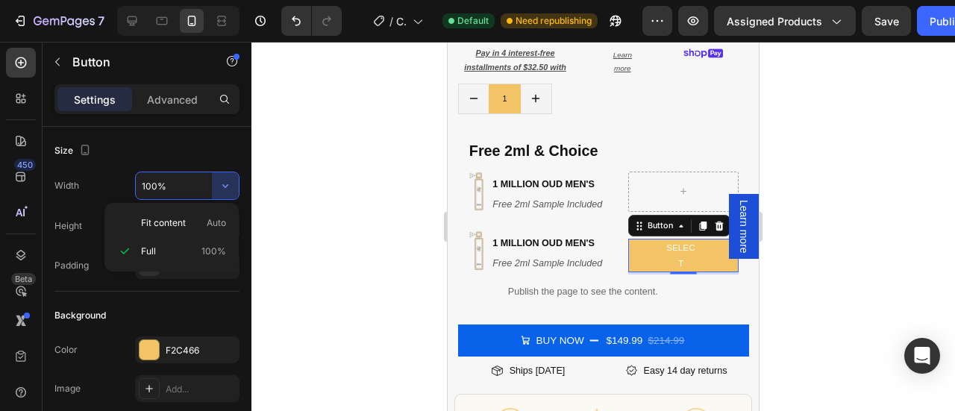
click at [107, 102] on p "Settings" at bounding box center [95, 100] width 42 height 16
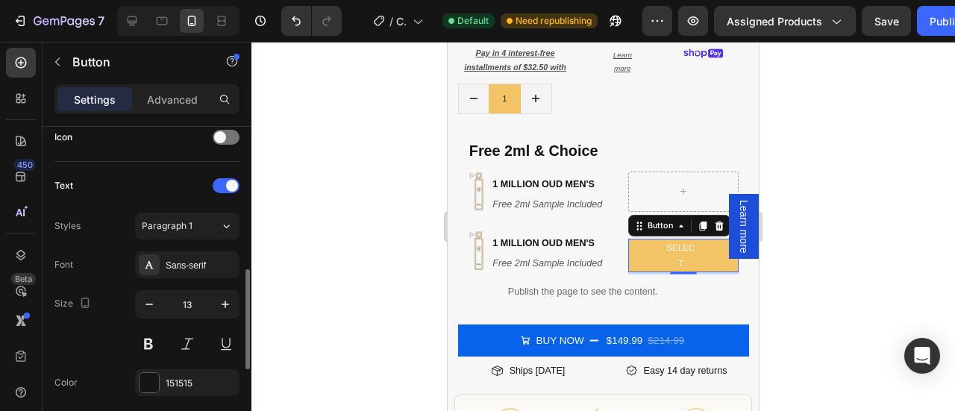
scroll to position [471, 0]
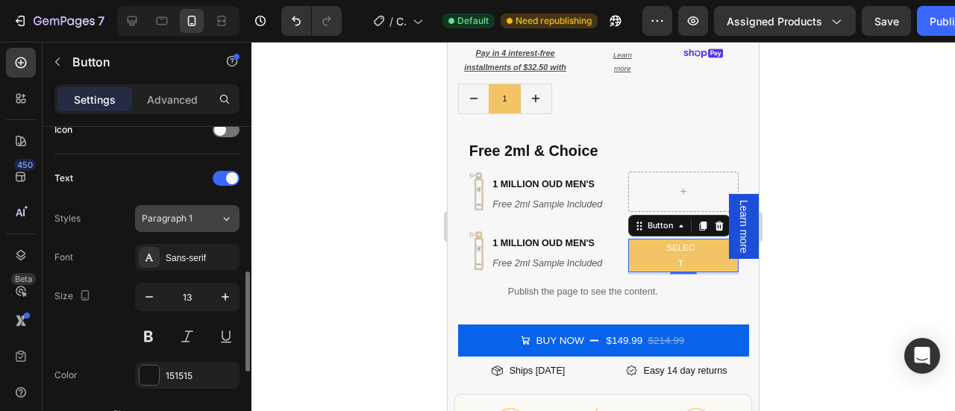
click at [160, 217] on span "Paragraph 1" at bounding box center [167, 218] width 51 height 13
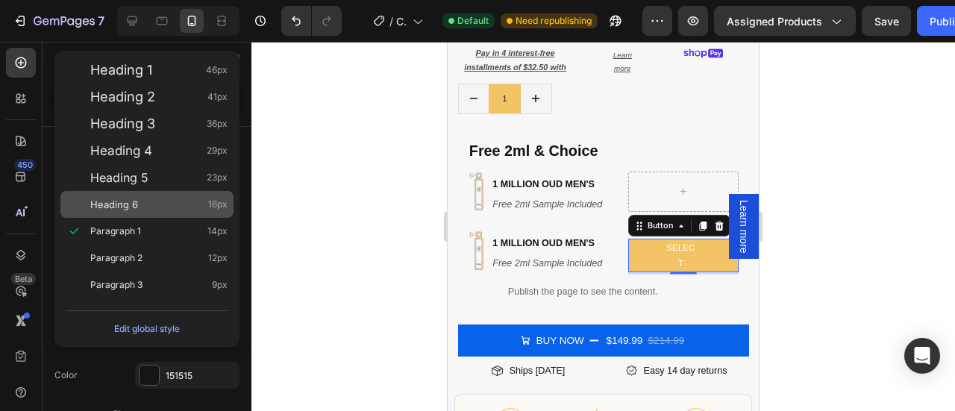
click at [158, 192] on div "Heading 6 16px" at bounding box center [146, 204] width 173 height 27
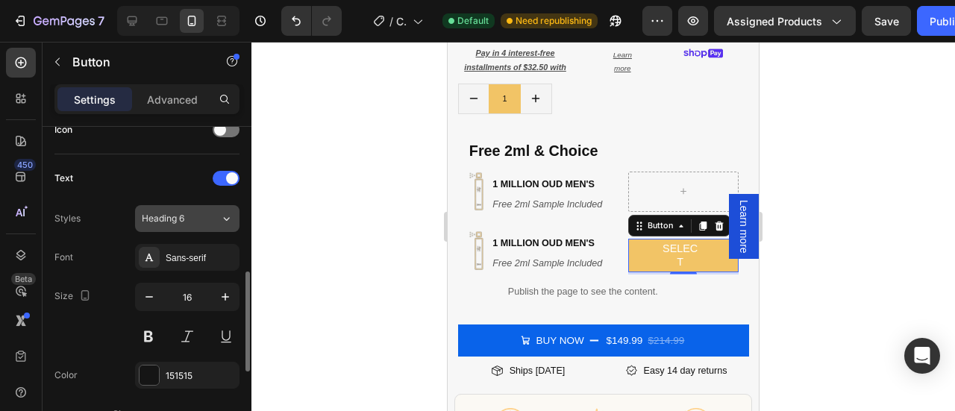
click at [204, 220] on div "Heading 6" at bounding box center [181, 218] width 78 height 13
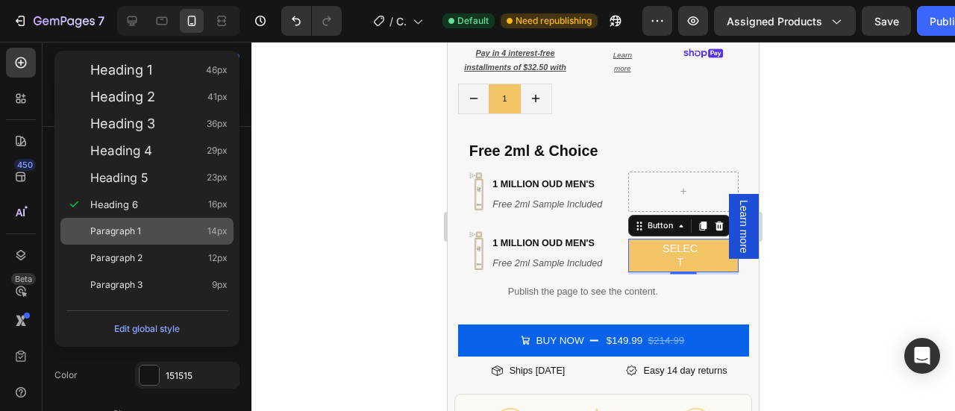
click at [144, 224] on div "Paragraph 1 14px" at bounding box center [158, 231] width 137 height 15
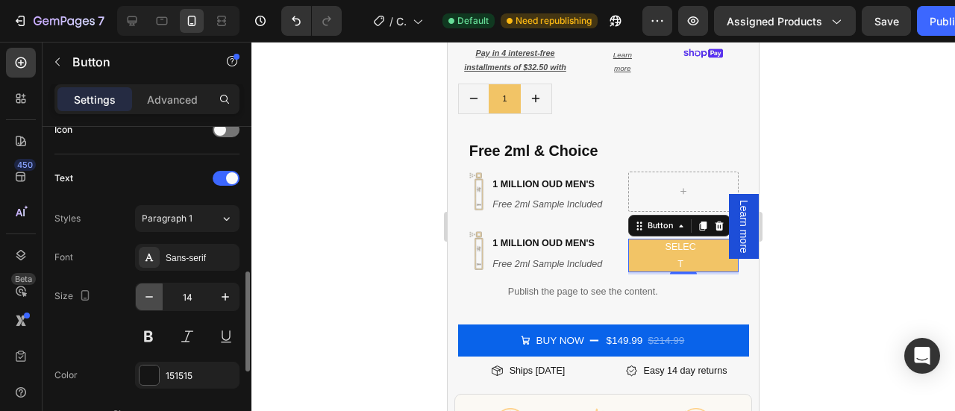
click at [154, 289] on icon "button" at bounding box center [149, 296] width 15 height 15
click at [230, 298] on icon "button" at bounding box center [225, 296] width 15 height 15
type input "14"
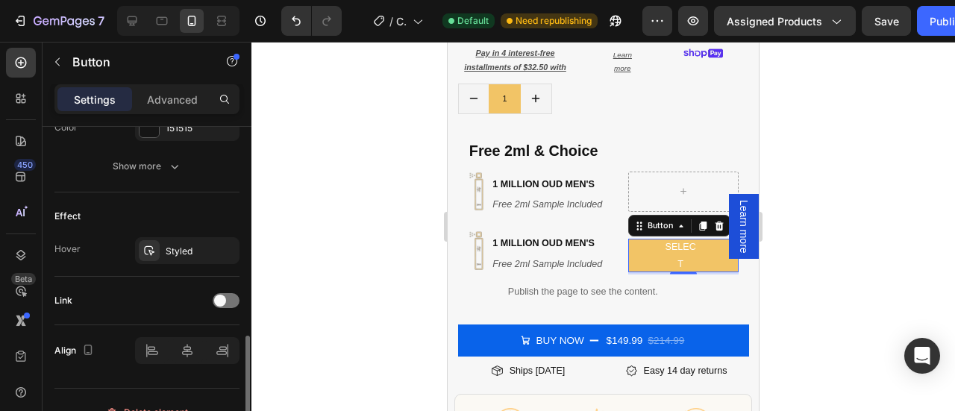
scroll to position [720, 0]
click at [170, 235] on div "Styled" at bounding box center [187, 248] width 104 height 27
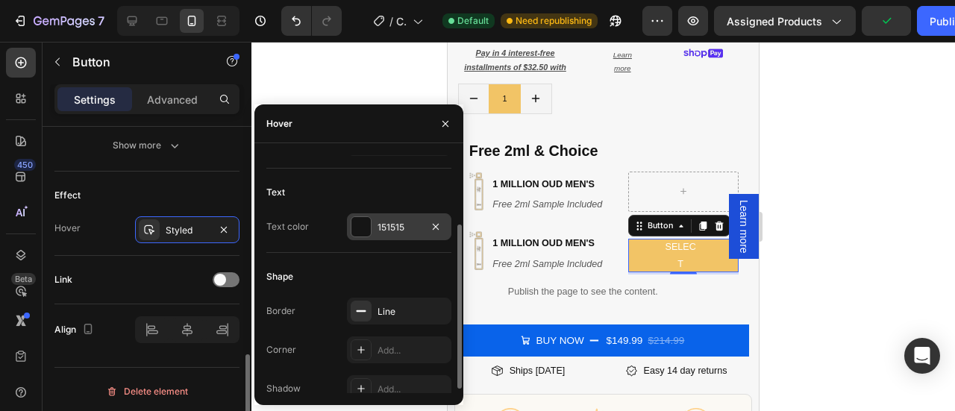
scroll to position [98, 0]
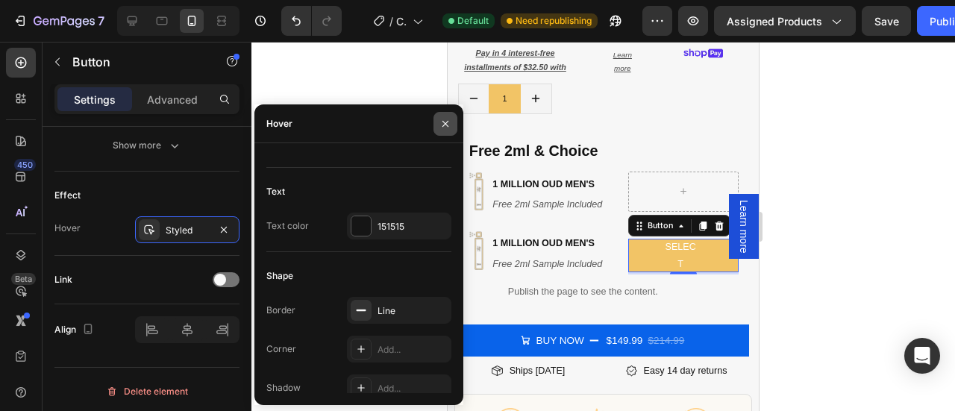
click at [443, 115] on button "button" at bounding box center [445, 124] width 24 height 24
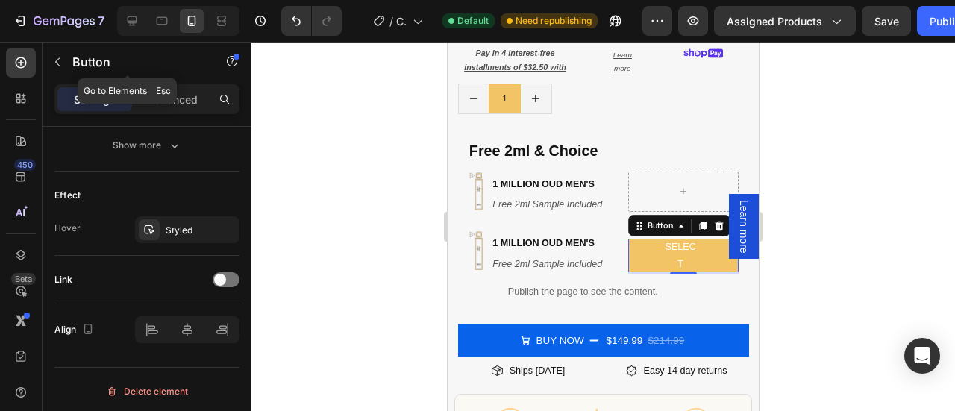
drag, startPoint x: 176, startPoint y: 75, endPoint x: 175, endPoint y: 84, distance: 9.0
click at [176, 81] on div "Button" at bounding box center [128, 63] width 170 height 43
click at [175, 107] on p "Advanced" at bounding box center [172, 100] width 51 height 16
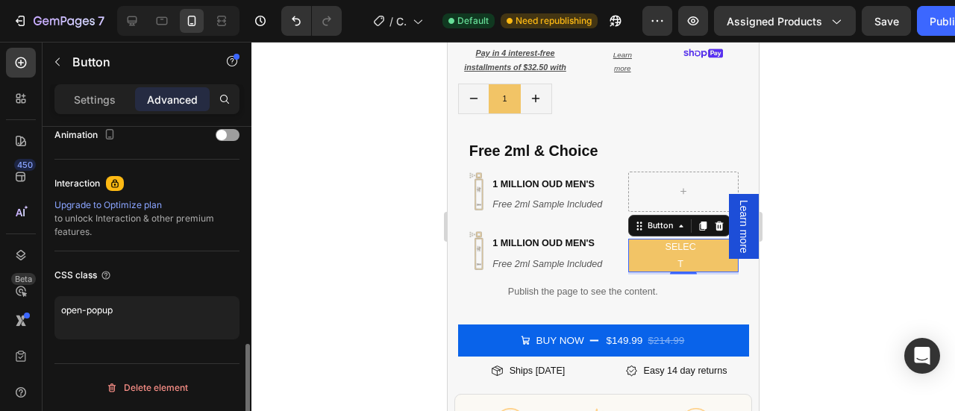
scroll to position [665, 0]
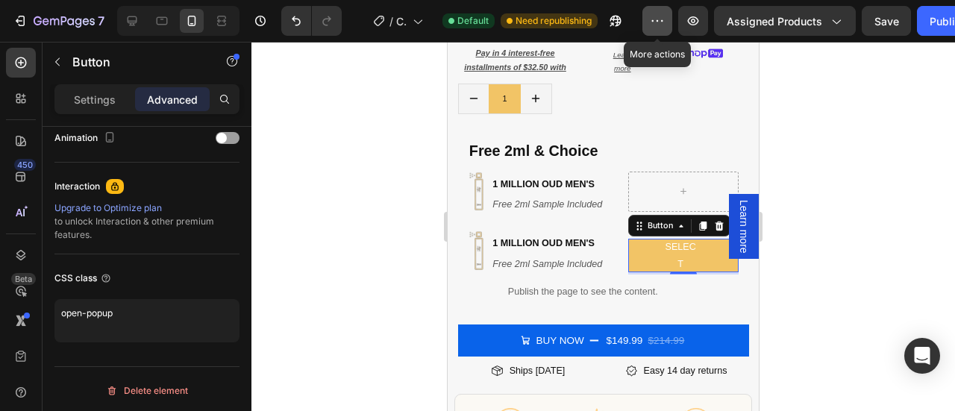
click at [658, 17] on icon "button" at bounding box center [657, 20] width 15 height 15
click at [325, 200] on div at bounding box center [602, 226] width 703 height 369
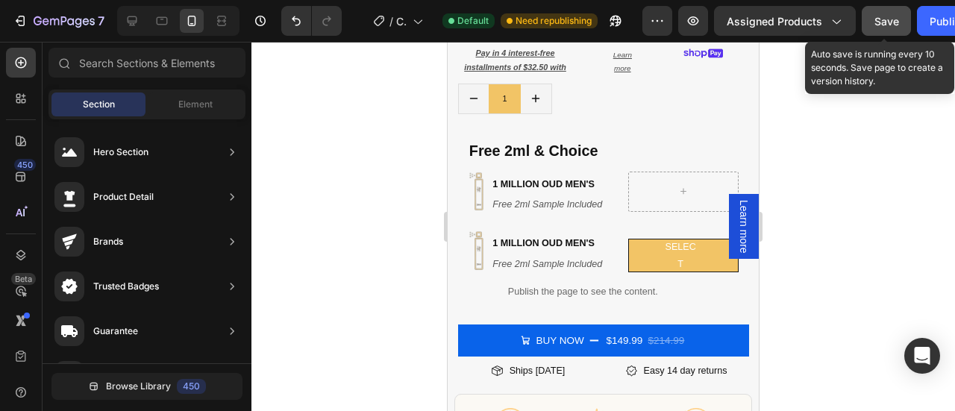
click at [889, 29] on button "Save" at bounding box center [885, 21] width 49 height 30
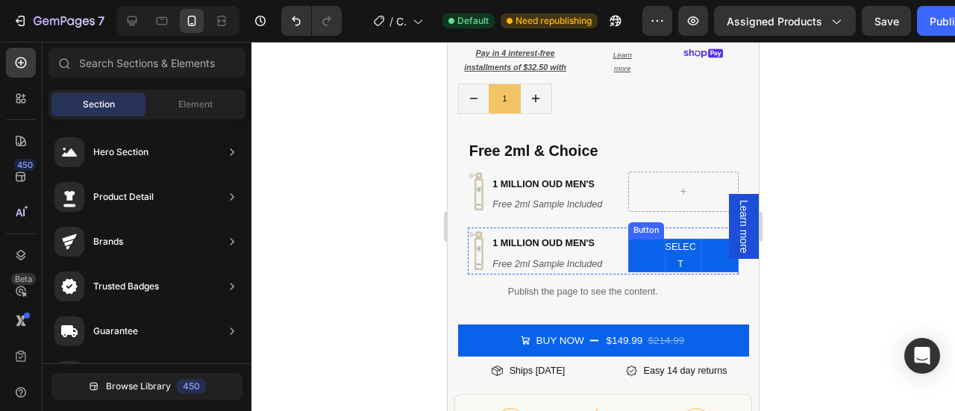
click at [688, 248] on div "select" at bounding box center [682, 256] width 37 height 34
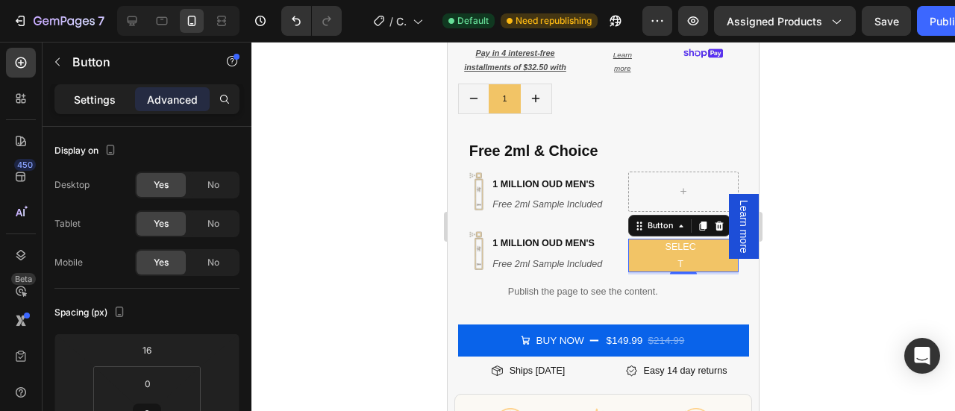
click at [105, 101] on p "Settings" at bounding box center [95, 100] width 42 height 16
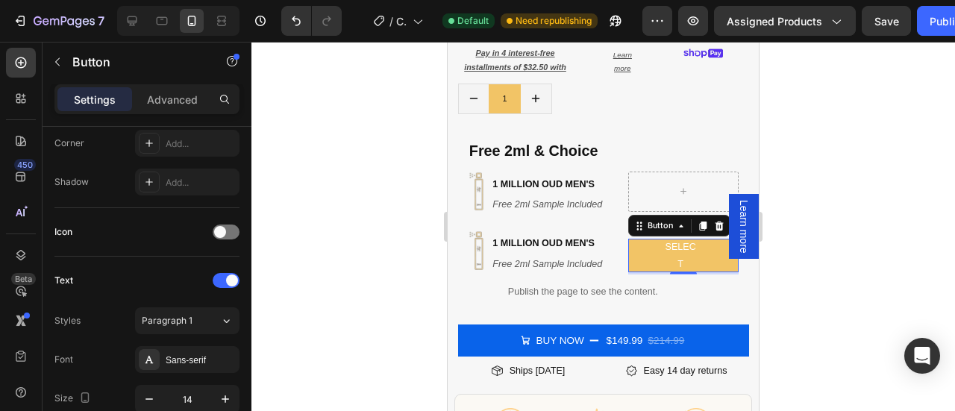
scroll to position [739, 0]
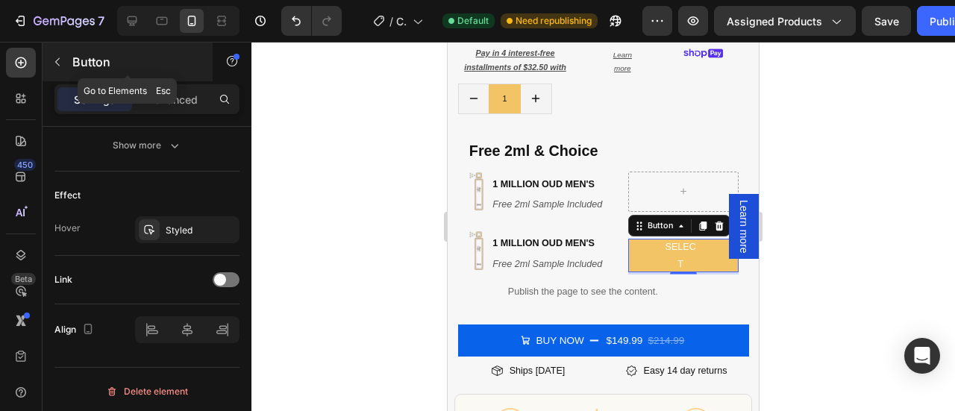
click at [59, 61] on icon "button" at bounding box center [57, 62] width 12 height 12
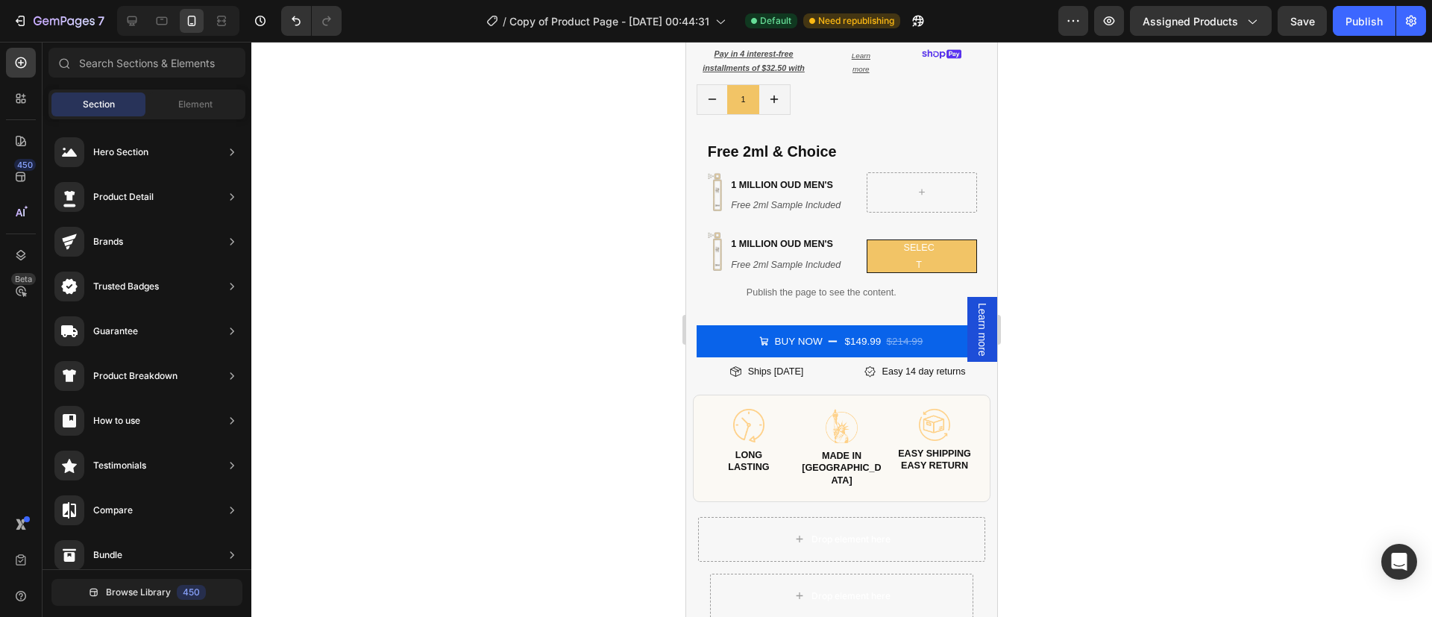
scroll to position [430, 0]
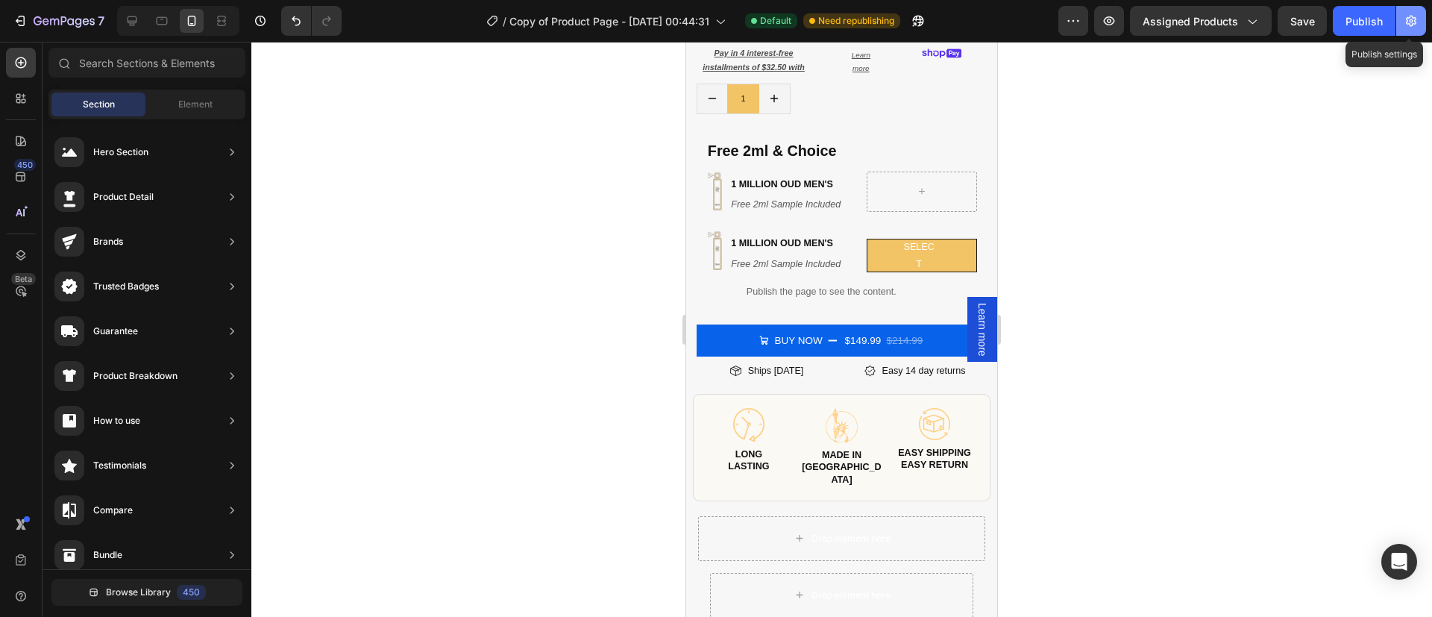
click at [954, 20] on icon "button" at bounding box center [1411, 21] width 4 height 4
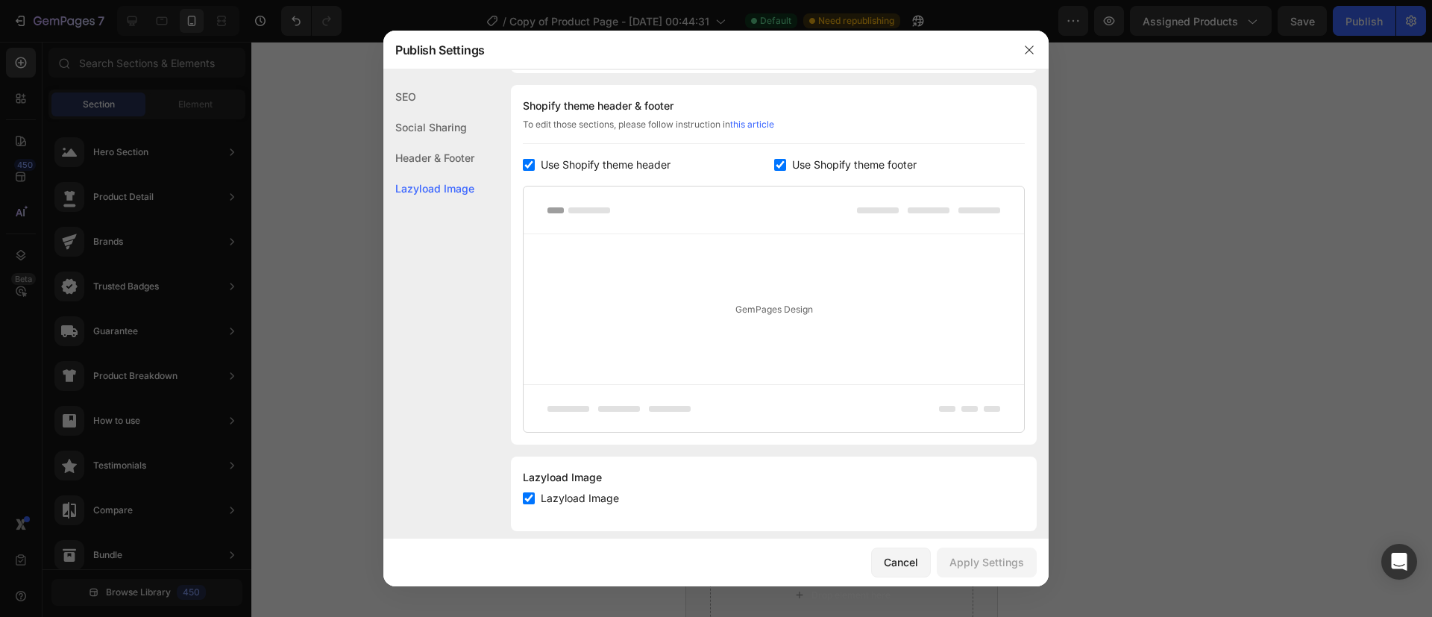
scroll to position [233, 0]
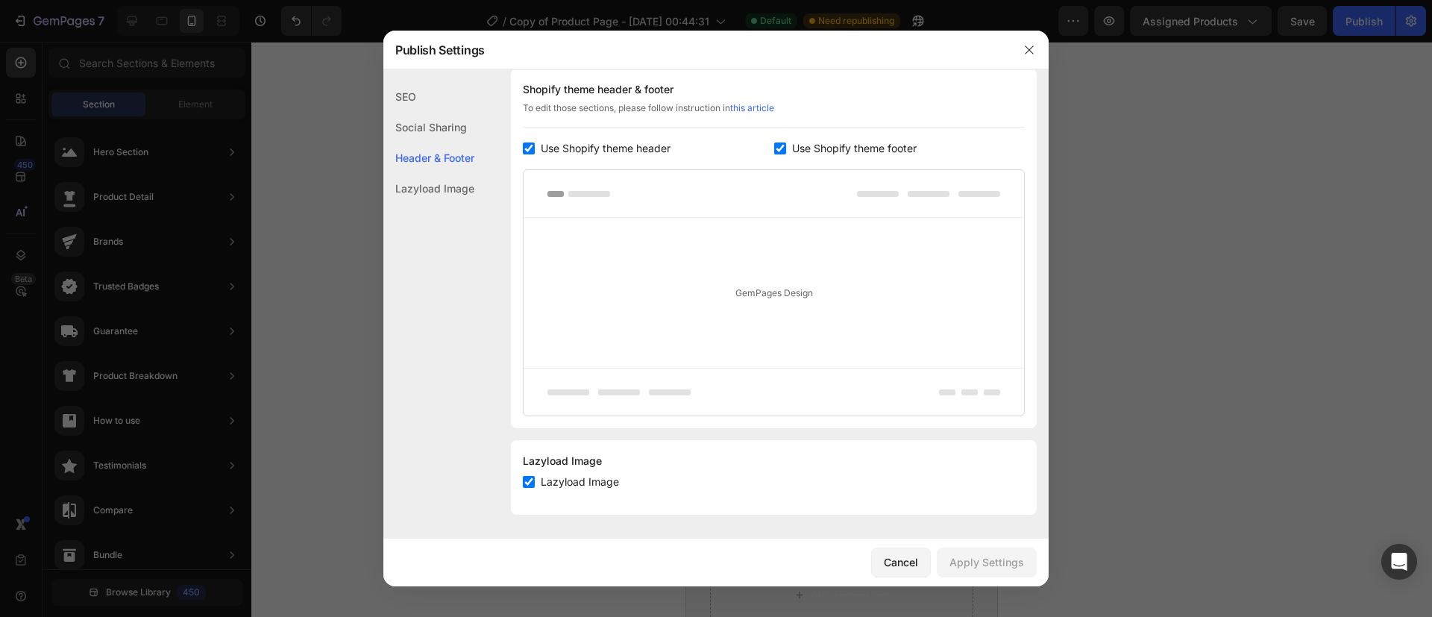
click at [624, 148] on span "Use Shopify theme header" at bounding box center [606, 148] width 130 height 18
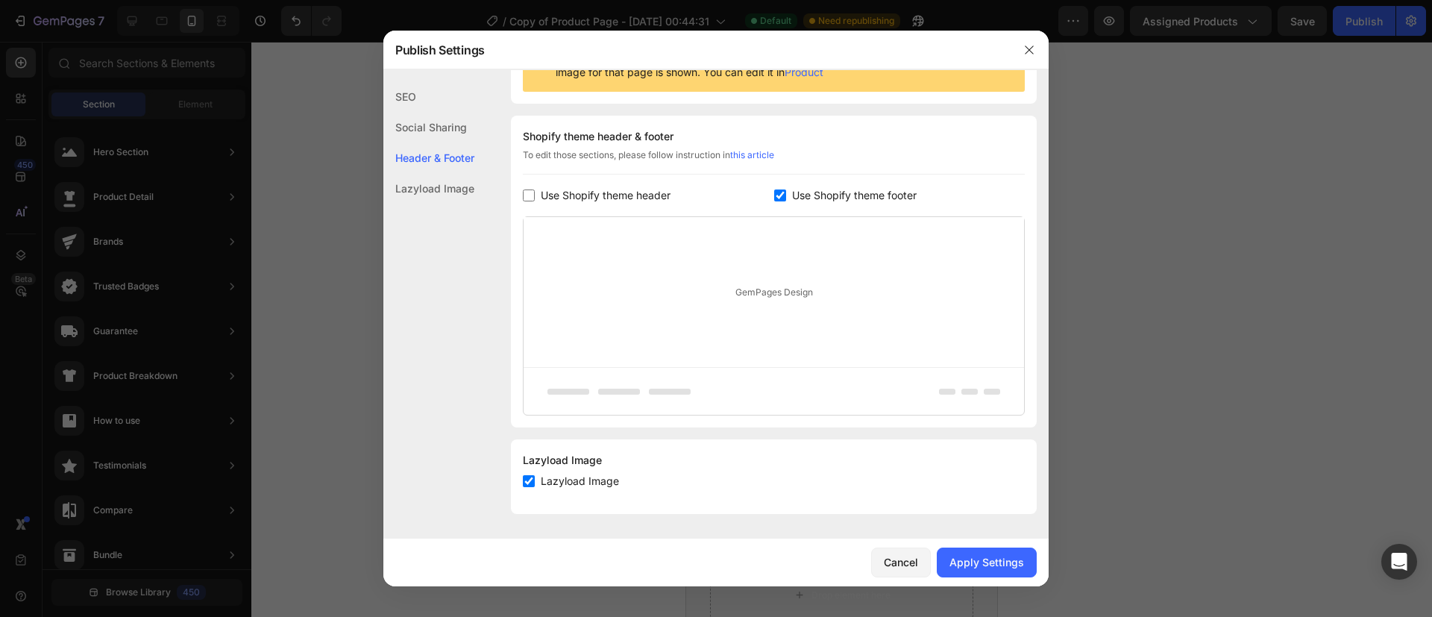
scroll to position [186, 0]
click at [529, 189] on input "checkbox" at bounding box center [529, 195] width 12 height 12
checkbox input "true"
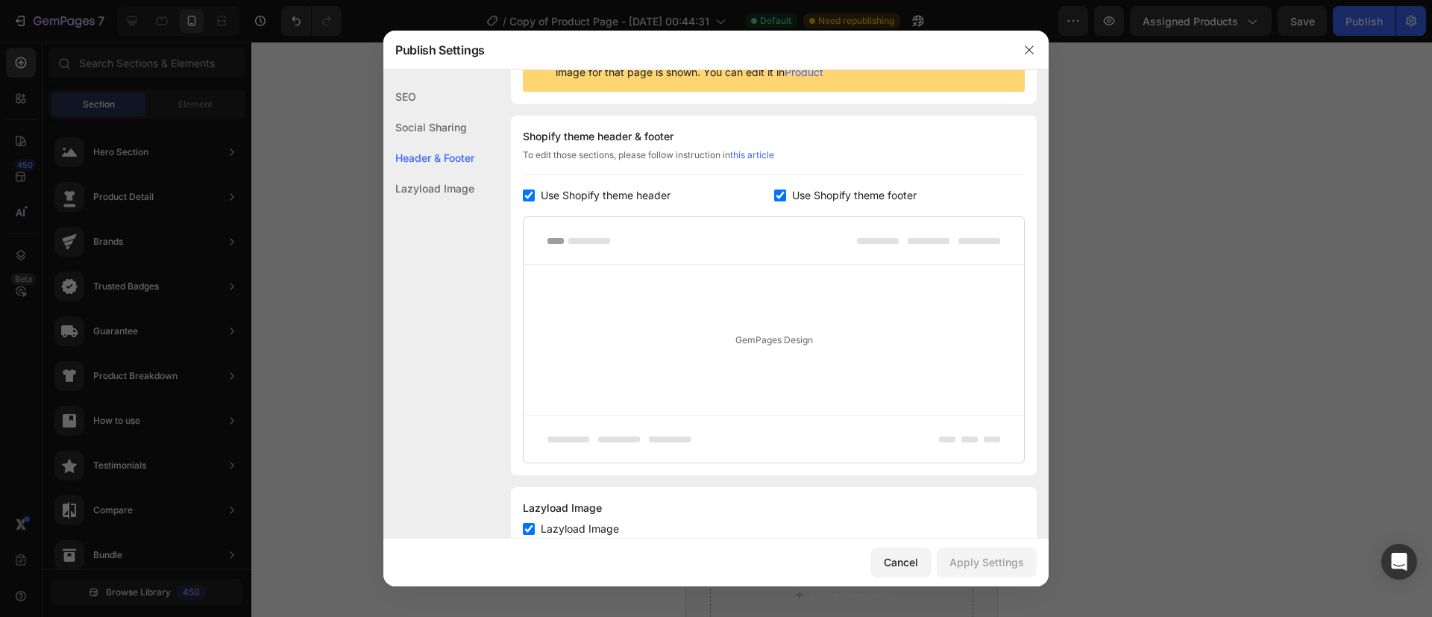
click at [713, 342] on div "GemPages Design" at bounding box center [774, 340] width 500 height 150
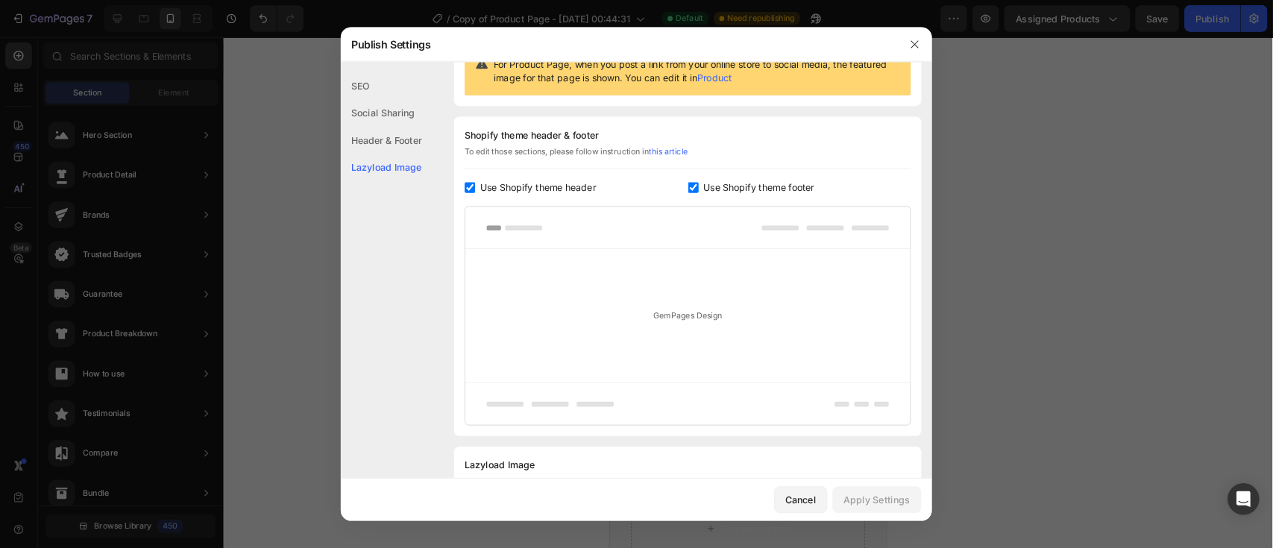
scroll to position [172, 0]
click at [954, 51] on icon "button" at bounding box center [1029, 50] width 12 height 12
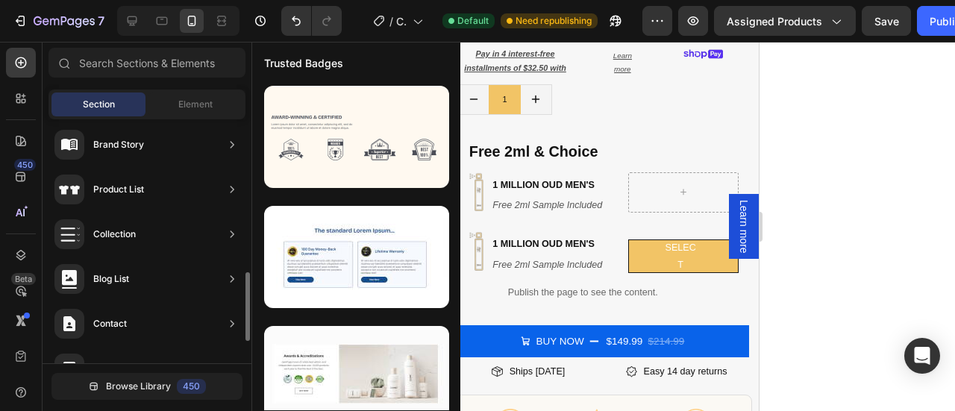
scroll to position [620, 0]
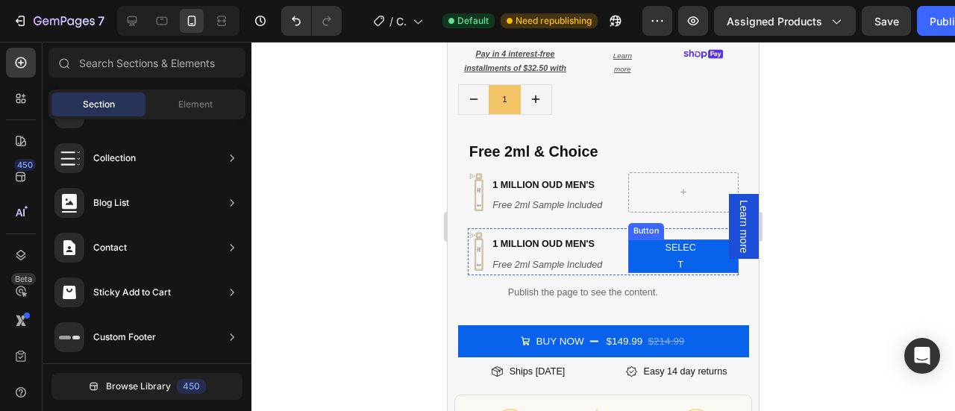
click at [653, 251] on button "select" at bounding box center [683, 256] width 110 height 34
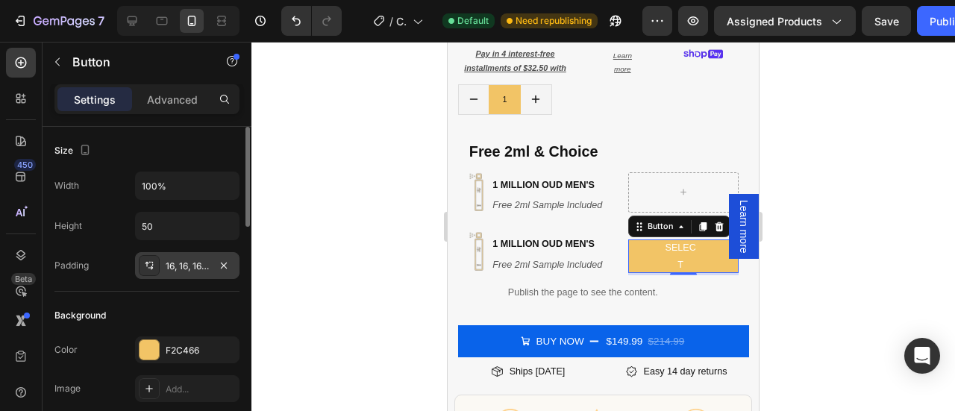
click at [182, 262] on div "16, 16, 16, 16" at bounding box center [187, 266] width 43 height 13
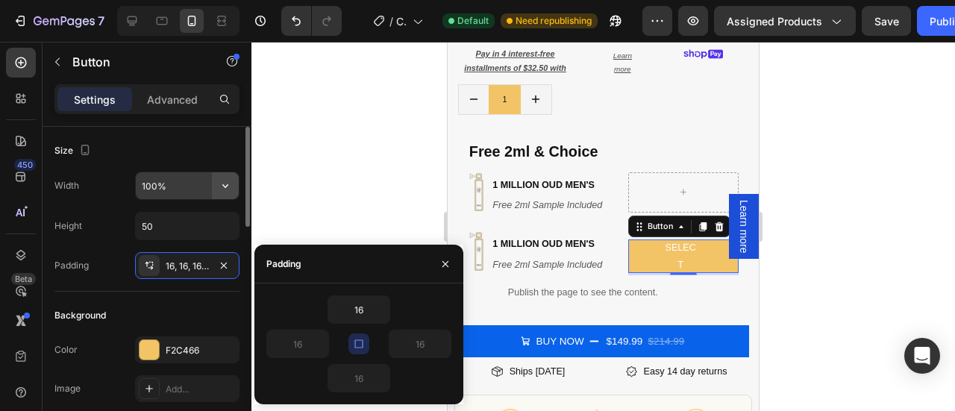
click at [221, 180] on icon "button" at bounding box center [225, 185] width 15 height 15
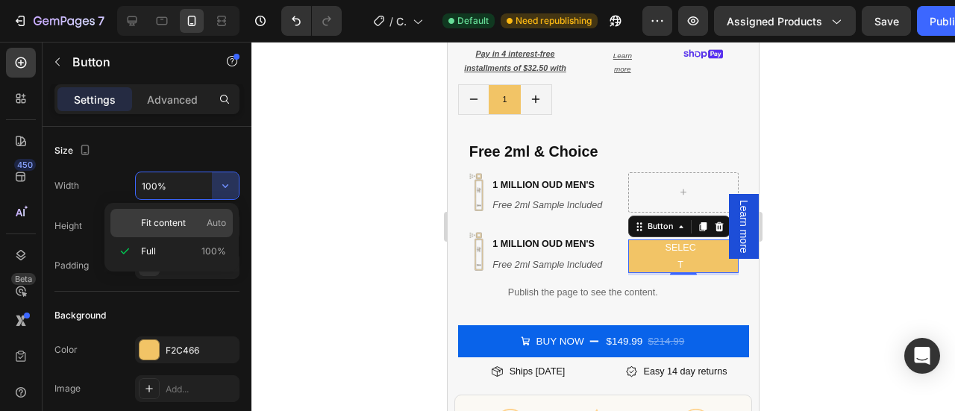
click at [225, 220] on span "Auto" at bounding box center [216, 222] width 19 height 13
type input "Auto"
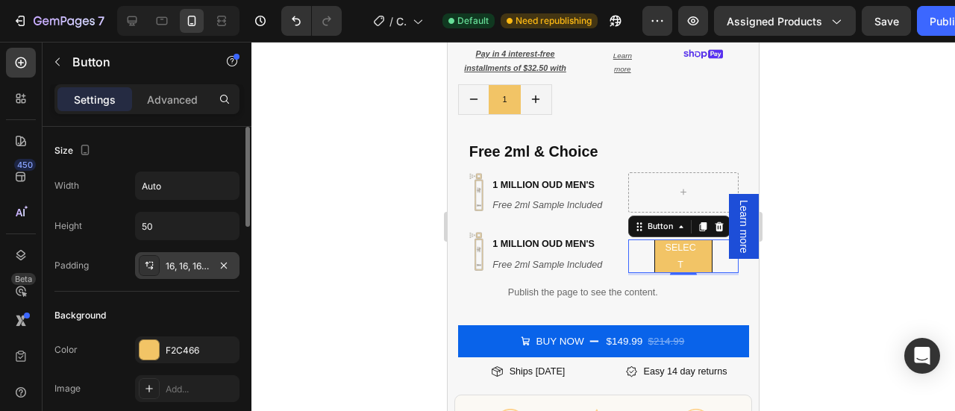
click at [145, 263] on icon at bounding box center [149, 266] width 12 height 12
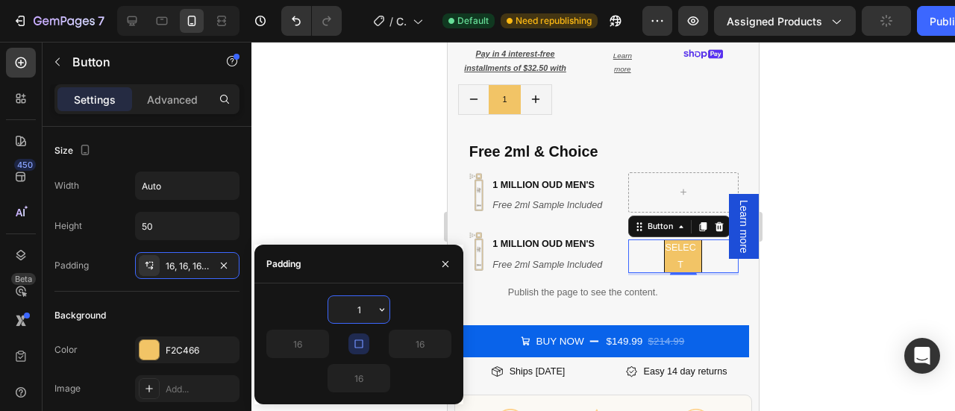
type input "10"
click at [340, 178] on div at bounding box center [602, 226] width 703 height 369
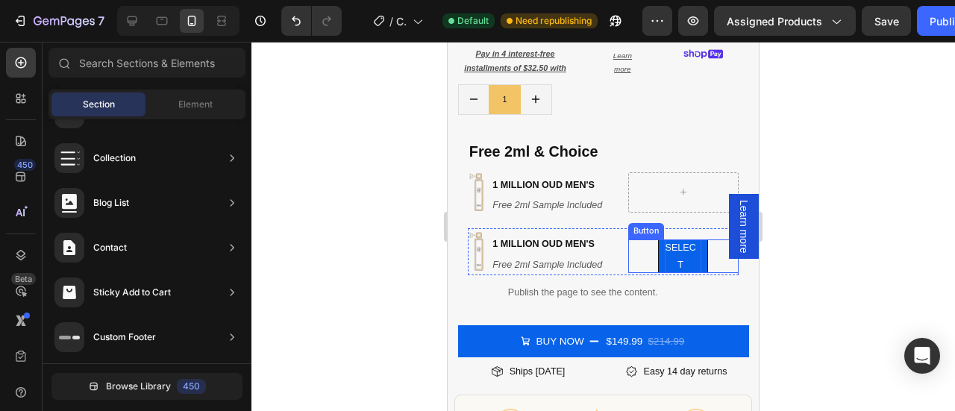
click at [679, 249] on p "select" at bounding box center [679, 256] width 31 height 34
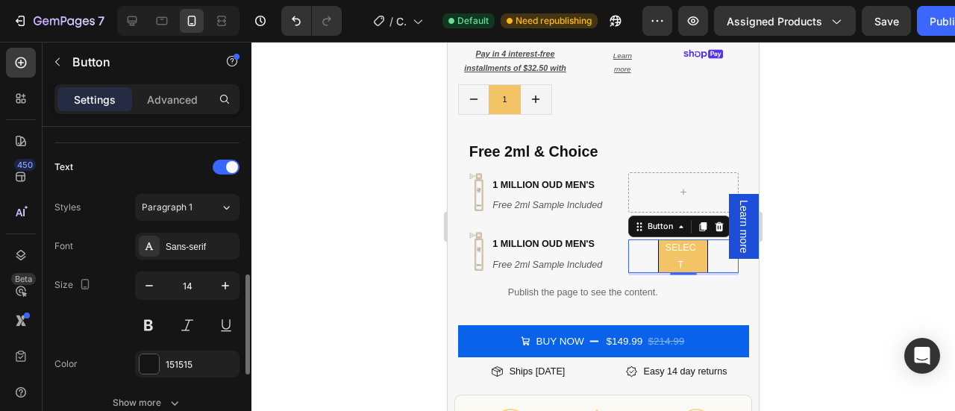
scroll to position [482, 0]
